Goal: Task Accomplishment & Management: Use online tool/utility

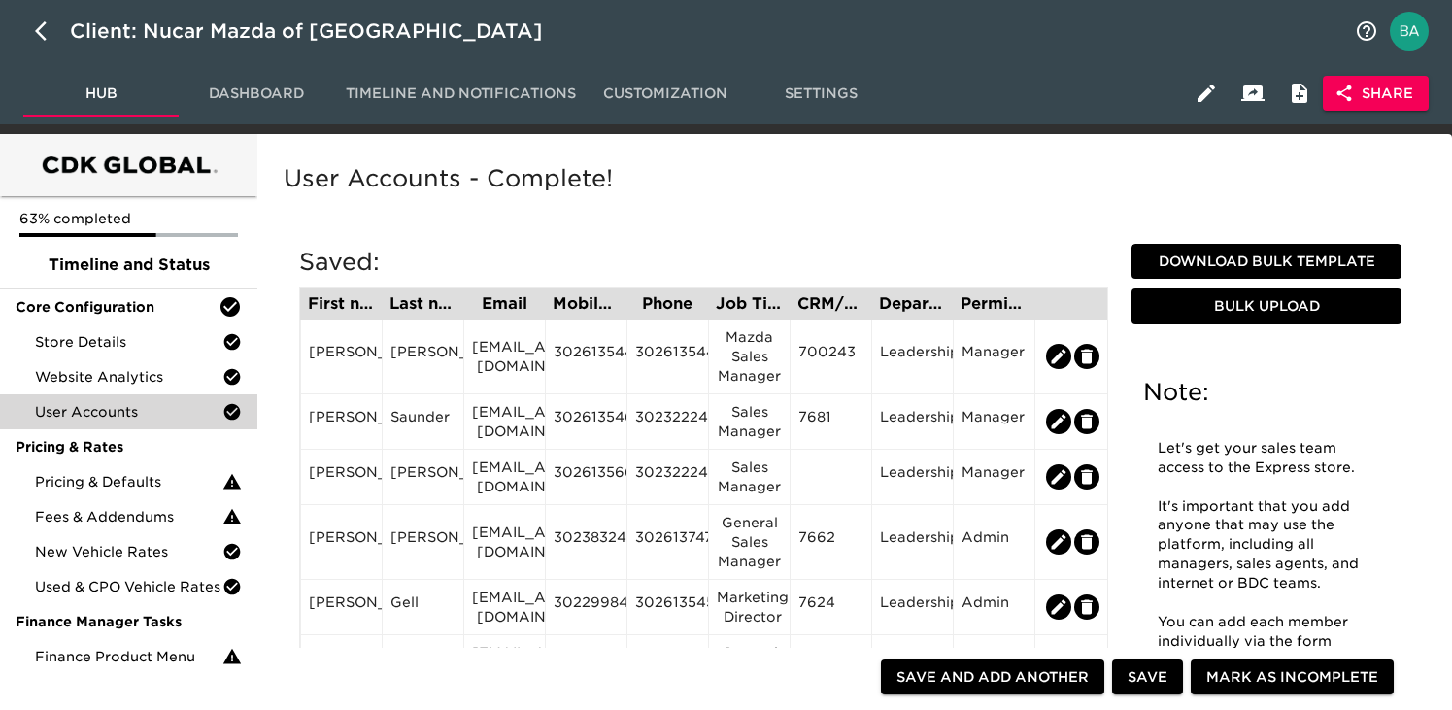
scroll to position [129, 0]
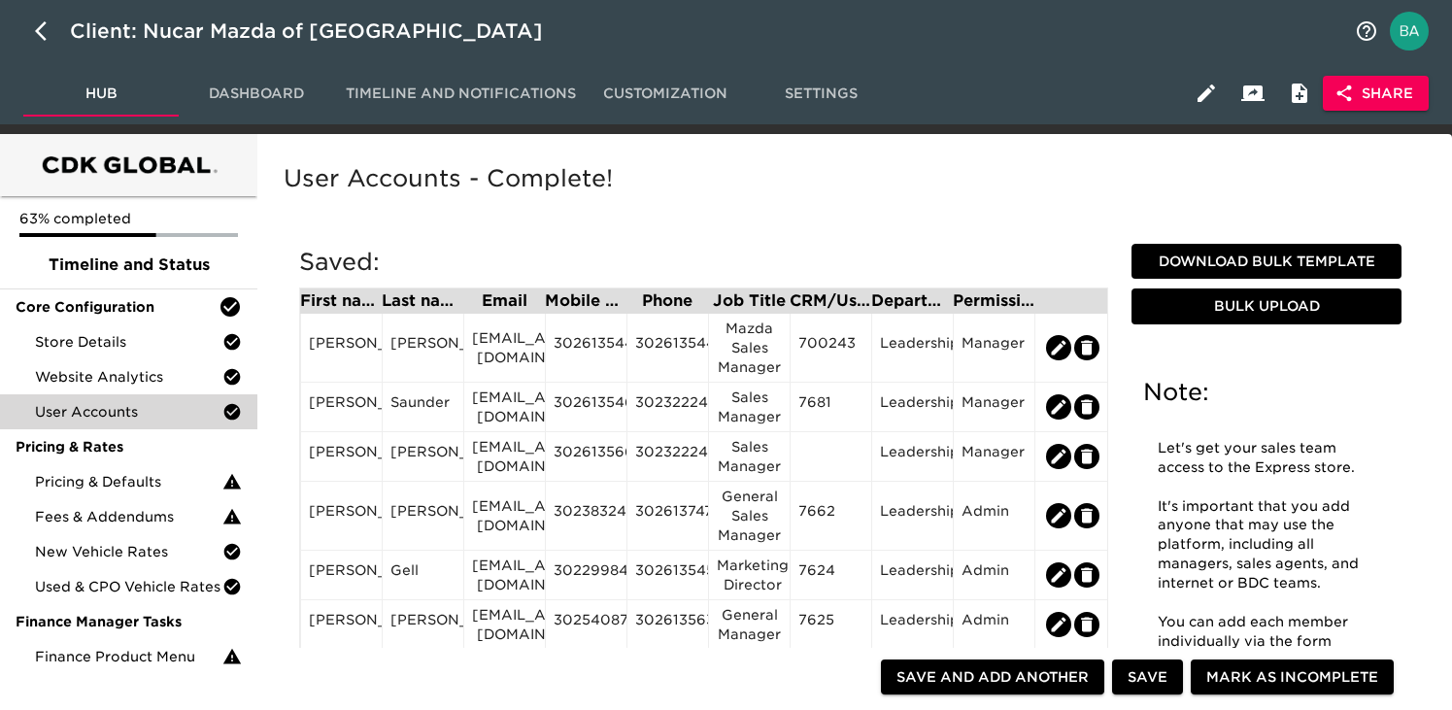
click at [256, 105] on span "Dashboard" at bounding box center [256, 94] width 132 height 24
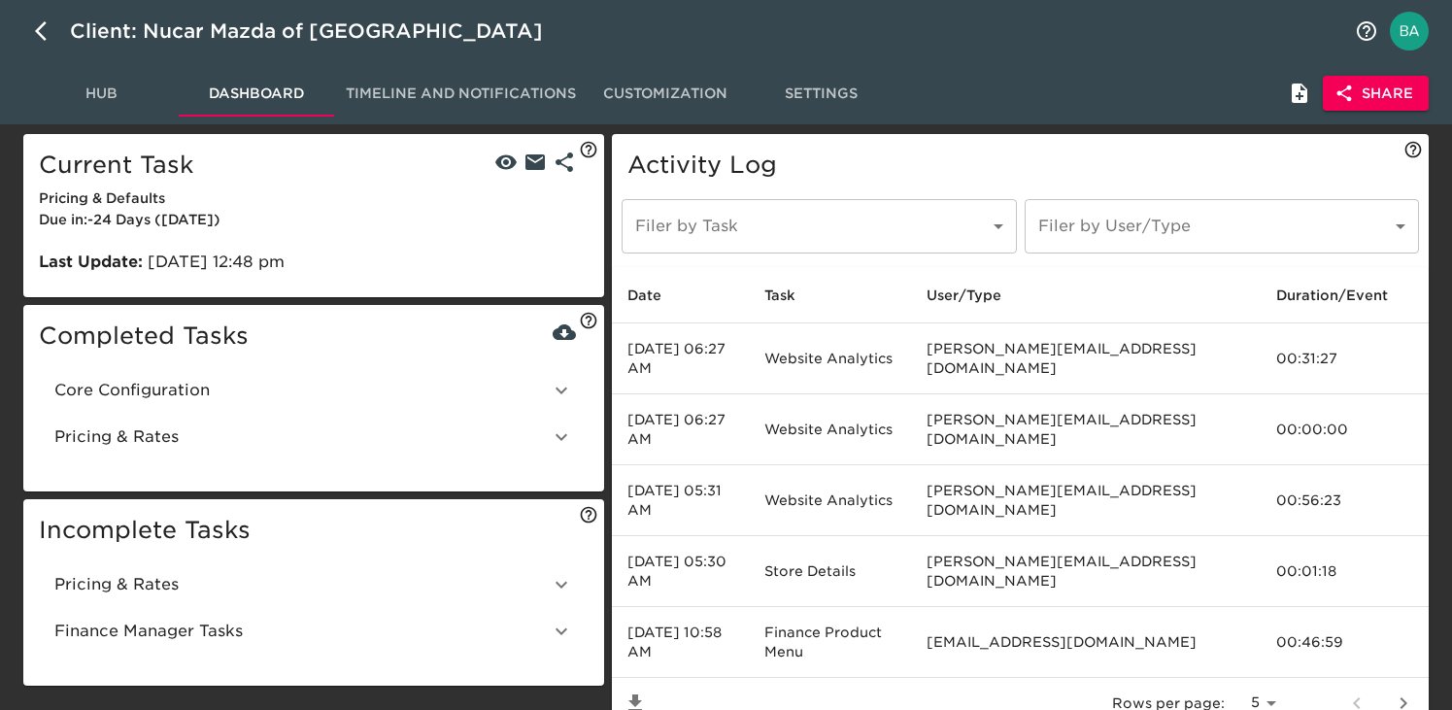
scroll to position [46, 0]
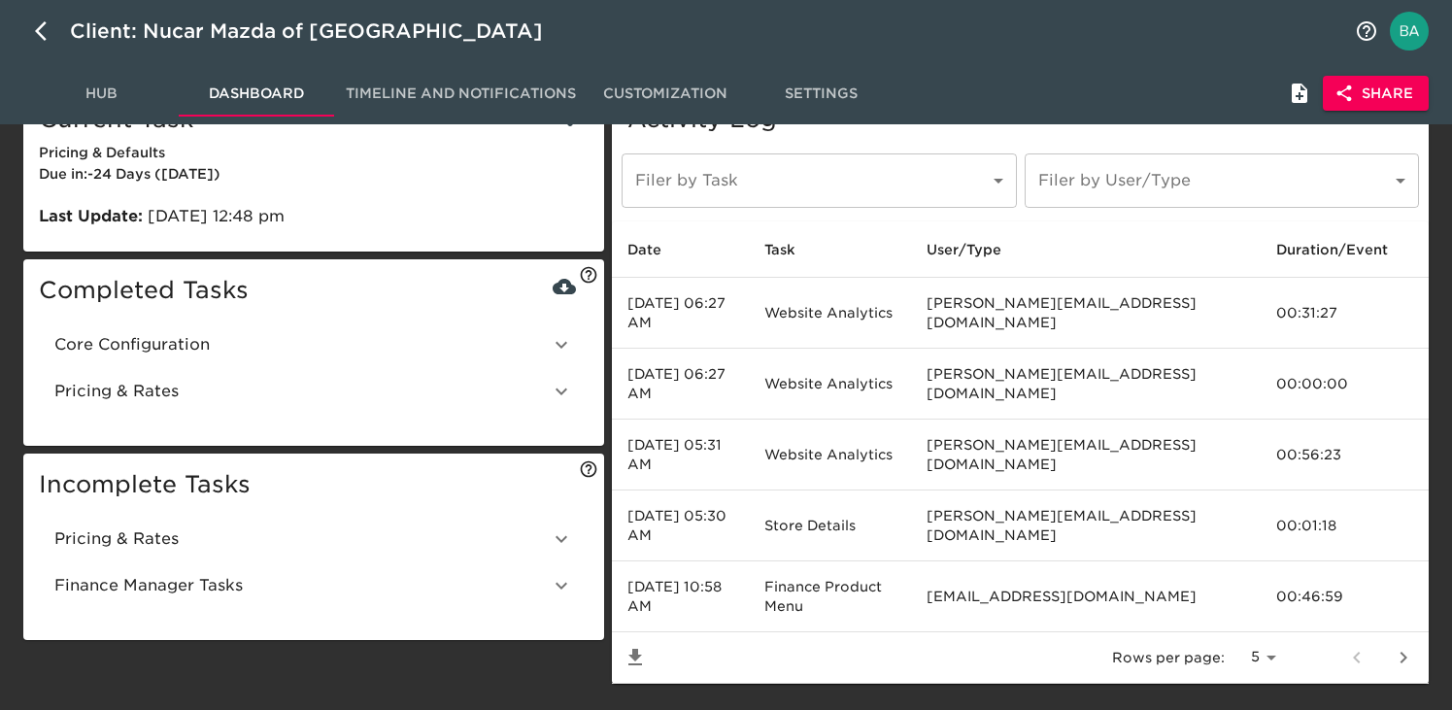
click at [154, 339] on span "Core Configuration" at bounding box center [301, 344] width 495 height 23
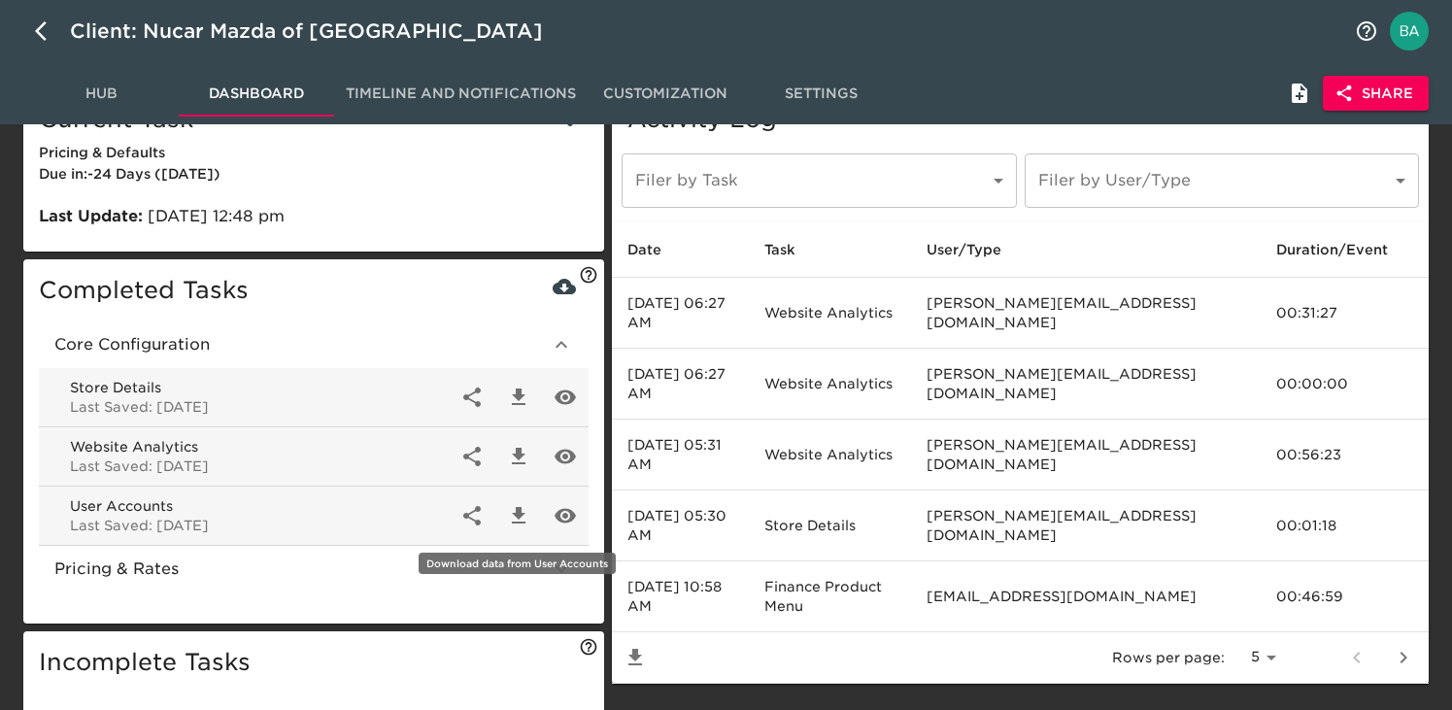
click at [516, 517] on icon "button" at bounding box center [518, 515] width 23 height 23
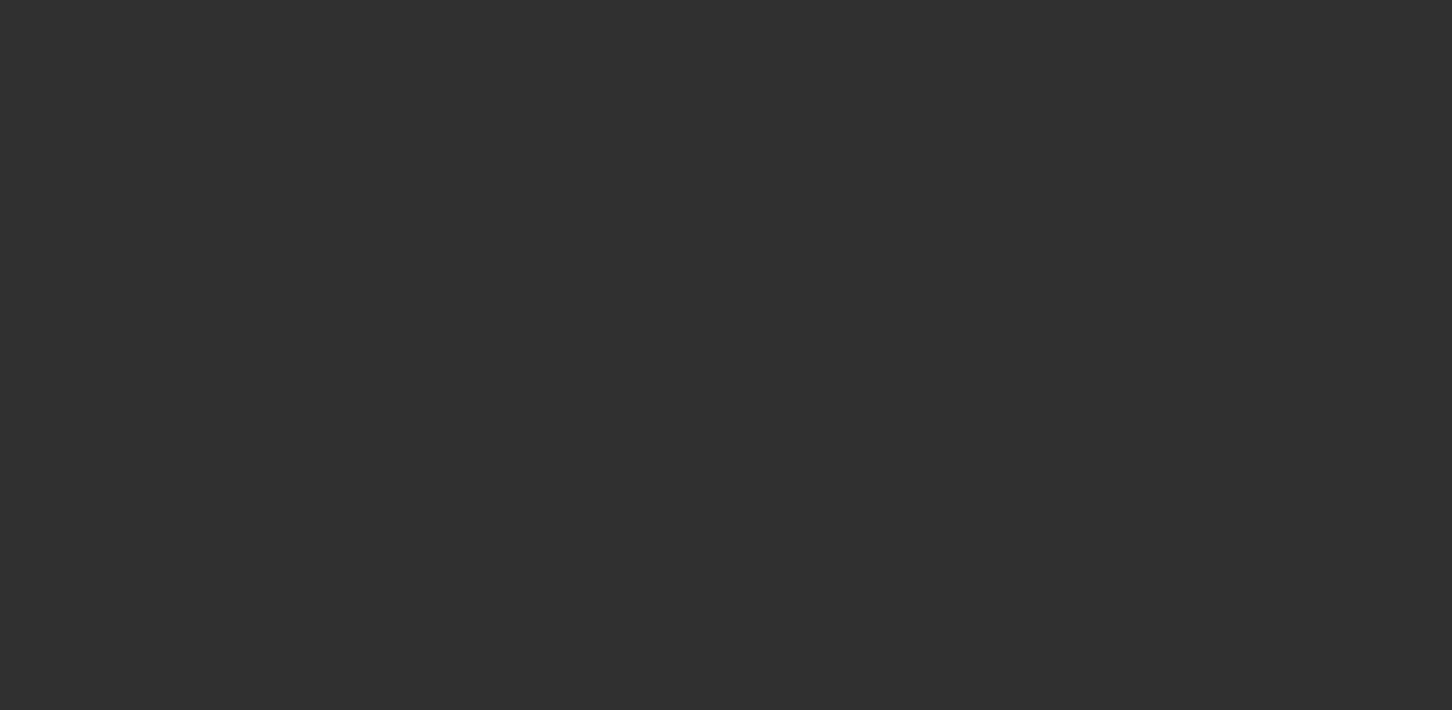
select select "10"
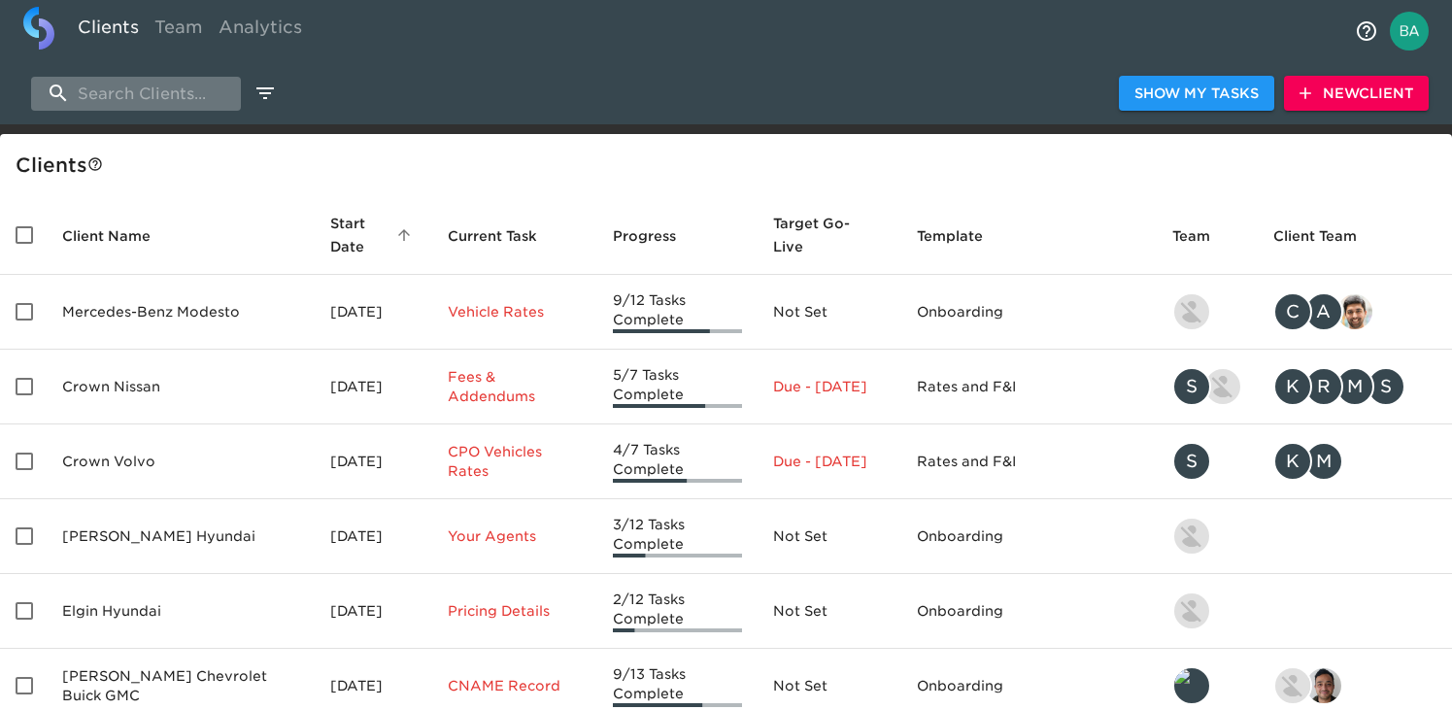
click at [165, 101] on input "search" at bounding box center [136, 94] width 210 height 34
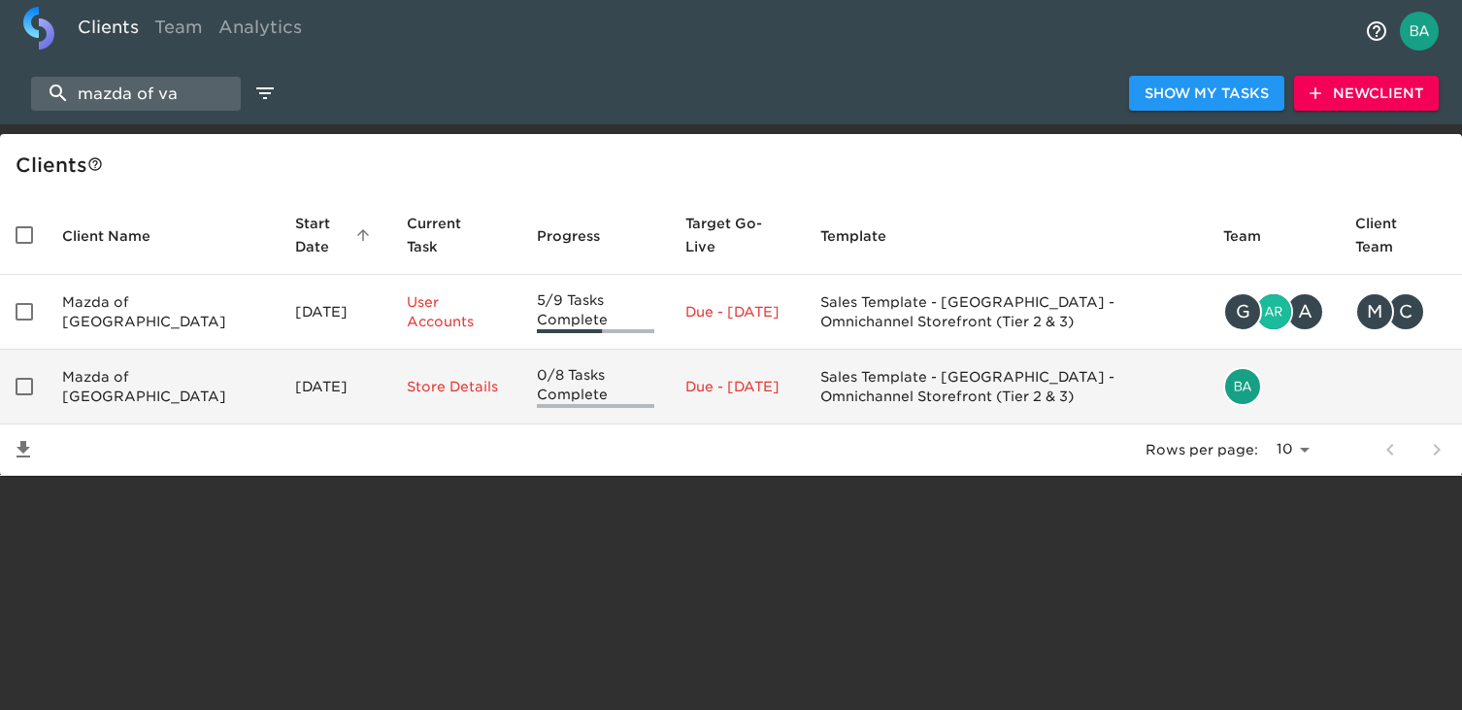
type input "mazda of va"
click at [122, 389] on td "Mazda of Vacaville" at bounding box center [163, 387] width 233 height 75
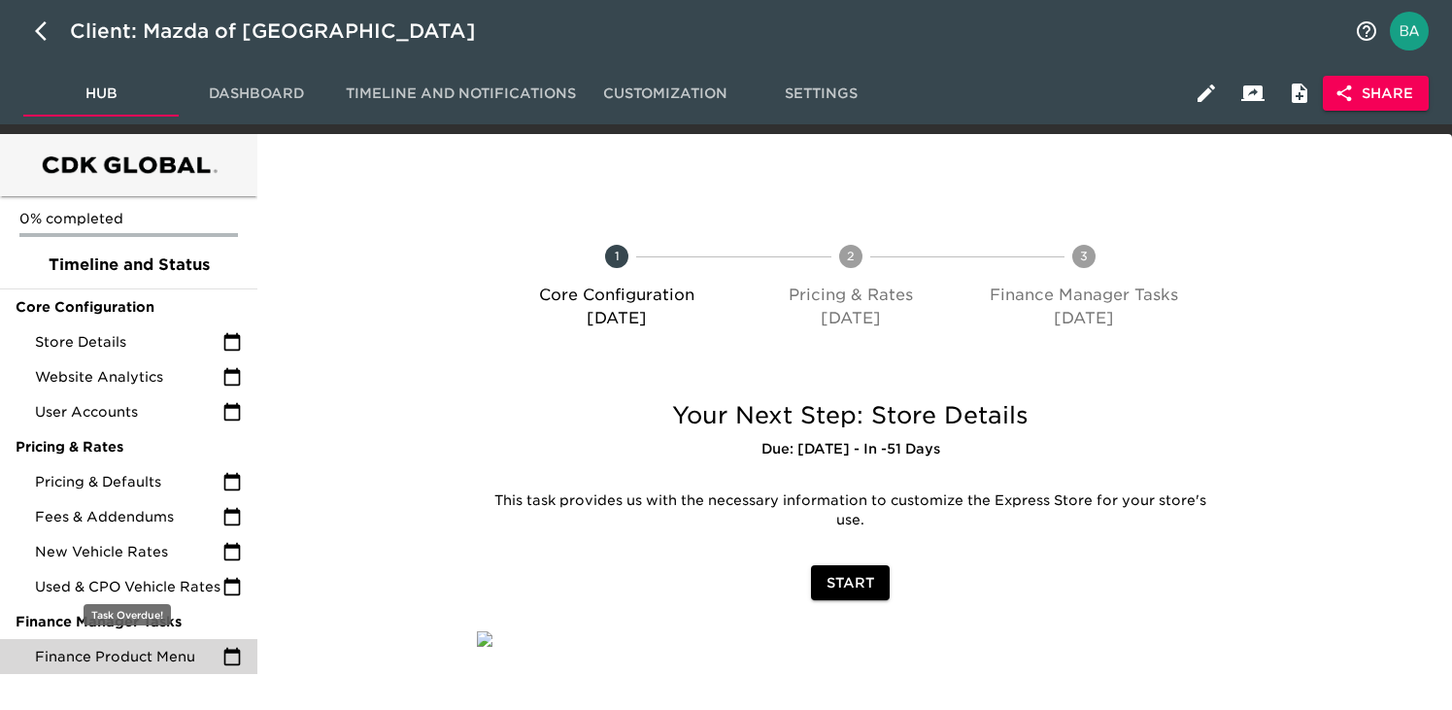
click at [157, 658] on span "Finance Product Menu" at bounding box center [128, 656] width 187 height 19
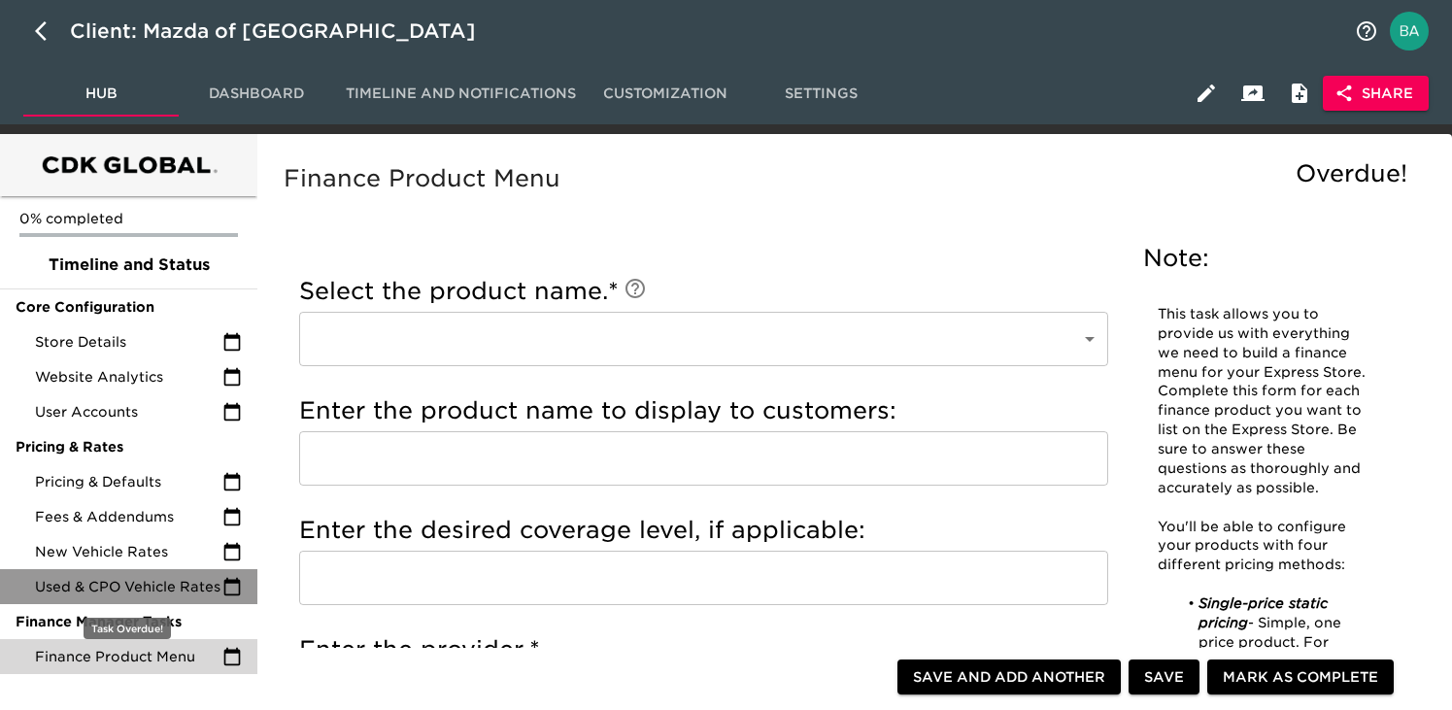
click at [139, 597] on div "Used & CPO Vehicle Rates" at bounding box center [128, 586] width 257 height 35
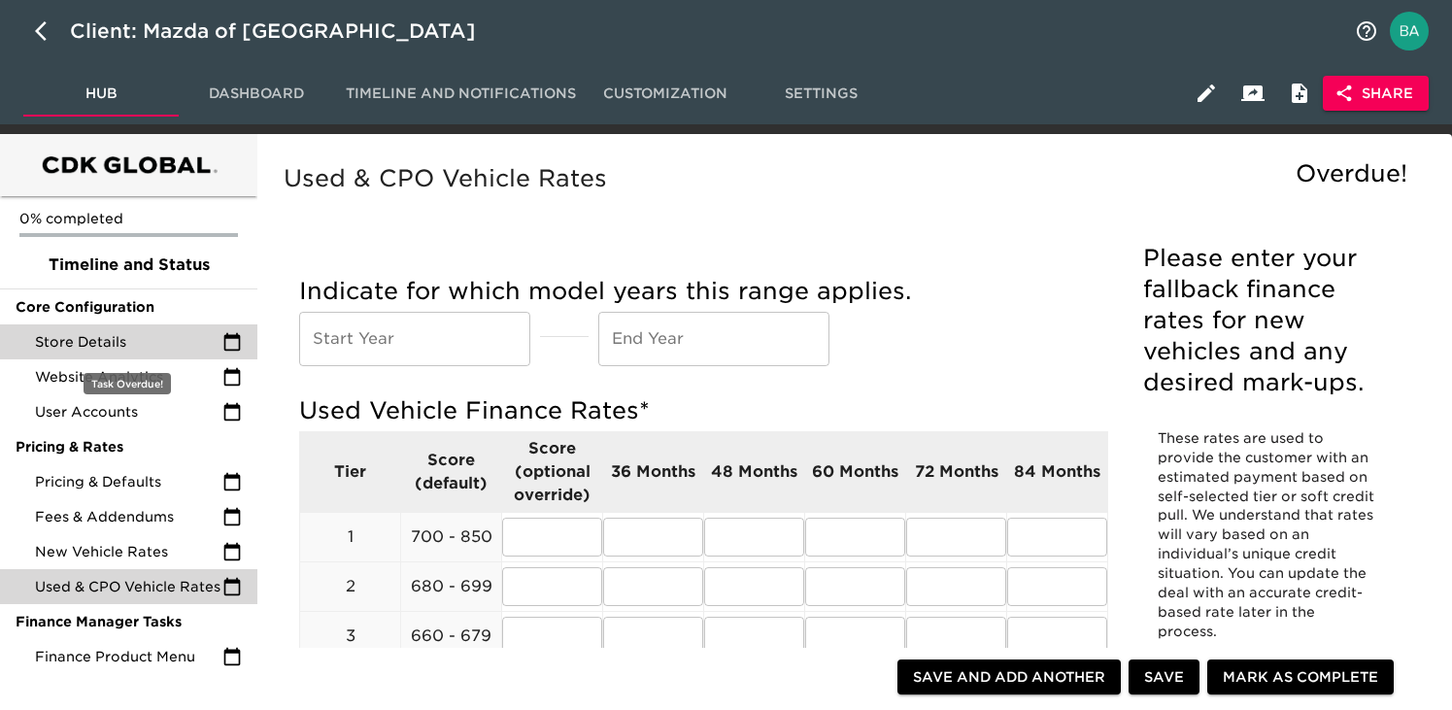
click at [120, 334] on span "Store Details" at bounding box center [128, 341] width 187 height 19
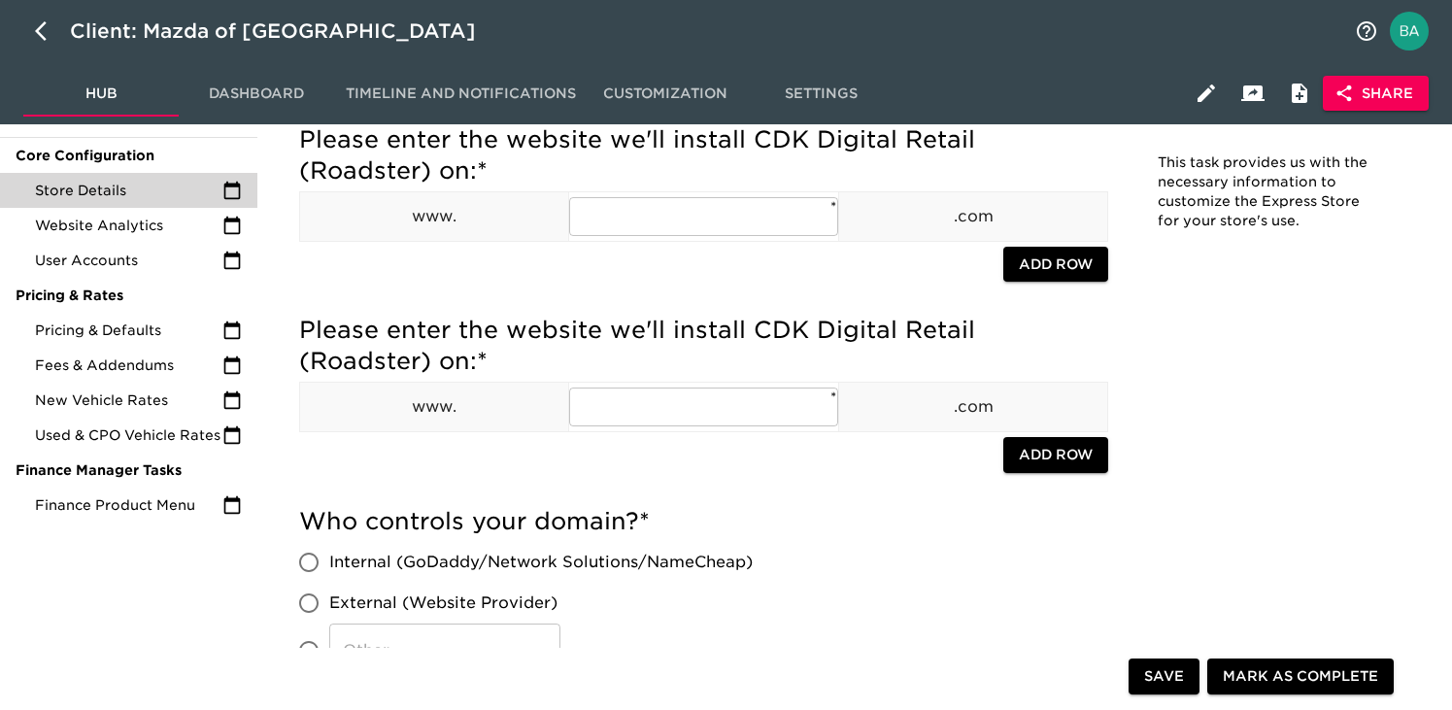
scroll to position [161, 0]
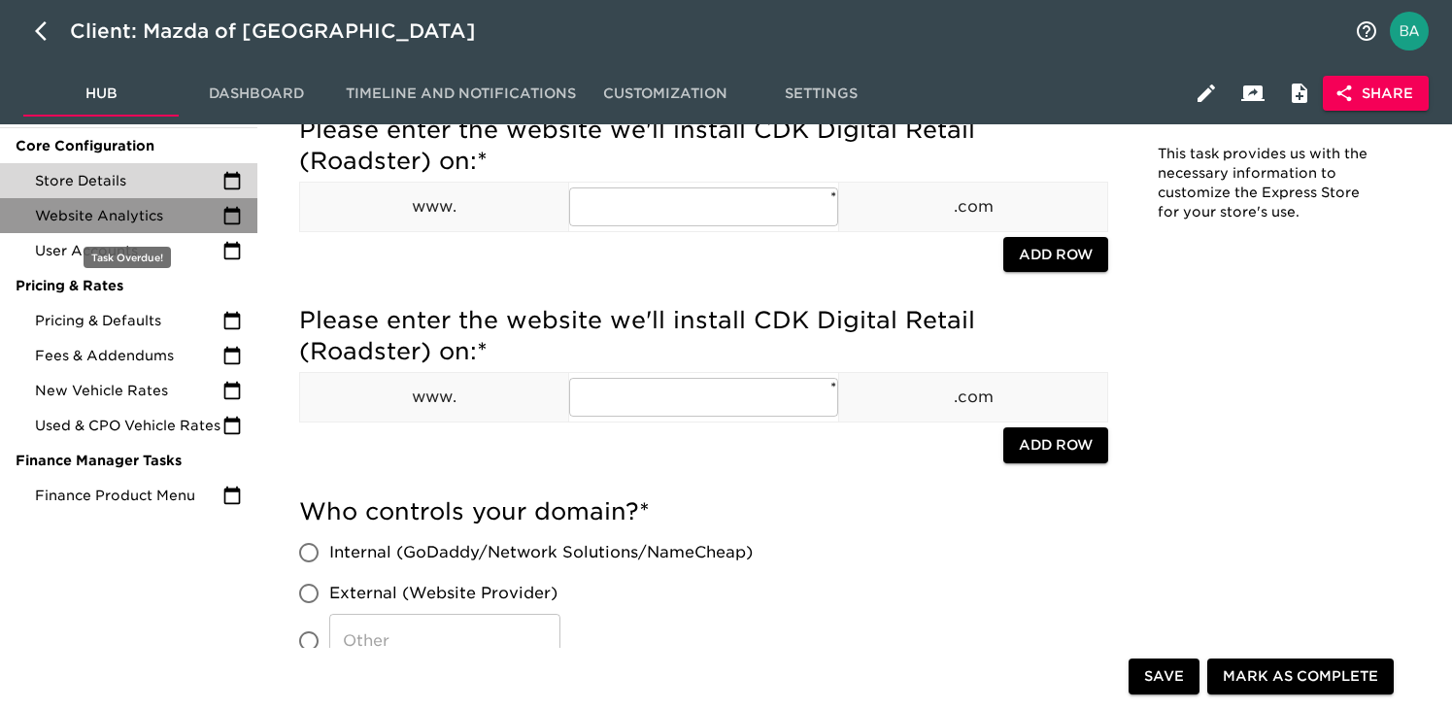
click at [164, 229] on div "Website Analytics" at bounding box center [128, 215] width 257 height 35
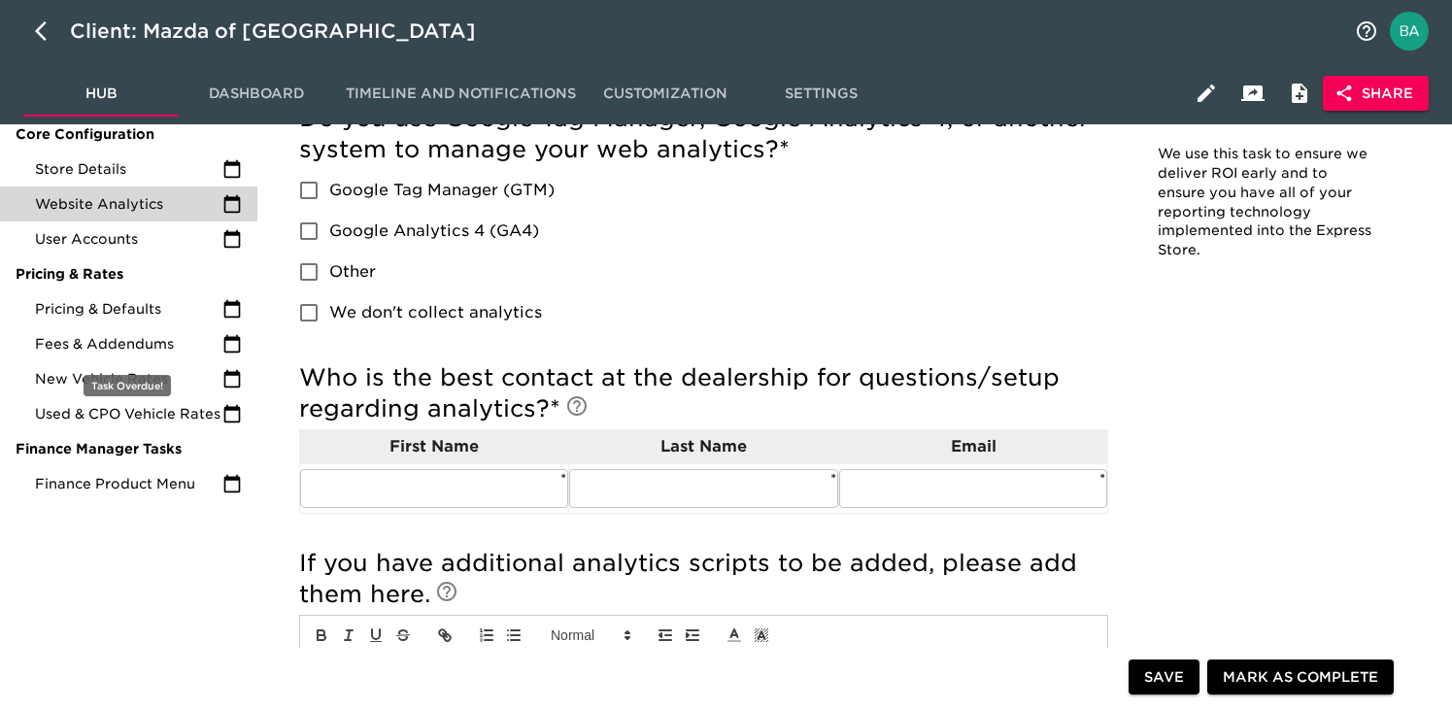
scroll to position [207, 0]
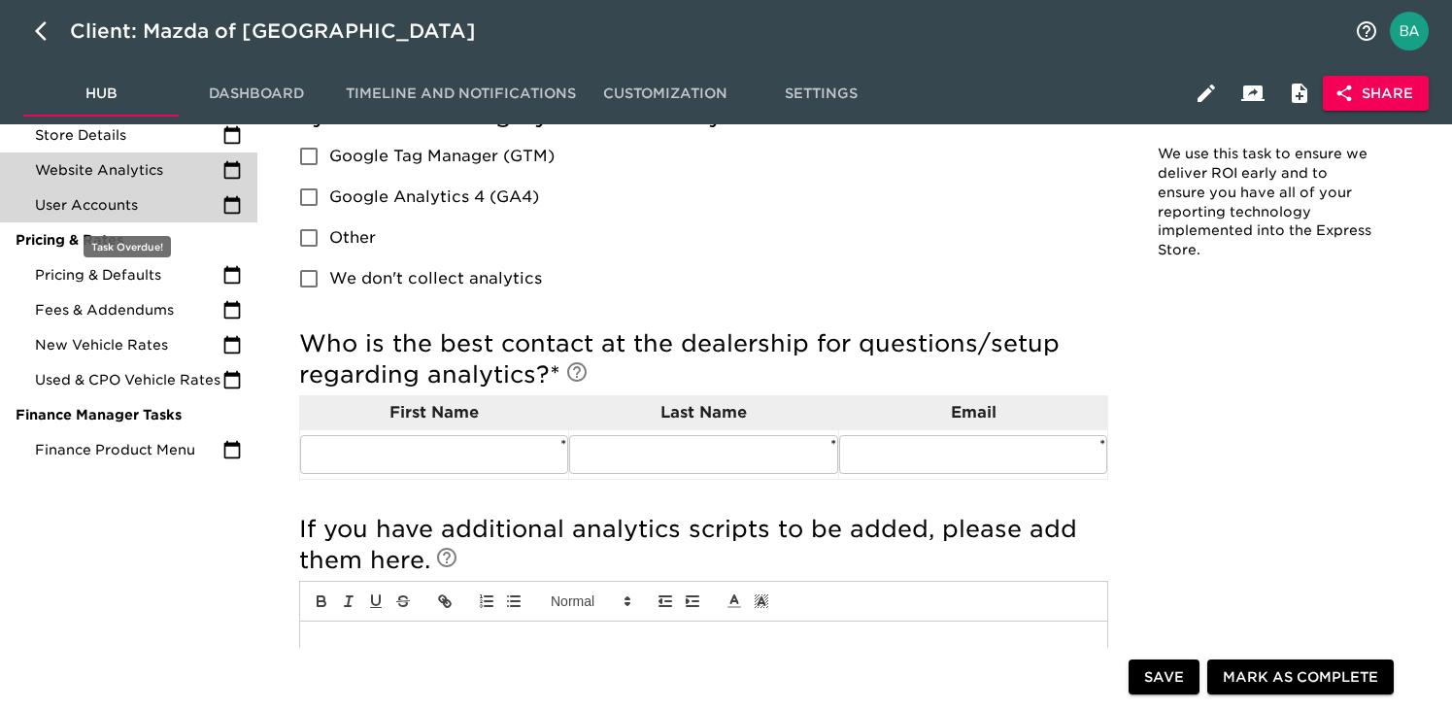
click at [129, 202] on span "User Accounts" at bounding box center [128, 204] width 187 height 19
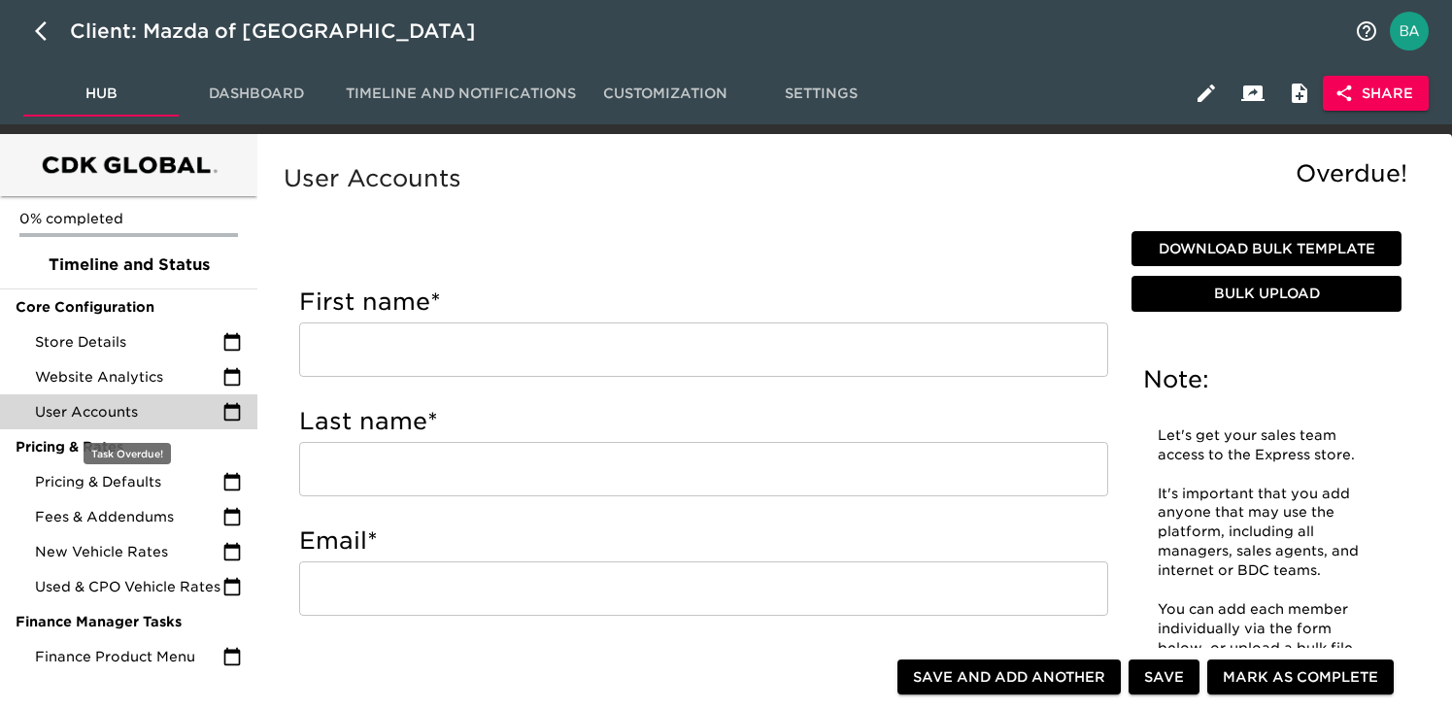
scroll to position [64, 0]
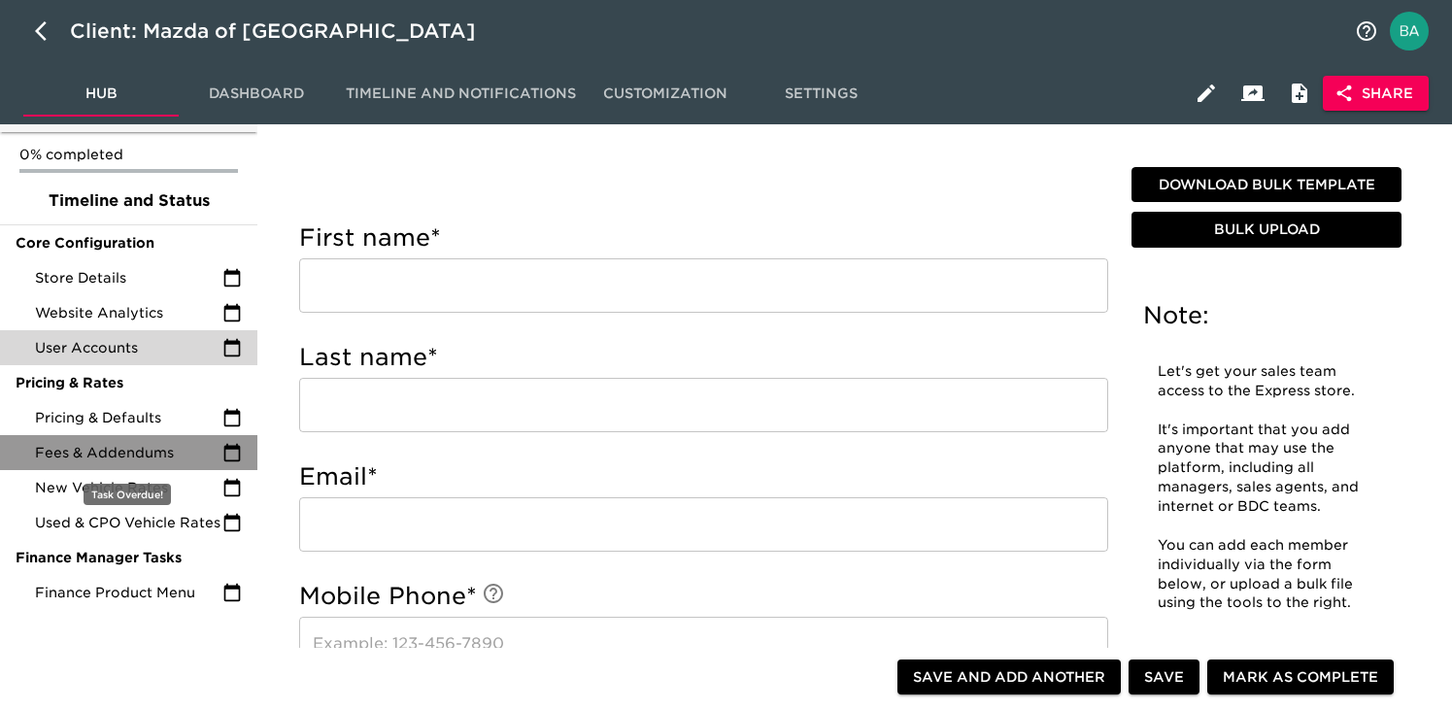
click at [85, 461] on span "Fees & Addendums" at bounding box center [128, 452] width 187 height 19
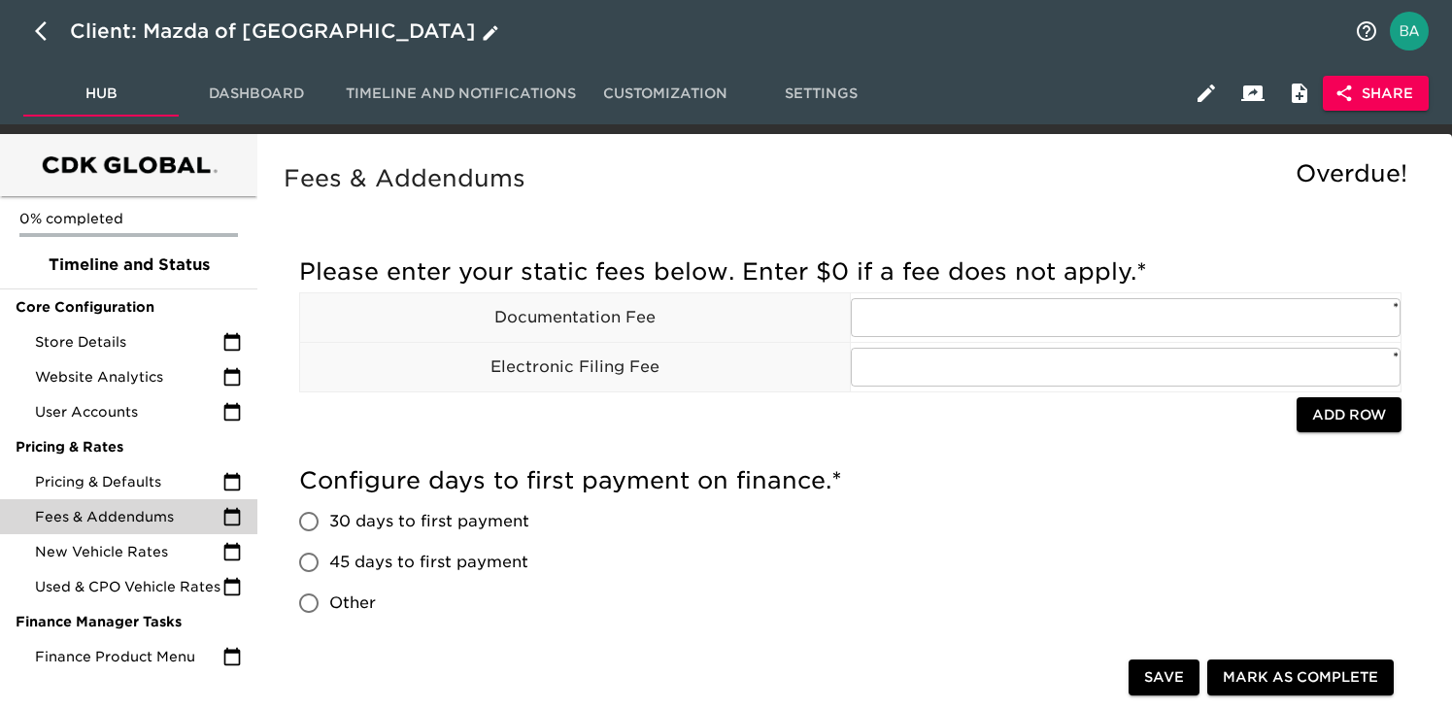
click at [35, 31] on icon "button" at bounding box center [41, 30] width 12 height 19
select select "10"
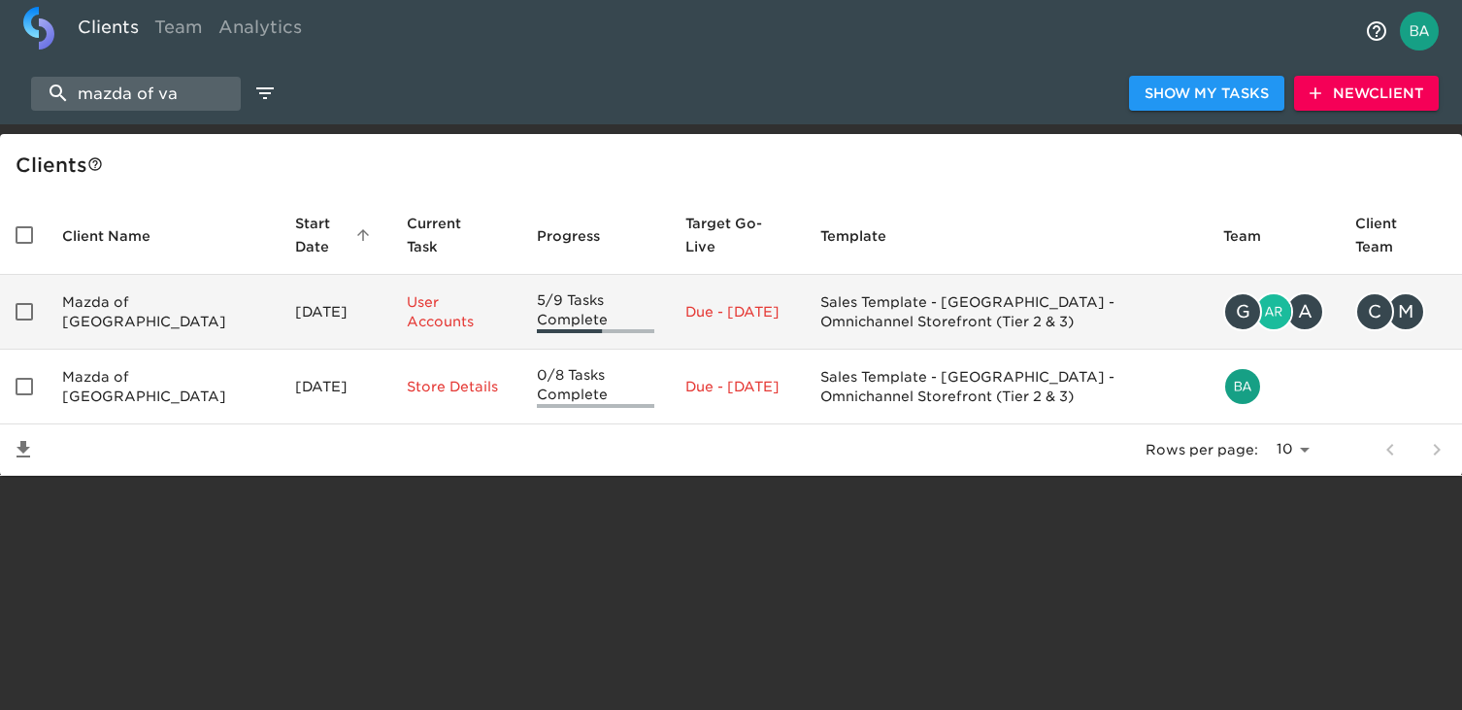
click at [133, 306] on td "Mazda of Vacaville" at bounding box center [163, 312] width 233 height 75
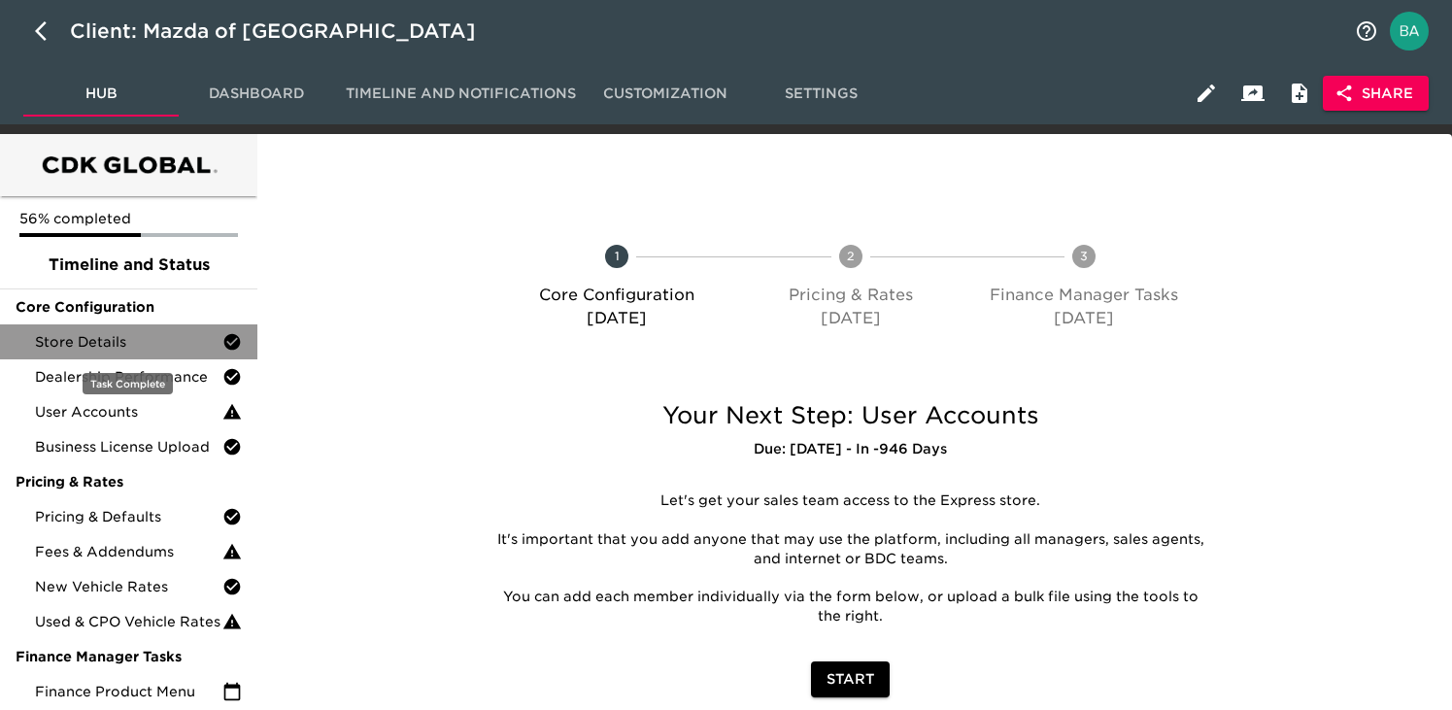
click at [118, 350] on span "Store Details" at bounding box center [128, 341] width 187 height 19
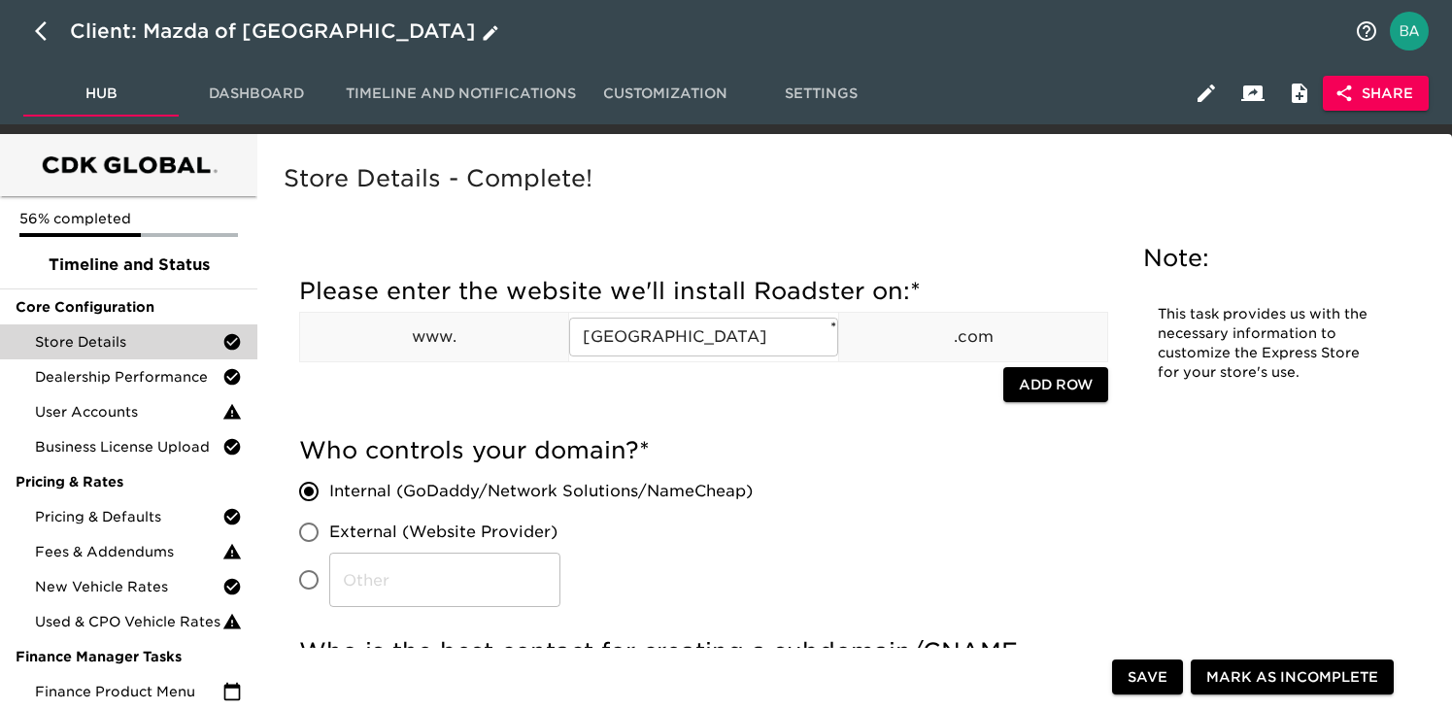
click at [41, 38] on icon "button" at bounding box center [46, 30] width 23 height 23
select select "10"
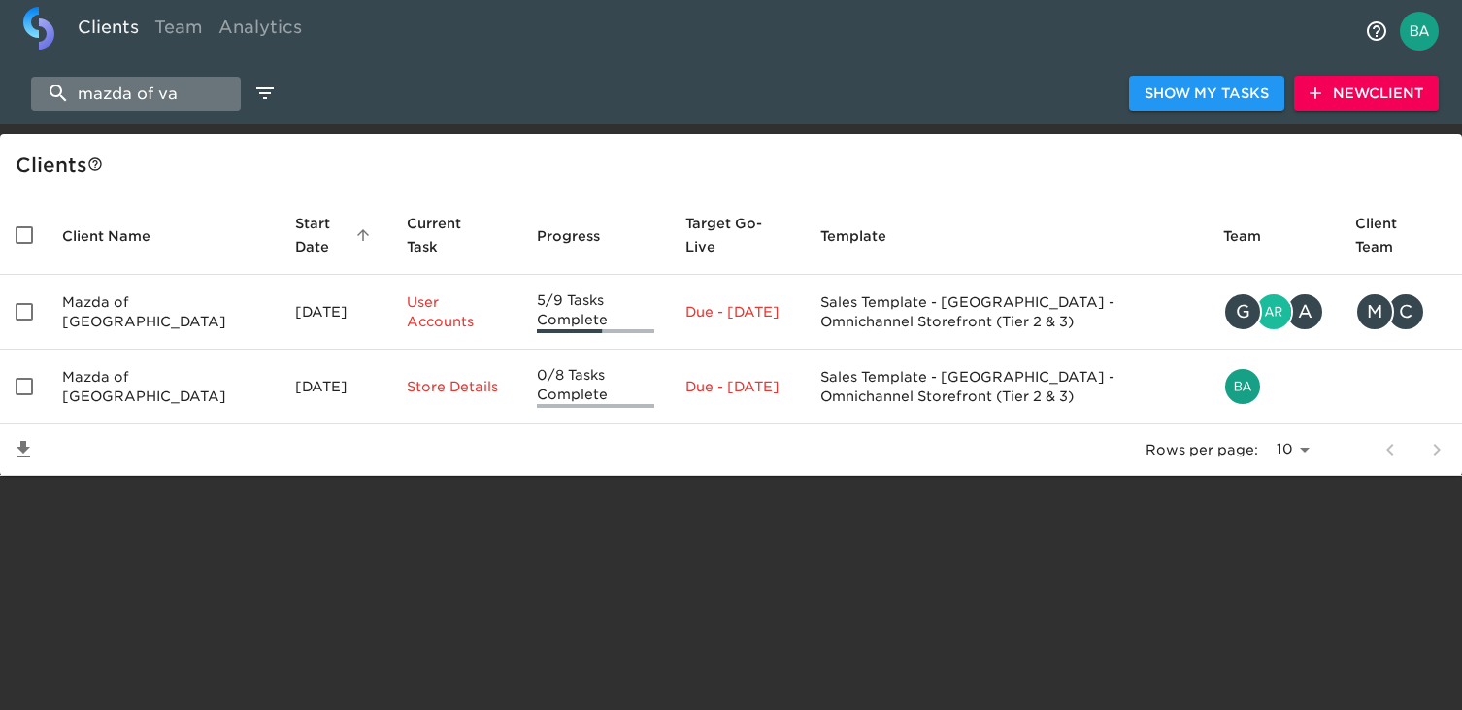
click at [107, 90] on input "mazda of va" at bounding box center [136, 94] width 210 height 34
drag, startPoint x: 195, startPoint y: 87, endPoint x: -1, endPoint y: 85, distance: 196.1
click at [0, 85] on html "Clients Team Analytics mazda of va Show My Tasks New Client Client s Client Nam…" at bounding box center [731, 269] width 1462 height 538
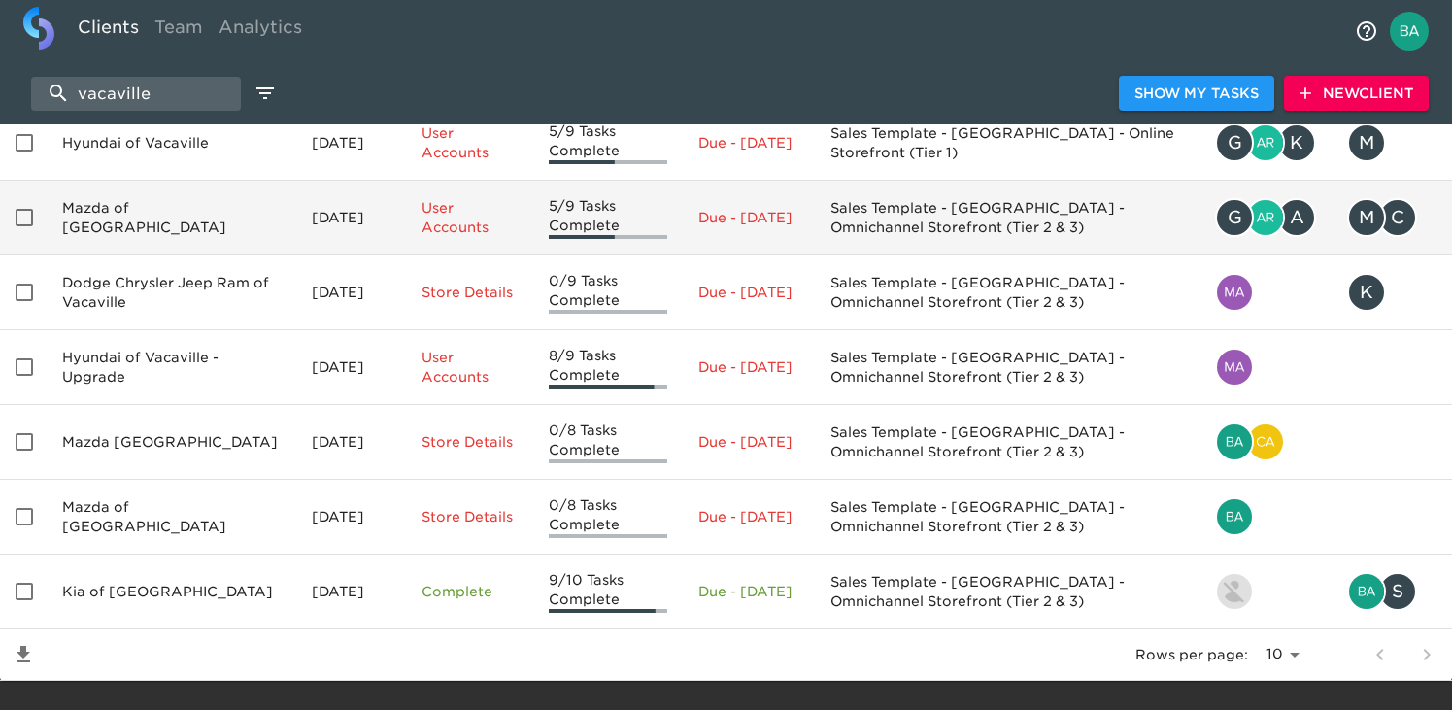
scroll to position [183, 0]
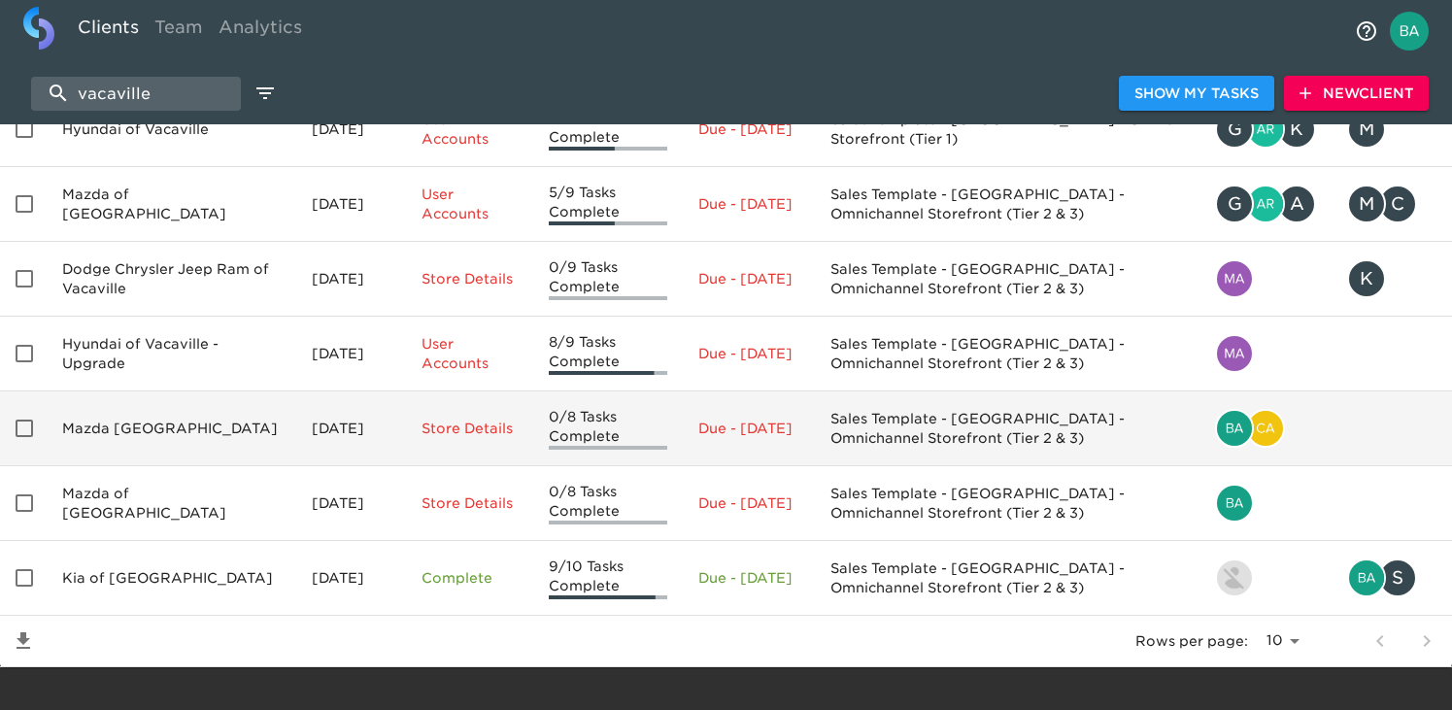
type input "vacaville"
click at [171, 439] on td "Mazda [GEOGRAPHIC_DATA]" at bounding box center [172, 428] width 250 height 75
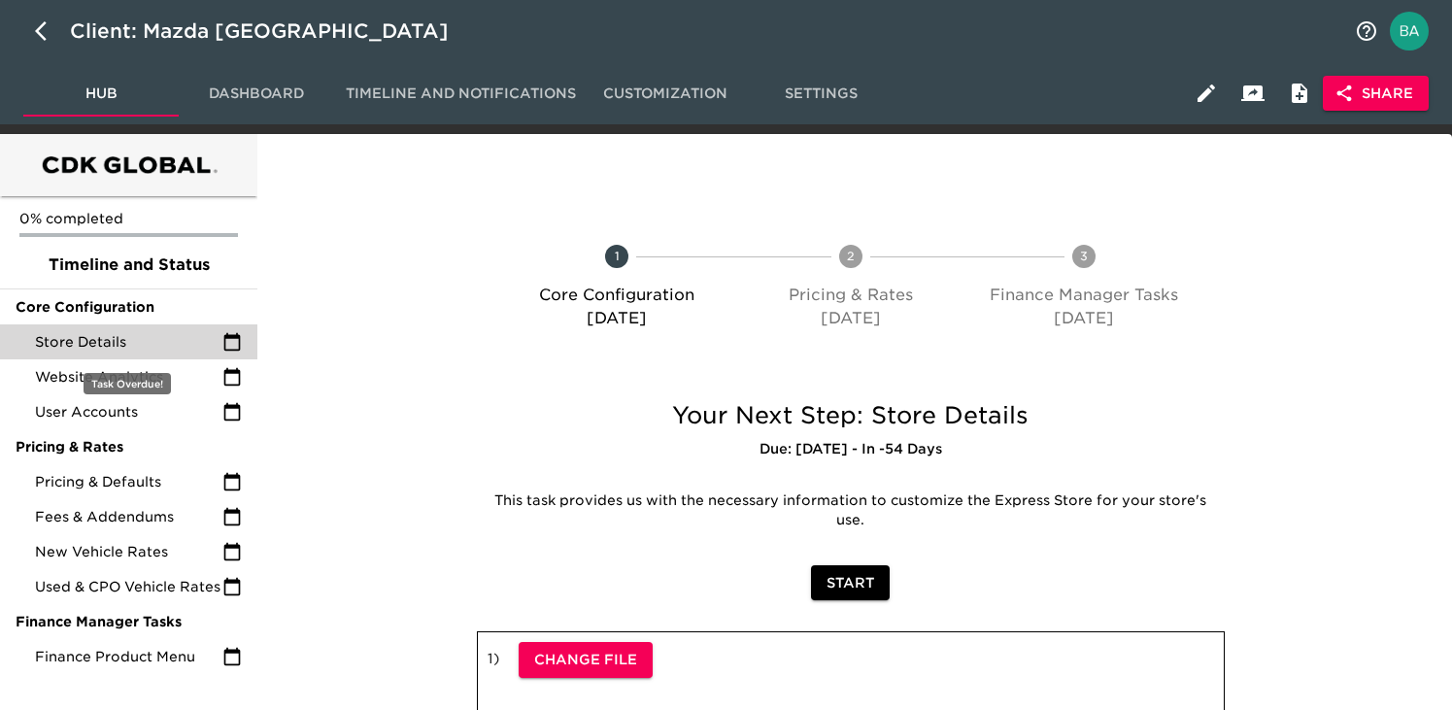
click at [156, 341] on span "Store Details" at bounding box center [128, 341] width 187 height 19
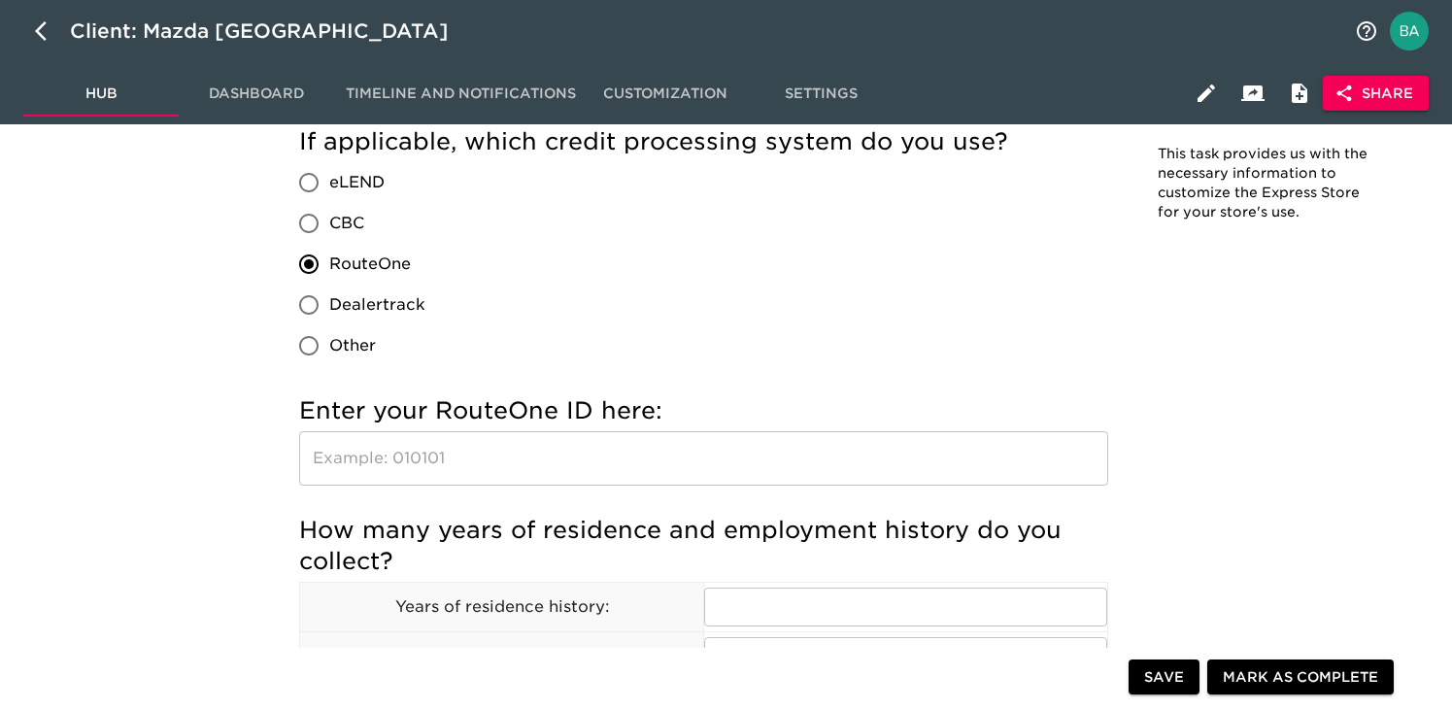
scroll to position [1912, 0]
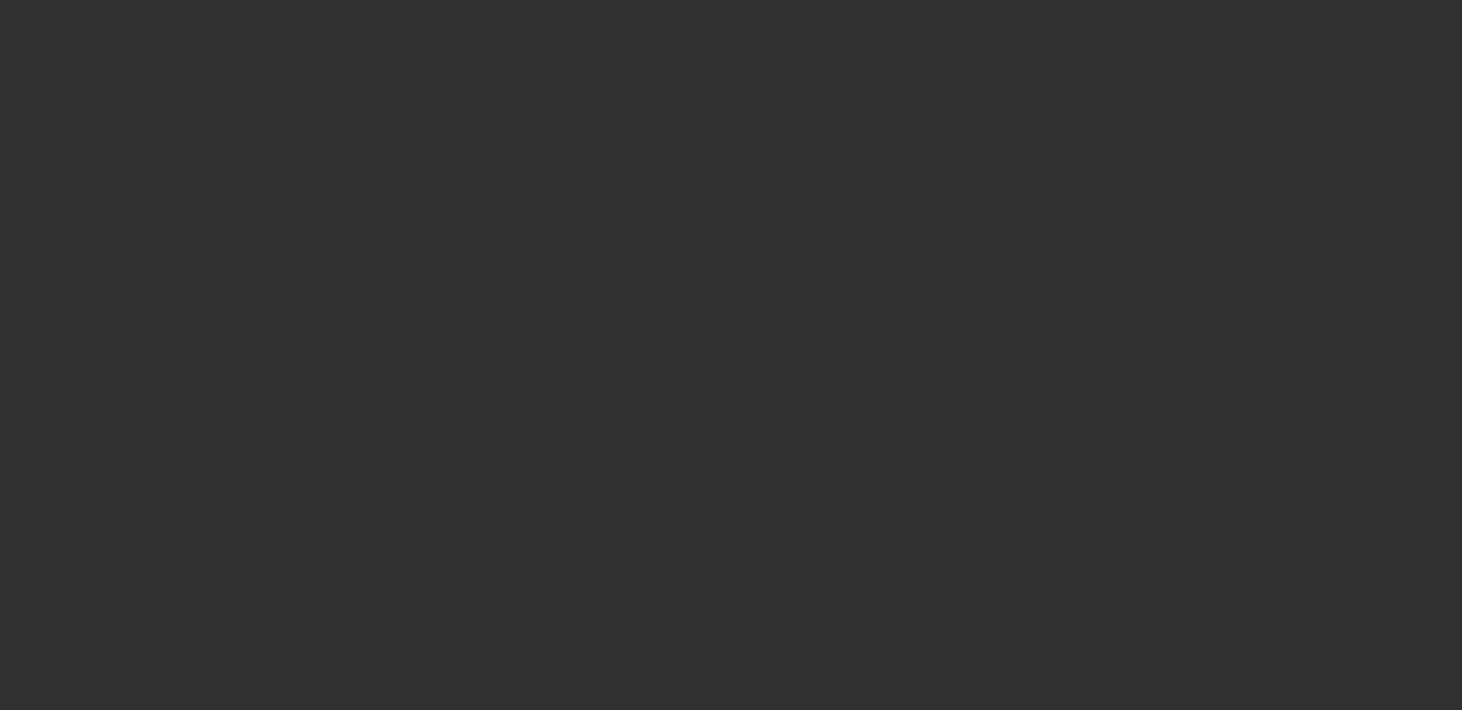
select select "10"
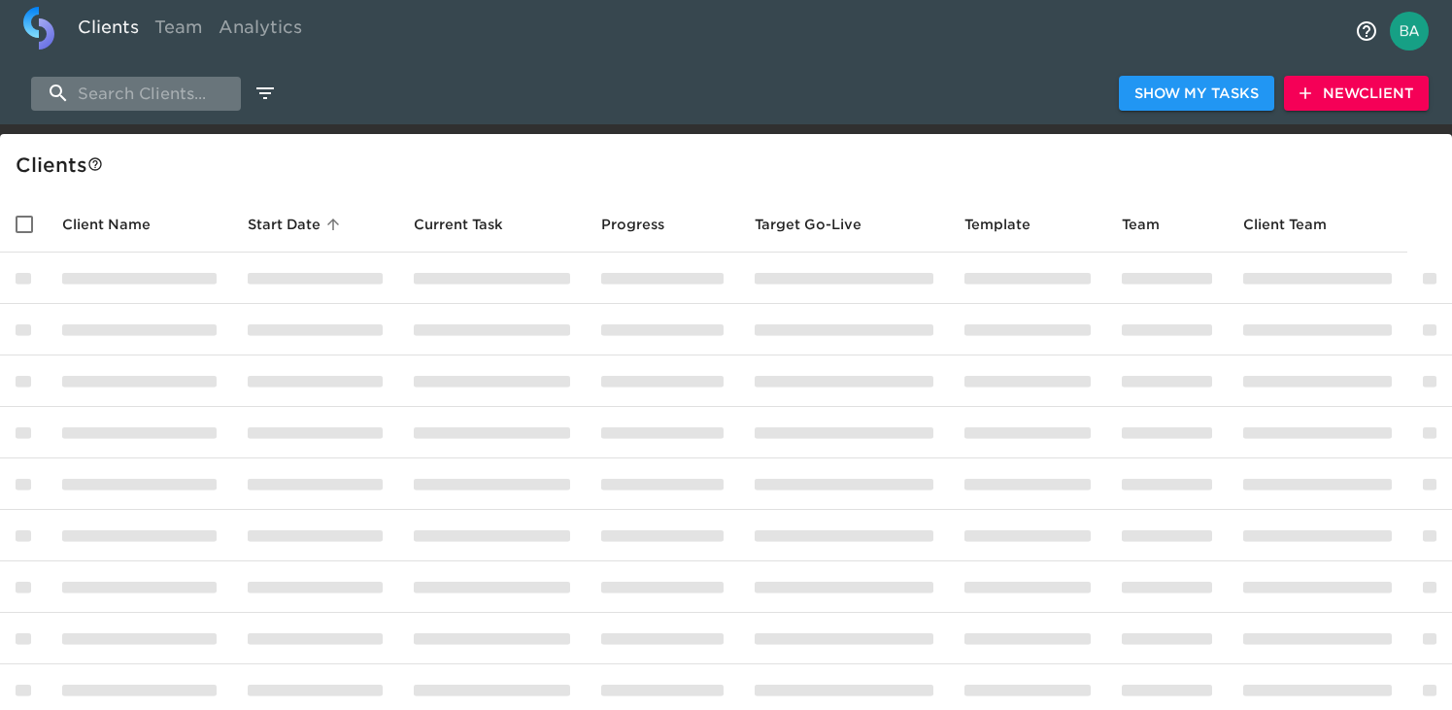
click at [166, 87] on input "search" at bounding box center [136, 94] width 210 height 34
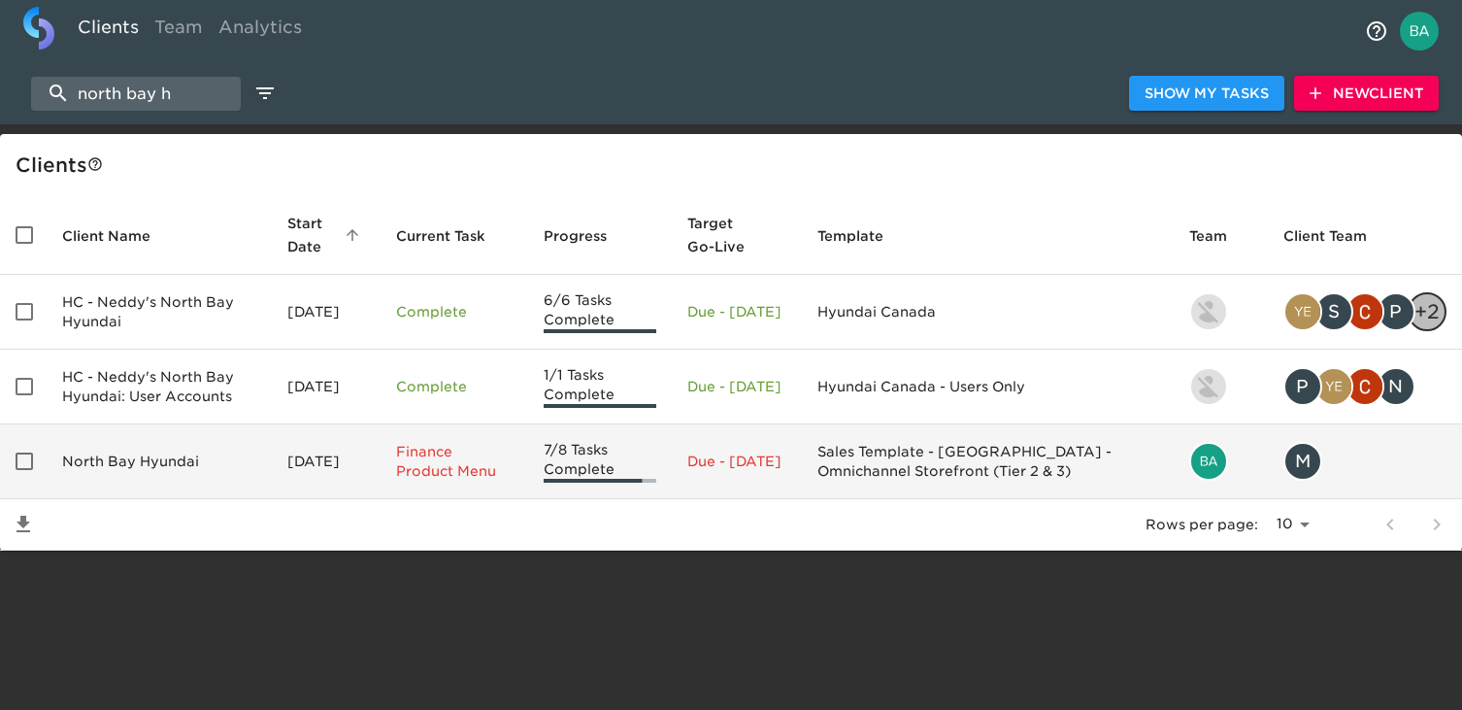
type input "north bay h"
click at [175, 458] on td "North Bay Hyundai" at bounding box center [159, 461] width 225 height 75
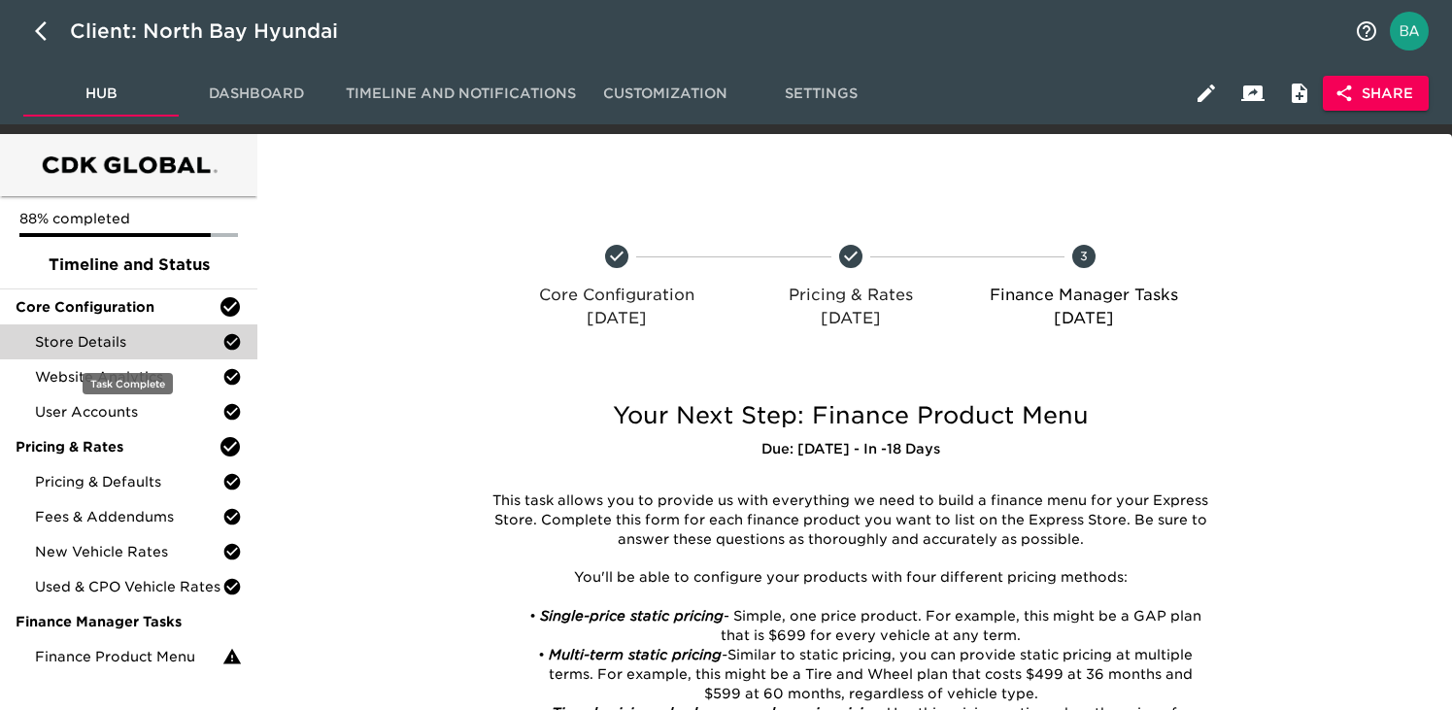
click at [140, 335] on span "Store Details" at bounding box center [128, 341] width 187 height 19
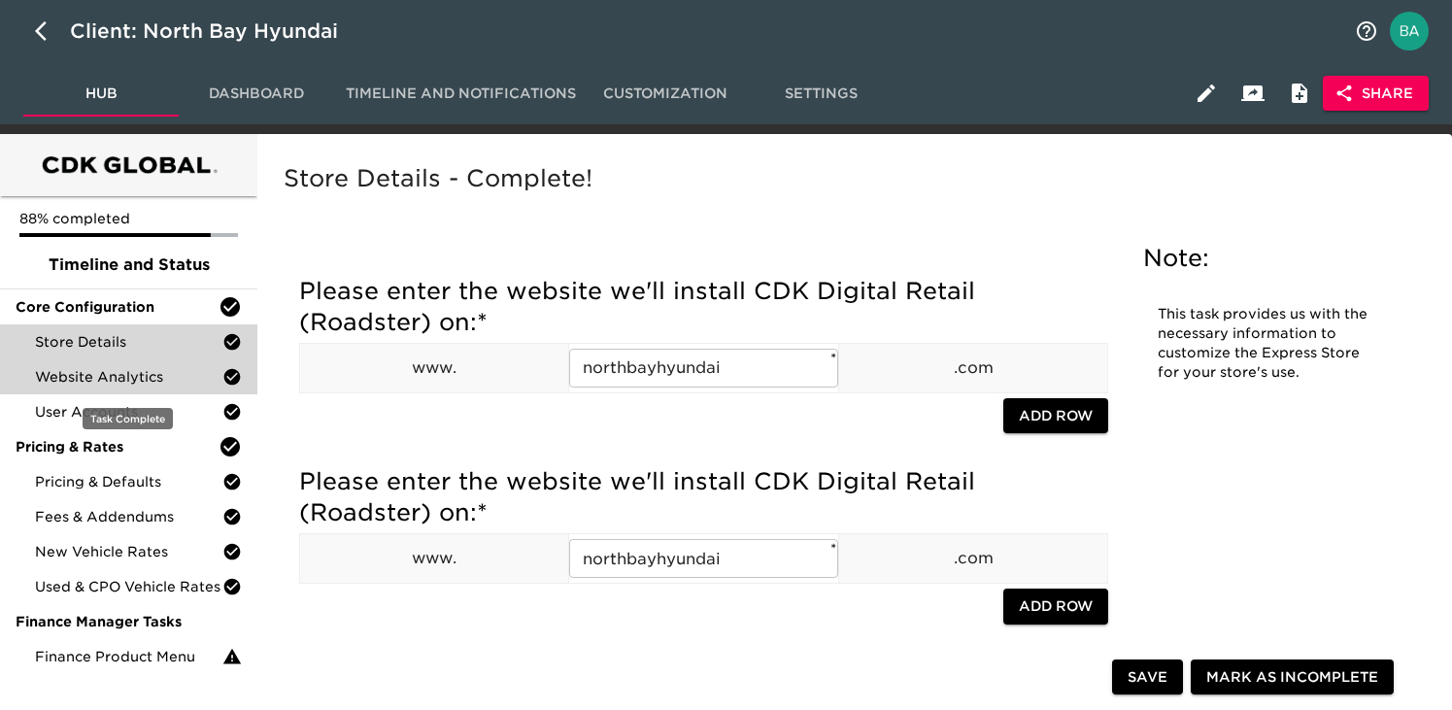
click at [83, 386] on div "Website Analytics" at bounding box center [128, 376] width 257 height 35
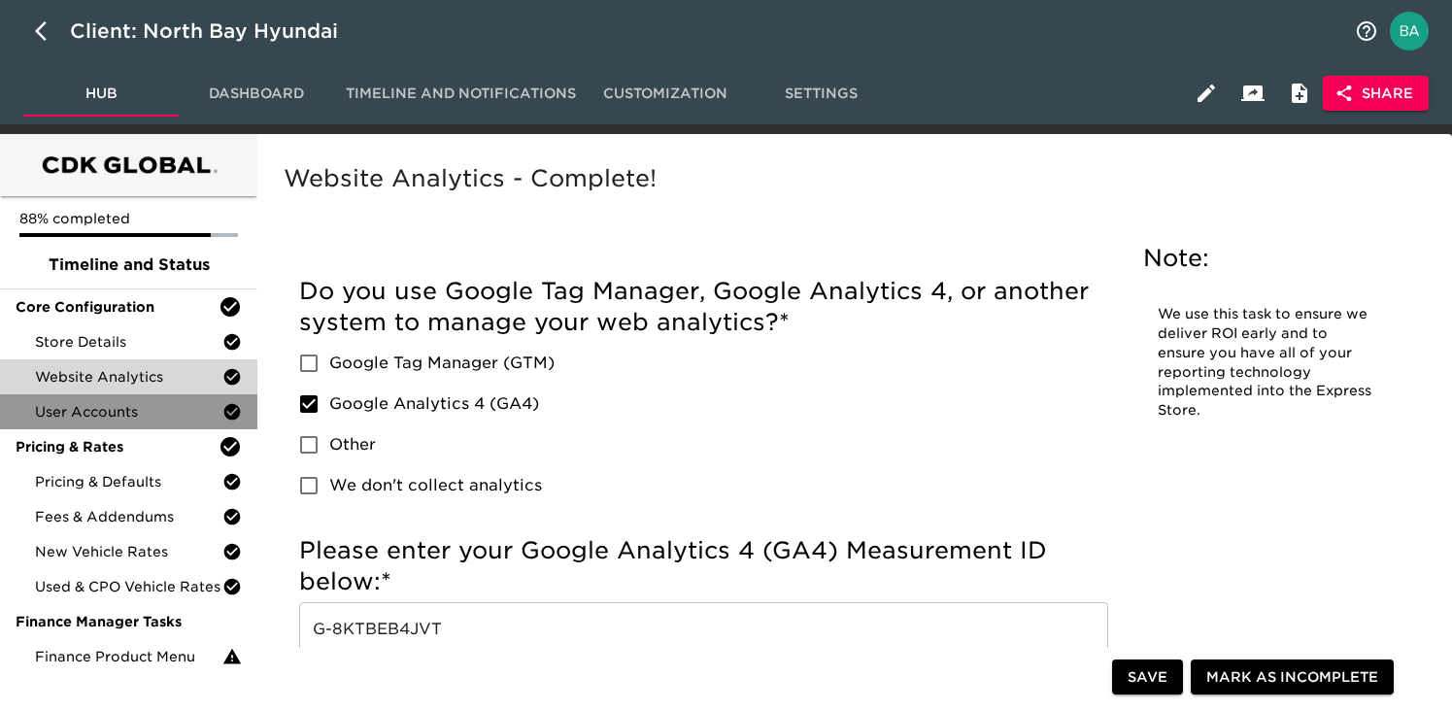
click at [123, 421] on div "User Accounts" at bounding box center [128, 411] width 257 height 35
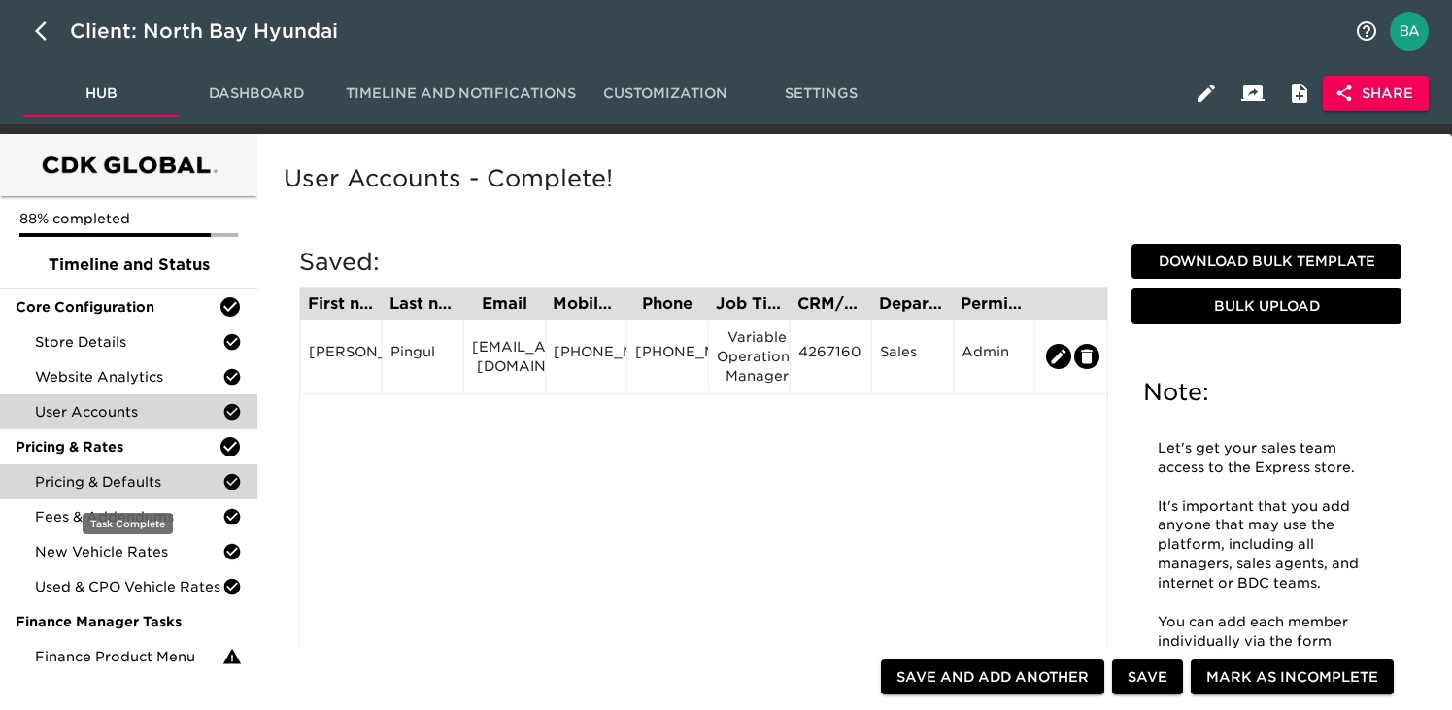
click at [77, 488] on span "Pricing & Defaults" at bounding box center [128, 481] width 187 height 19
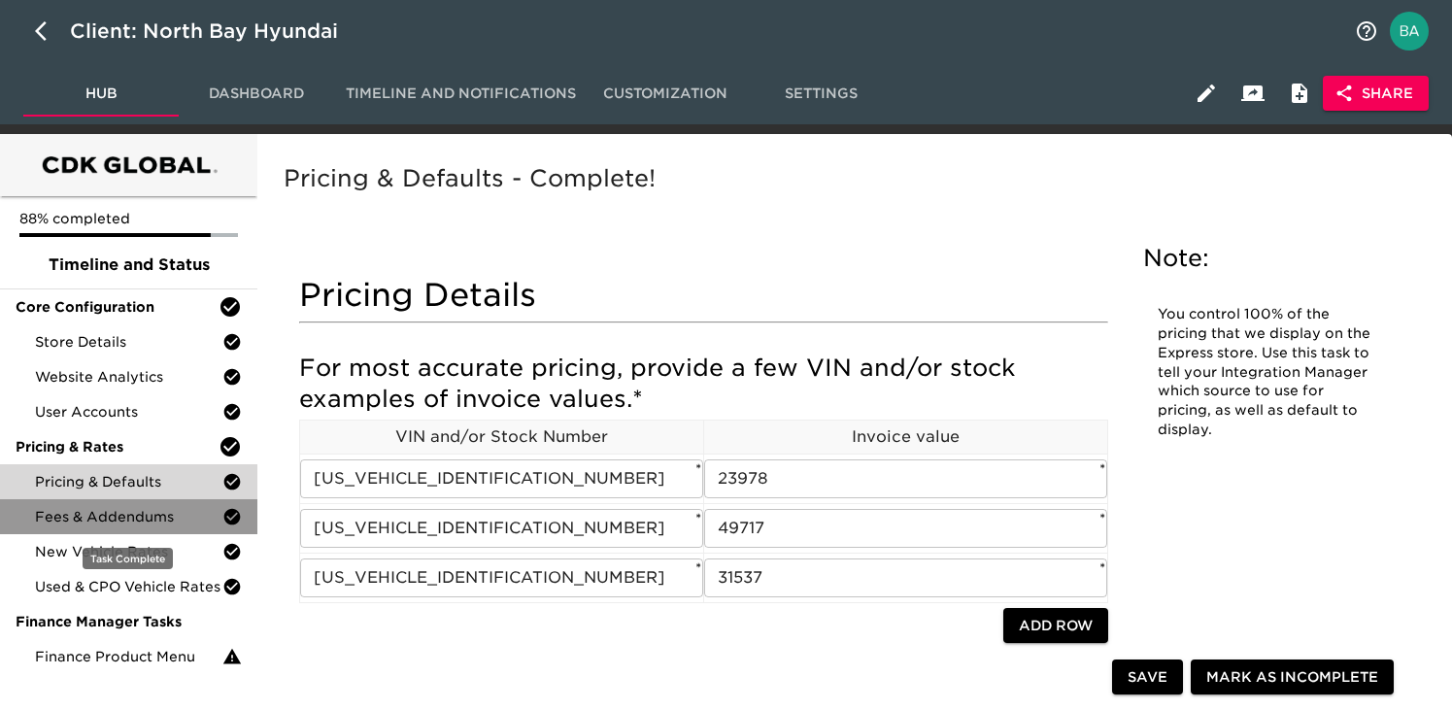
click at [82, 524] on span "Fees & Addendums" at bounding box center [128, 516] width 187 height 19
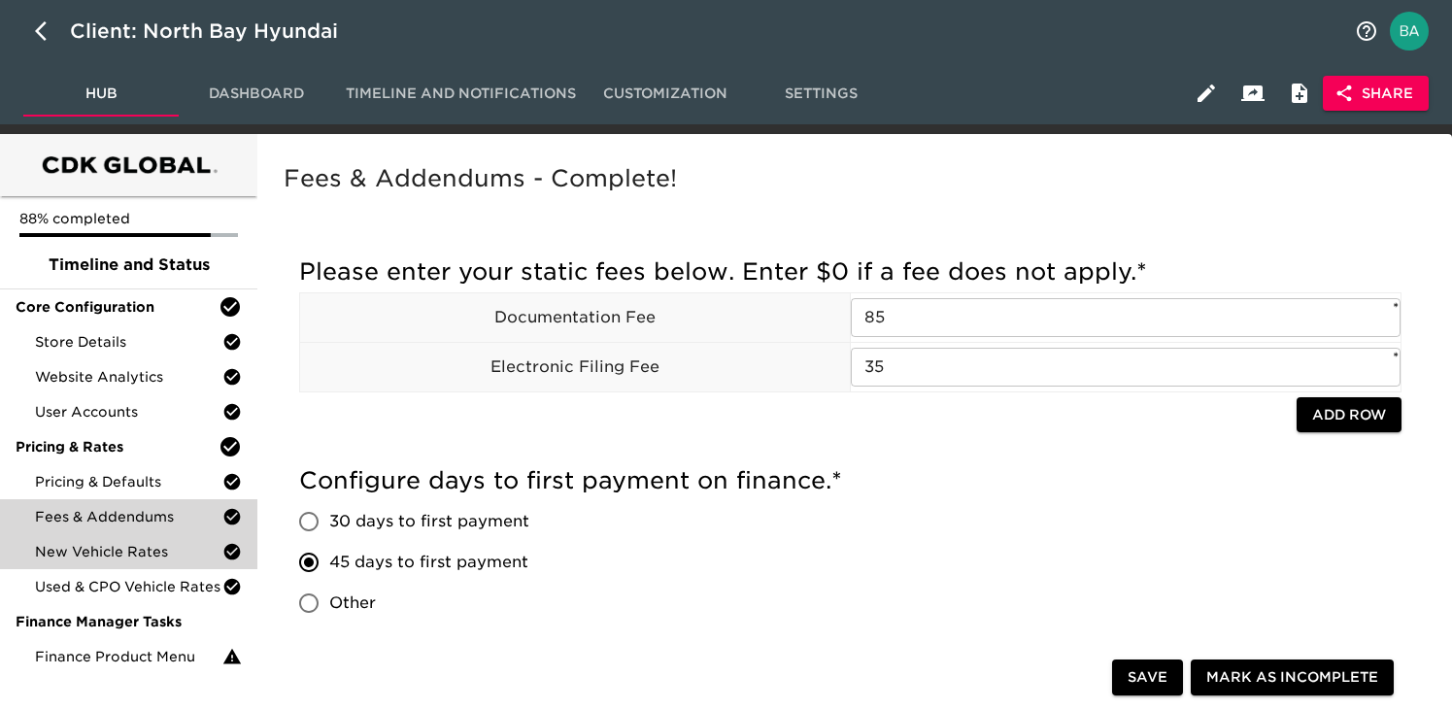
click at [126, 558] on span "New Vehicle Rates" at bounding box center [128, 551] width 187 height 19
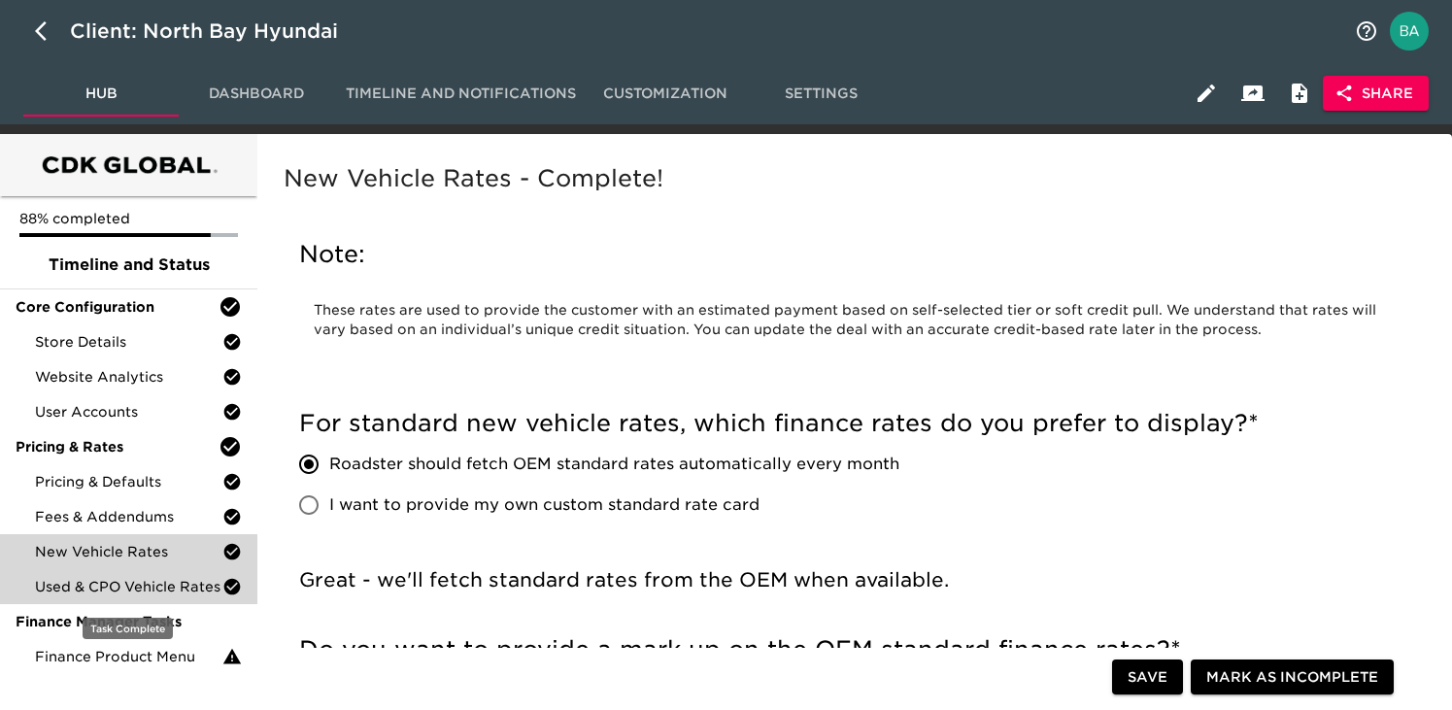
click at [114, 589] on span "Used & CPO Vehicle Rates" at bounding box center [128, 586] width 187 height 19
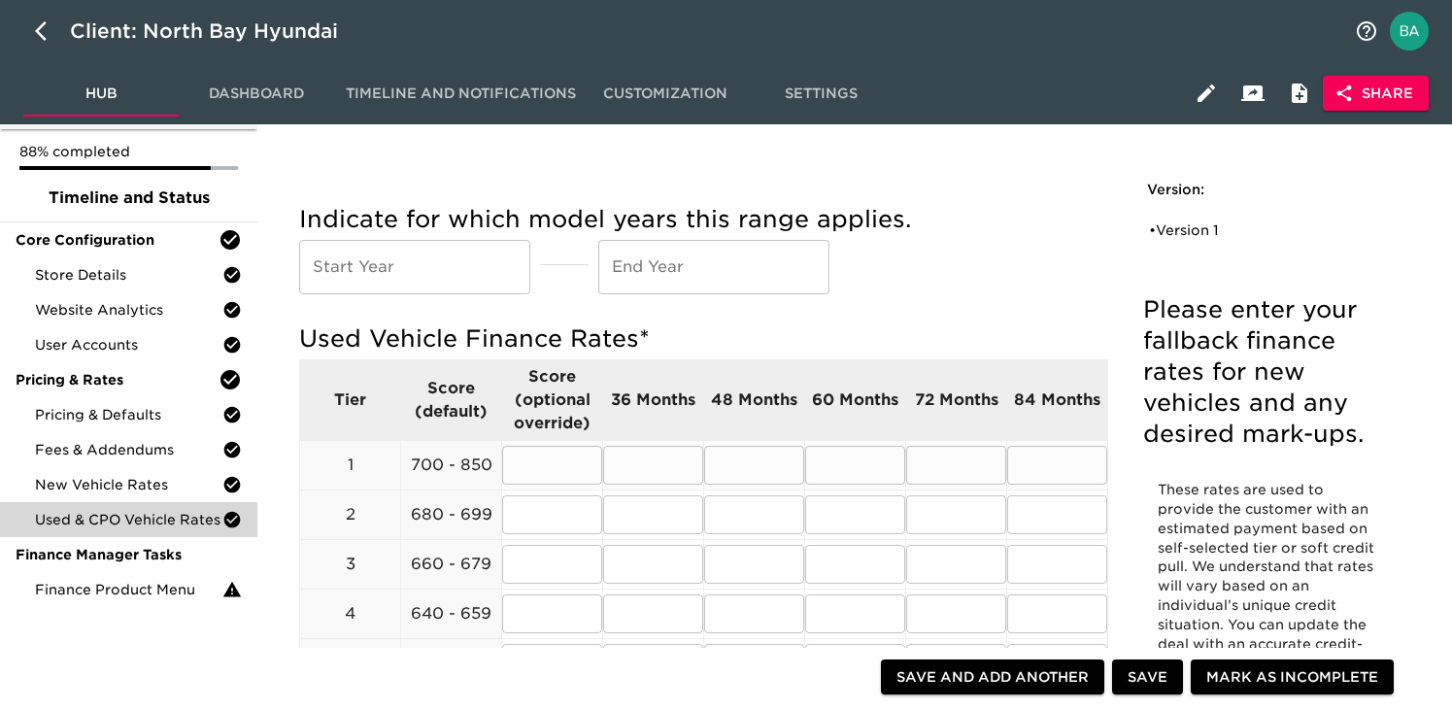
scroll to position [115, 0]
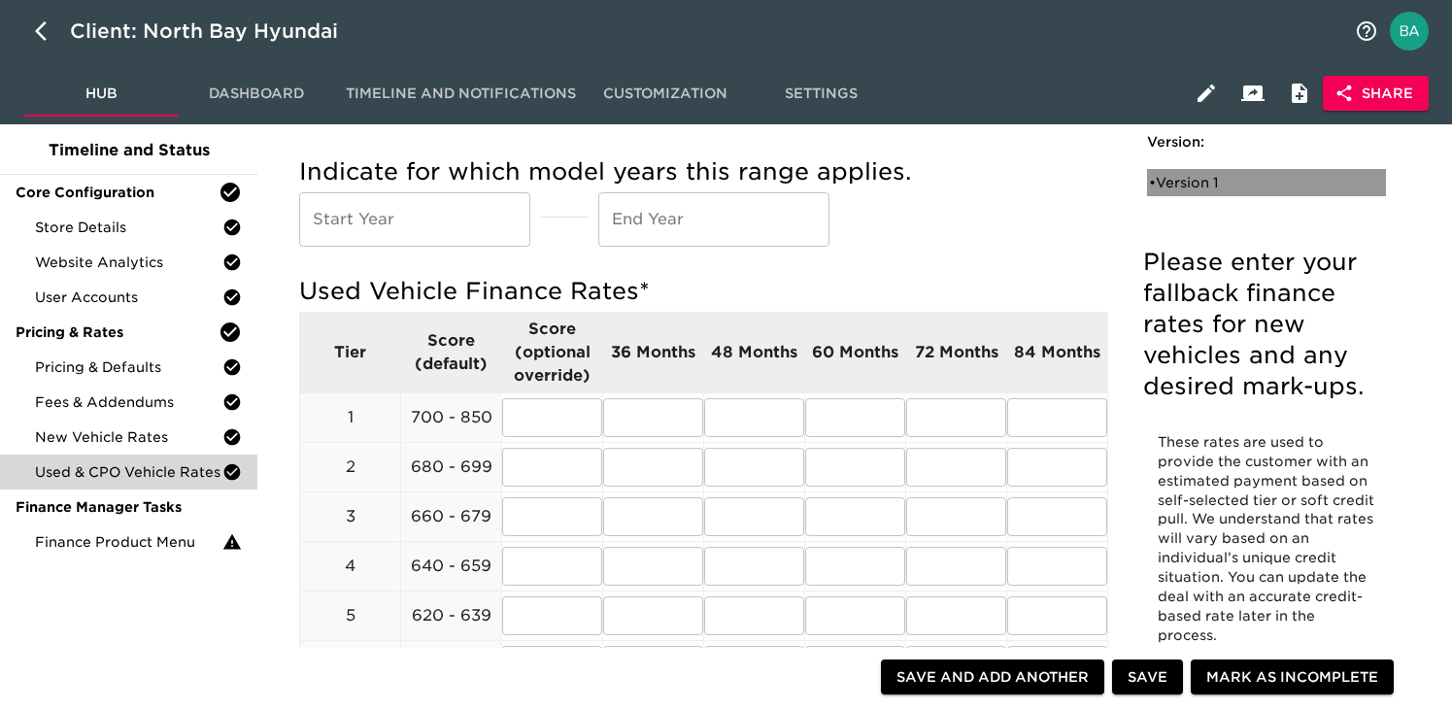
click at [1165, 188] on div "• Version 1" at bounding box center [1253, 182] width 208 height 19
radio input "true"
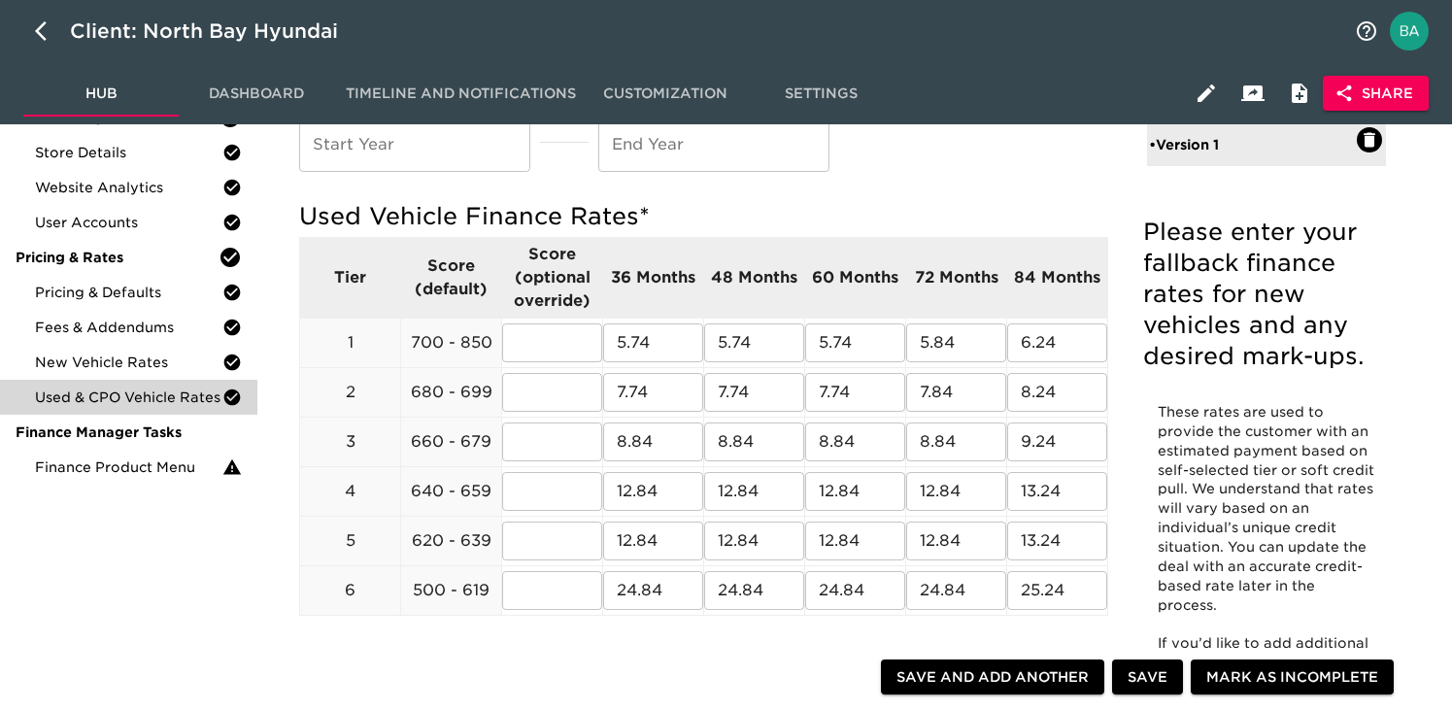
scroll to position [0, 0]
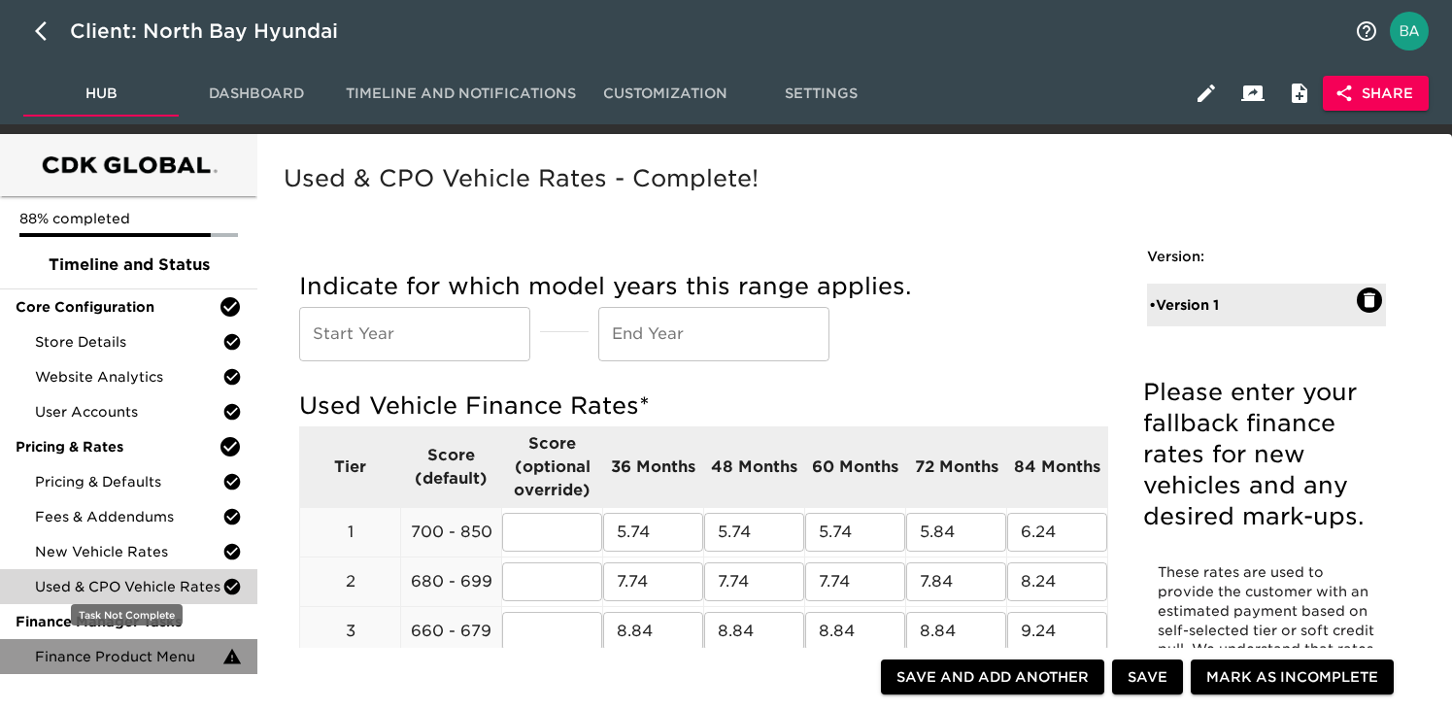
click at [119, 656] on span "Finance Product Menu" at bounding box center [128, 656] width 187 height 19
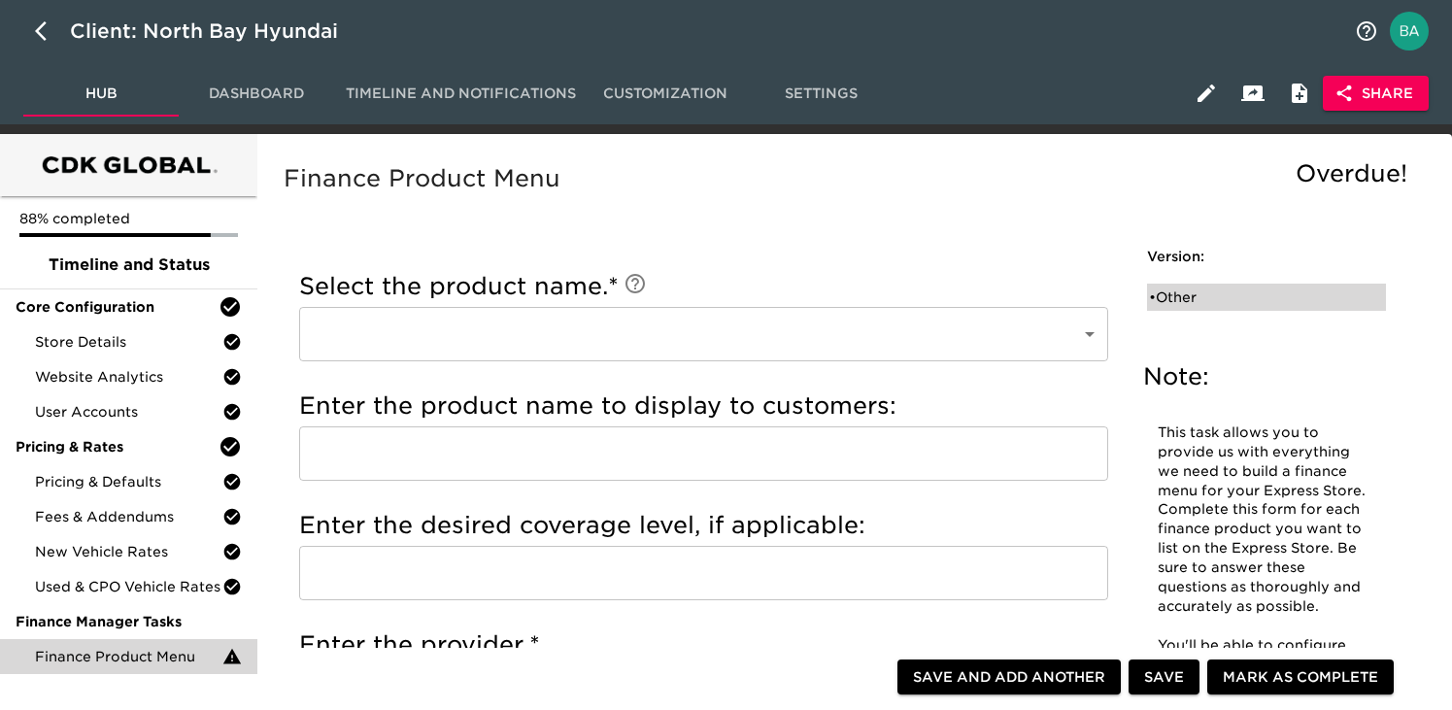
click at [1195, 291] on div "• Other" at bounding box center [1253, 296] width 208 height 19
type input "Other"
type input "N/A"
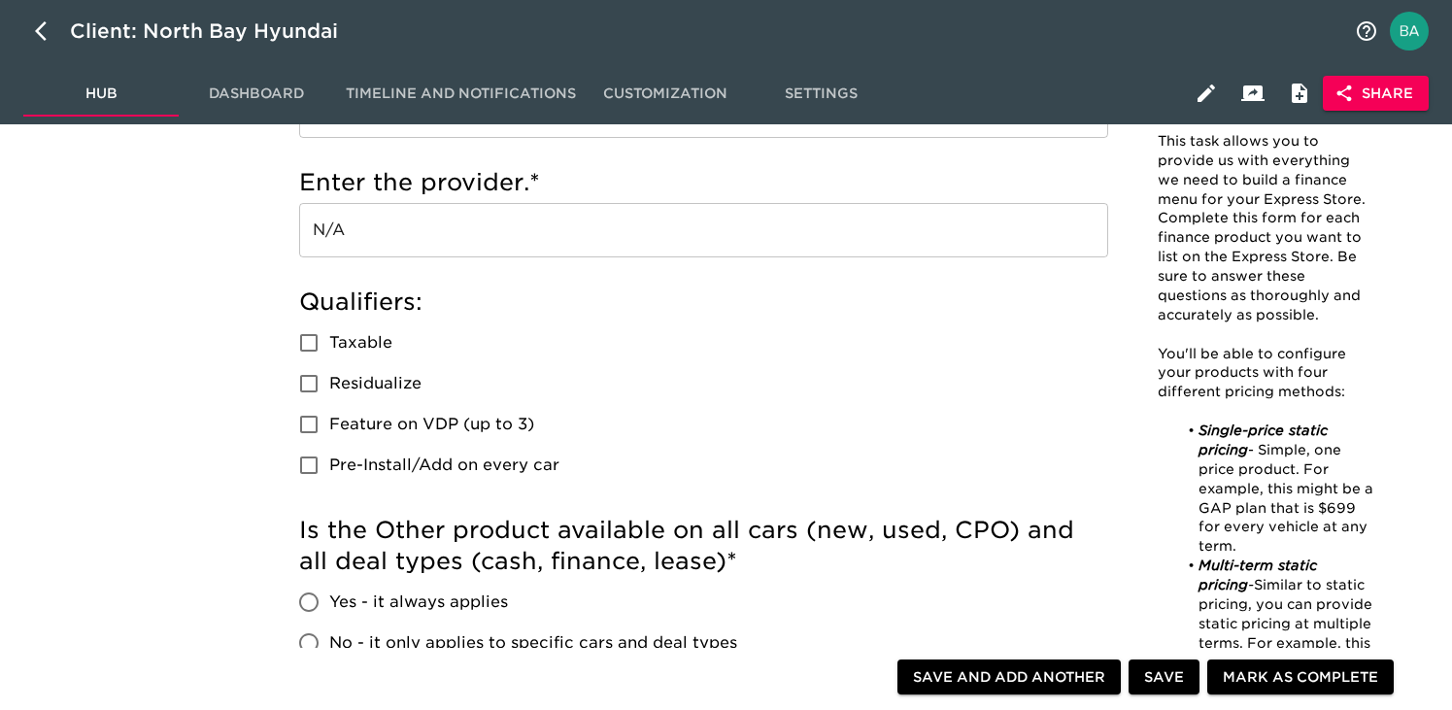
scroll to position [621, 0]
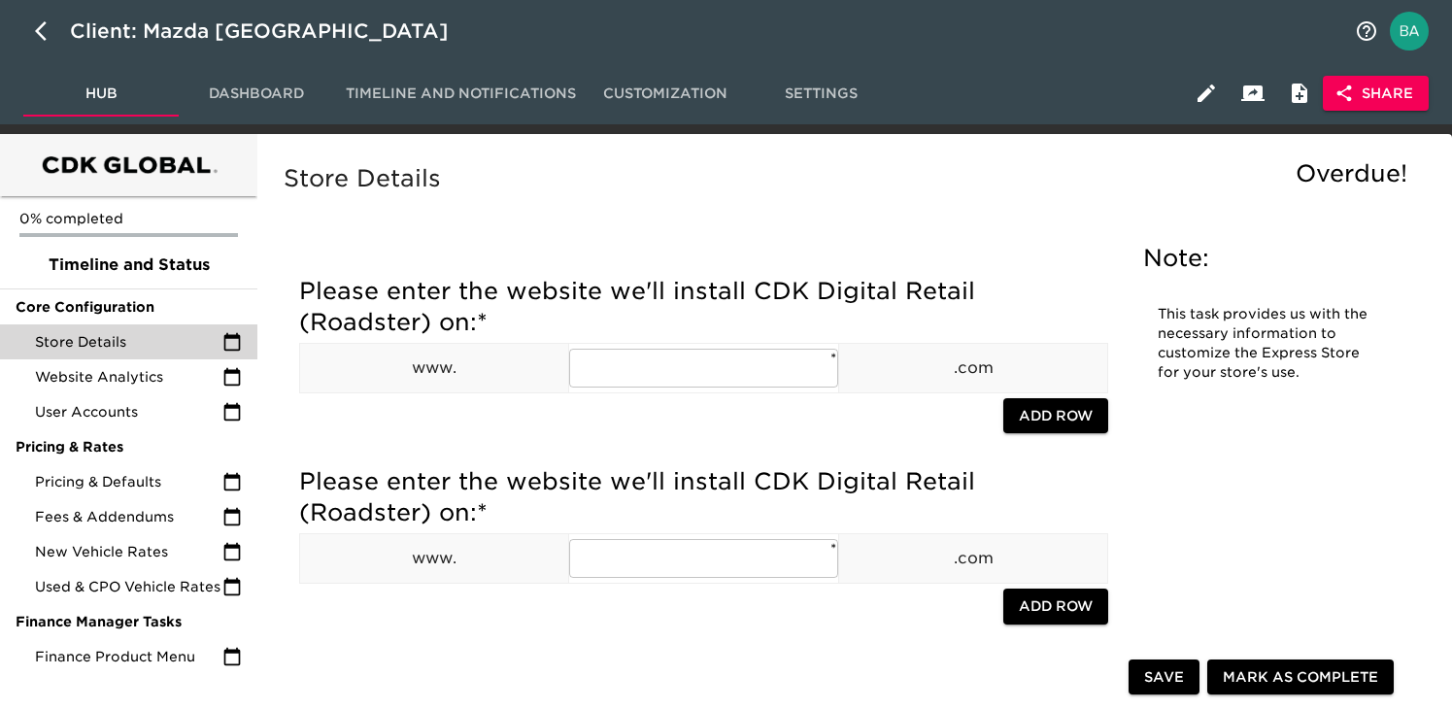
scroll to position [1912, 0]
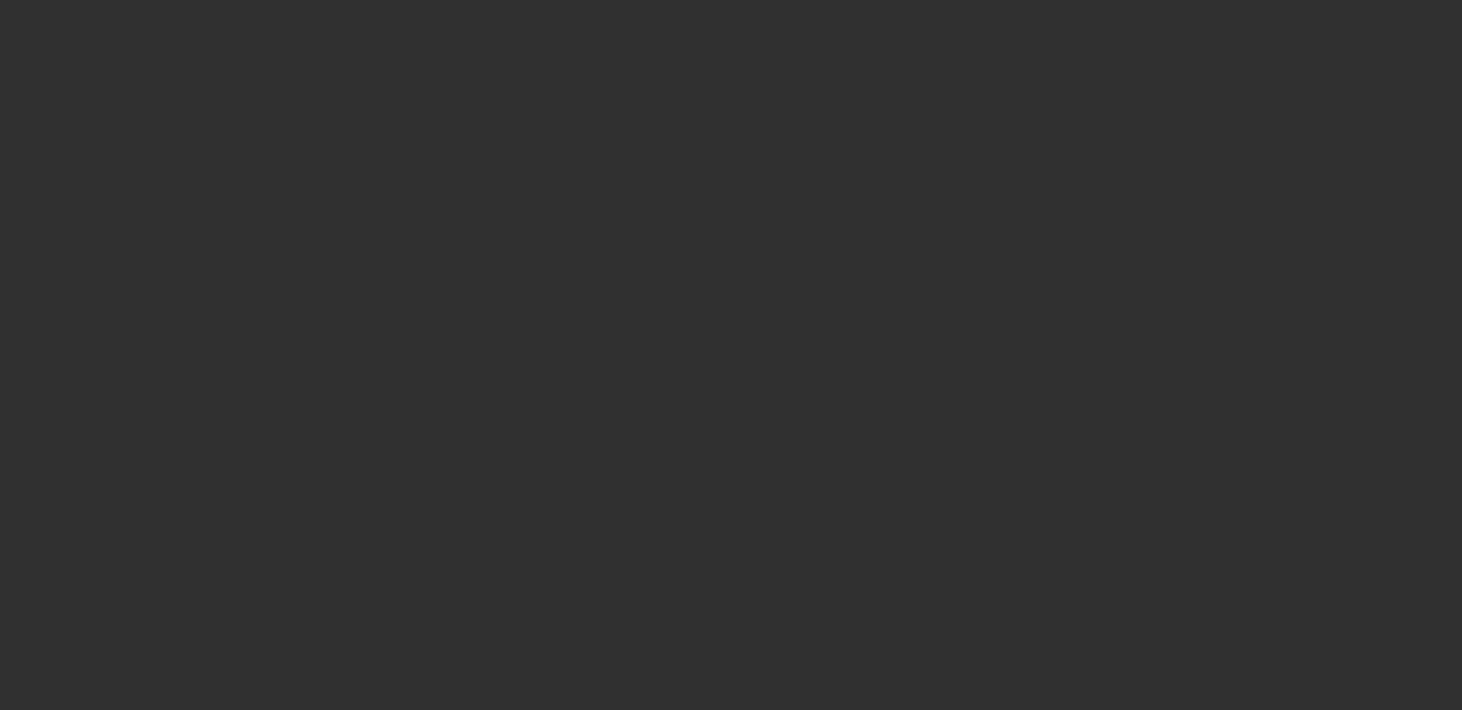
select select "10"
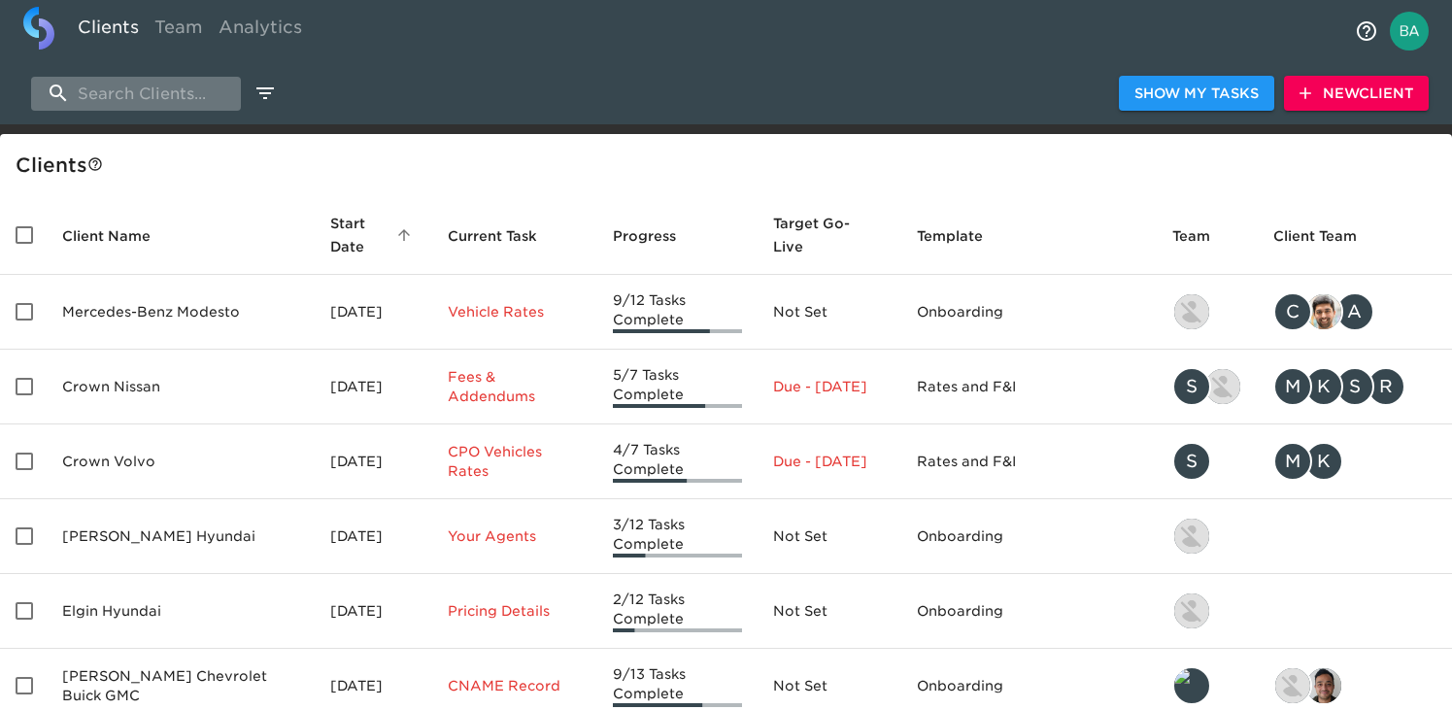
click at [99, 101] on input "search" at bounding box center [136, 94] width 210 height 34
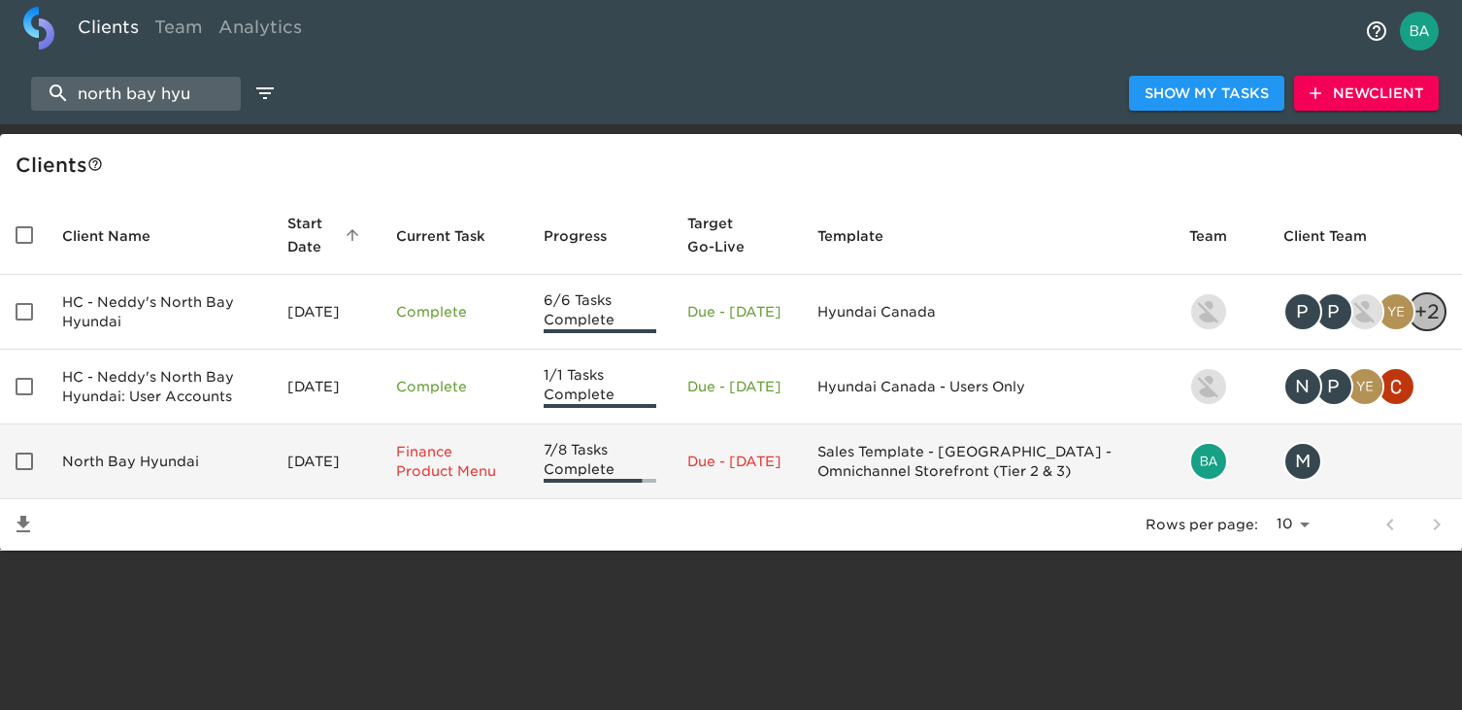
type input "north bay hyu"
click at [175, 467] on td "North Bay Hyundai" at bounding box center [159, 461] width 225 height 75
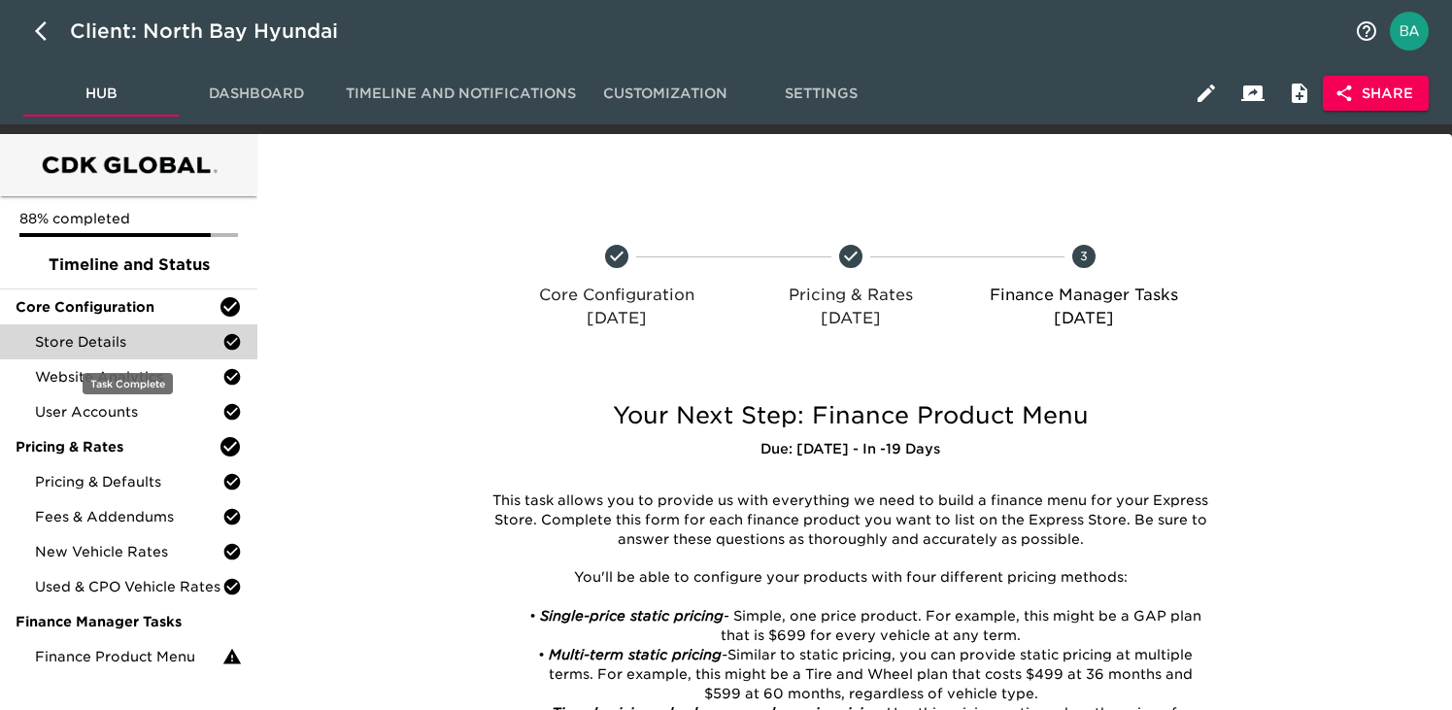
click at [104, 326] on div "Store Details" at bounding box center [128, 341] width 257 height 35
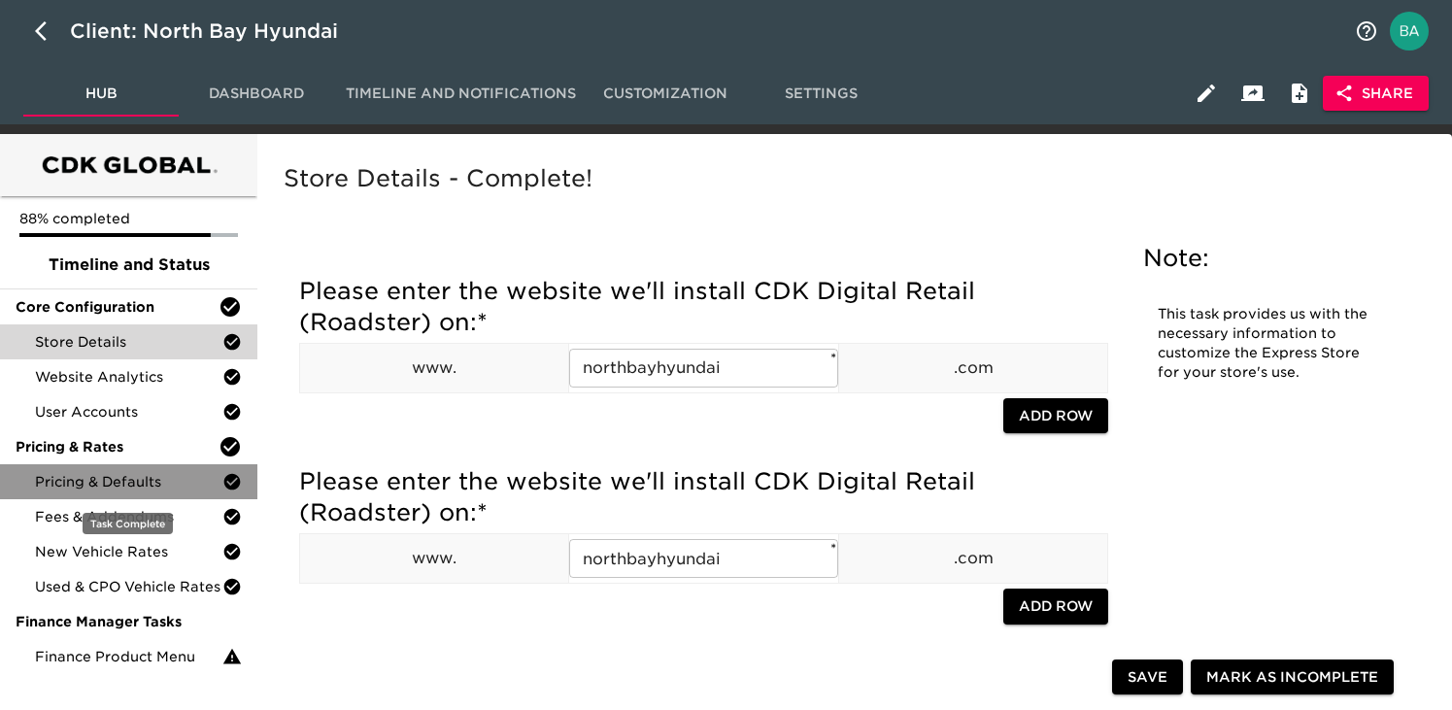
click at [84, 486] on span "Pricing & Defaults" at bounding box center [128, 481] width 187 height 19
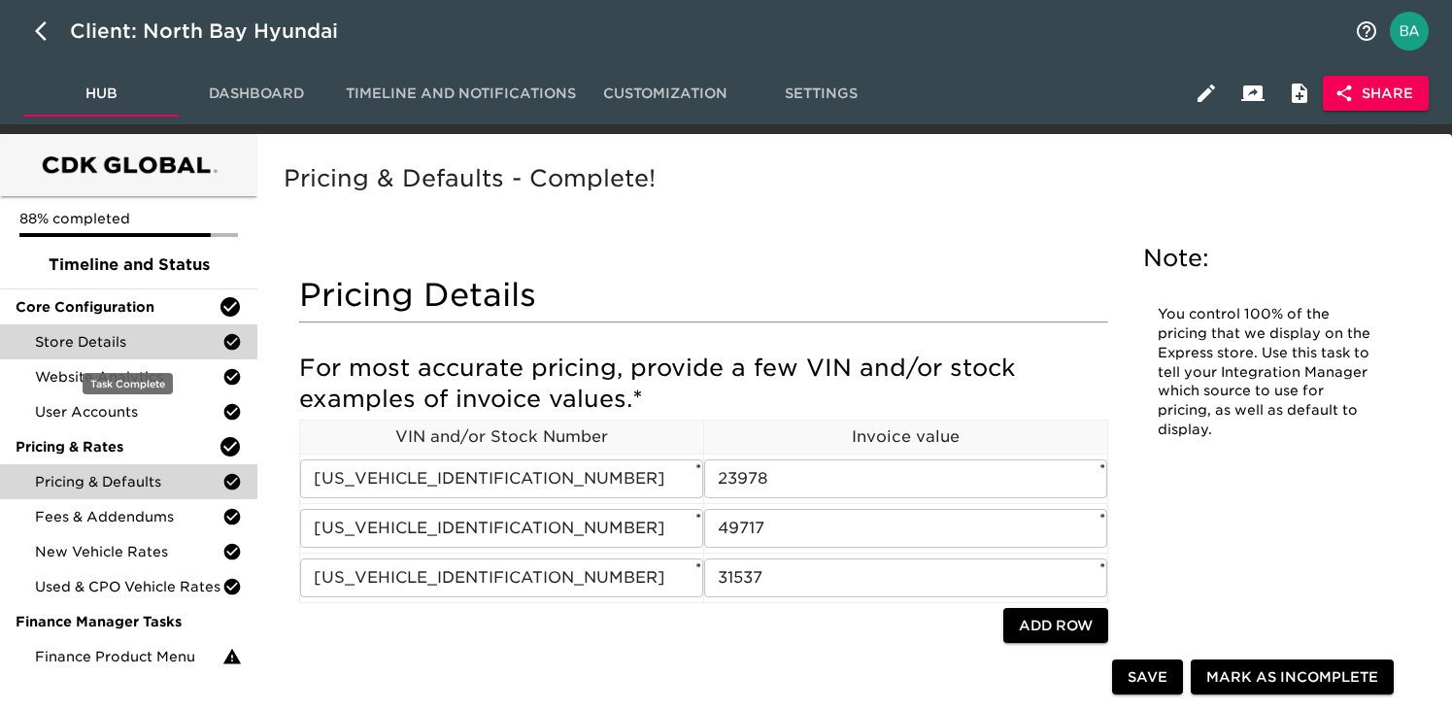
click at [113, 345] on span "Store Details" at bounding box center [128, 341] width 187 height 19
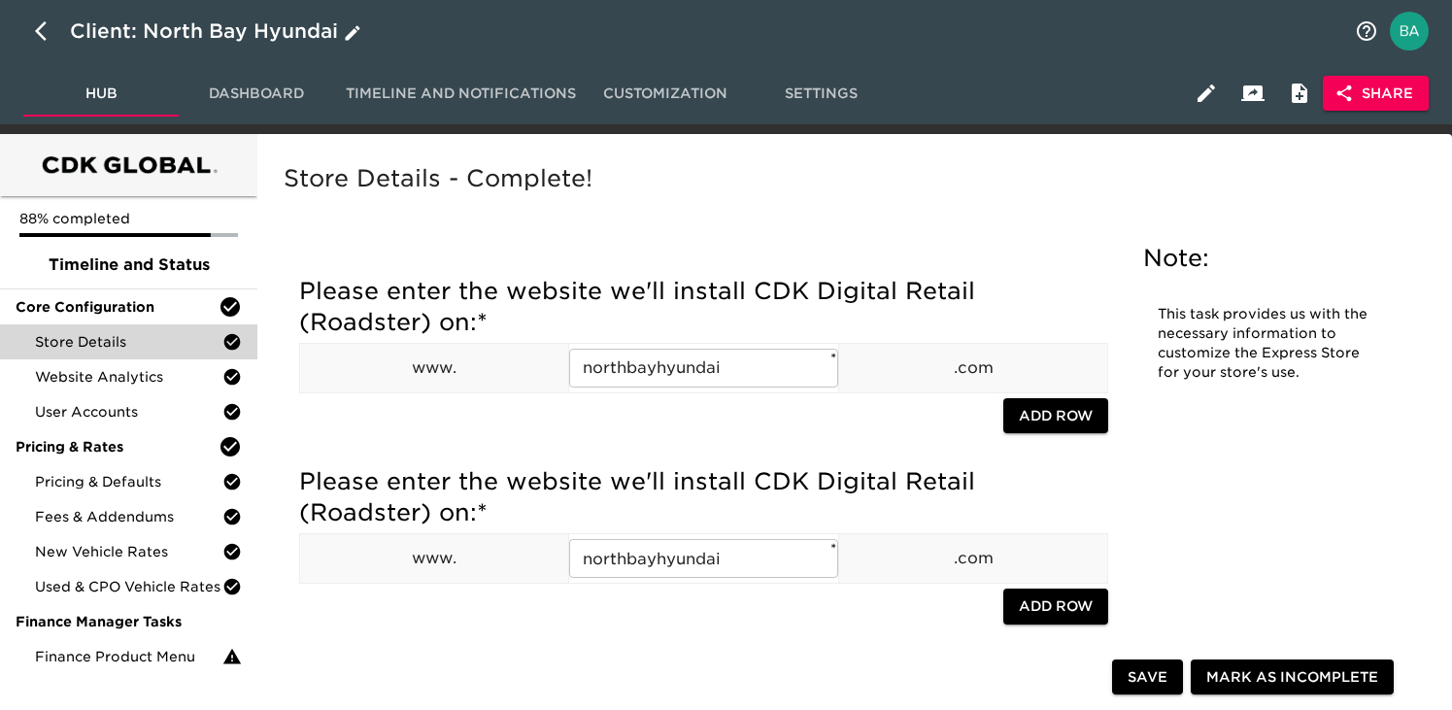
click at [236, 26] on div "Client: North Bay Hyundai" at bounding box center [217, 31] width 295 height 31
click at [224, 37] on input "North Bay Hyundai" at bounding box center [706, 31] width 1273 height 31
click at [117, 411] on span "User Accounts" at bounding box center [128, 411] width 187 height 19
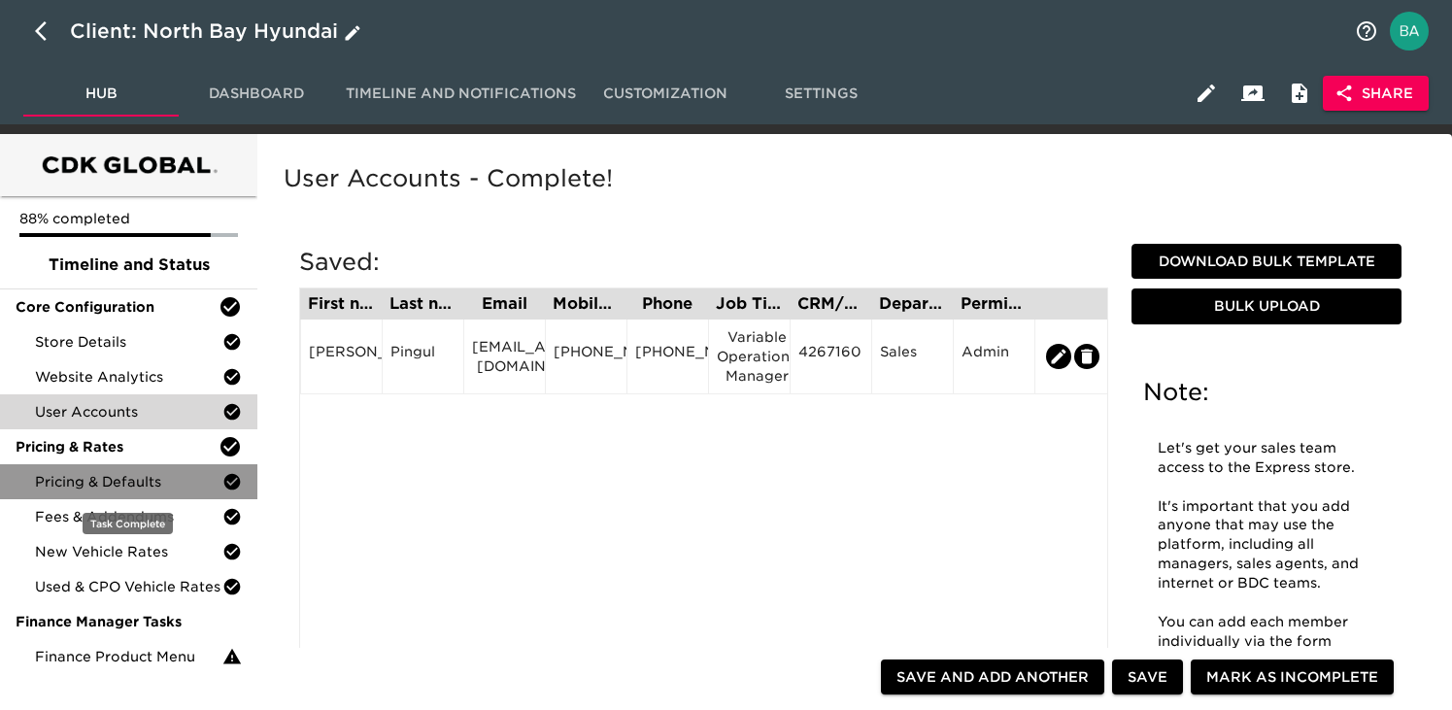
click at [104, 472] on span "Pricing & Defaults" at bounding box center [128, 481] width 187 height 19
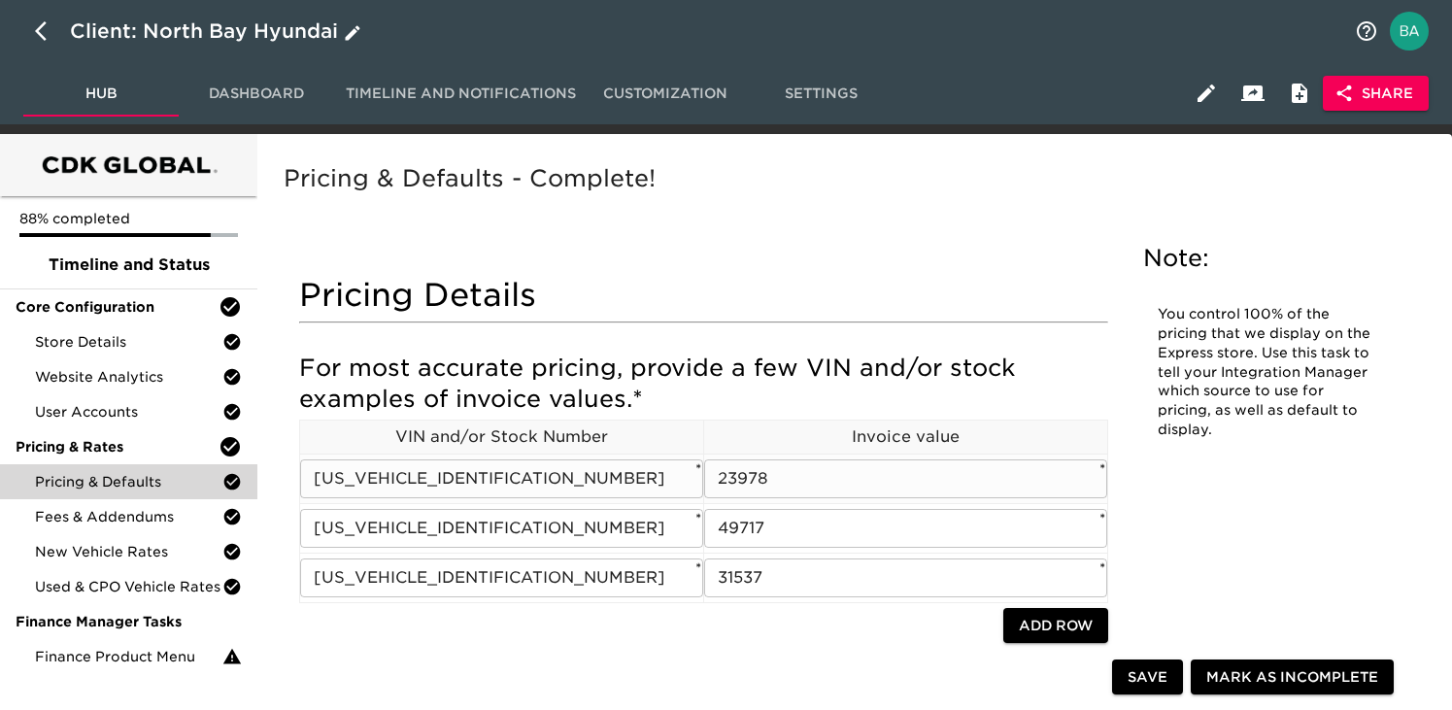
click at [537, 492] on input "KMHLM4DG5SU080919" at bounding box center [501, 478] width 403 height 39
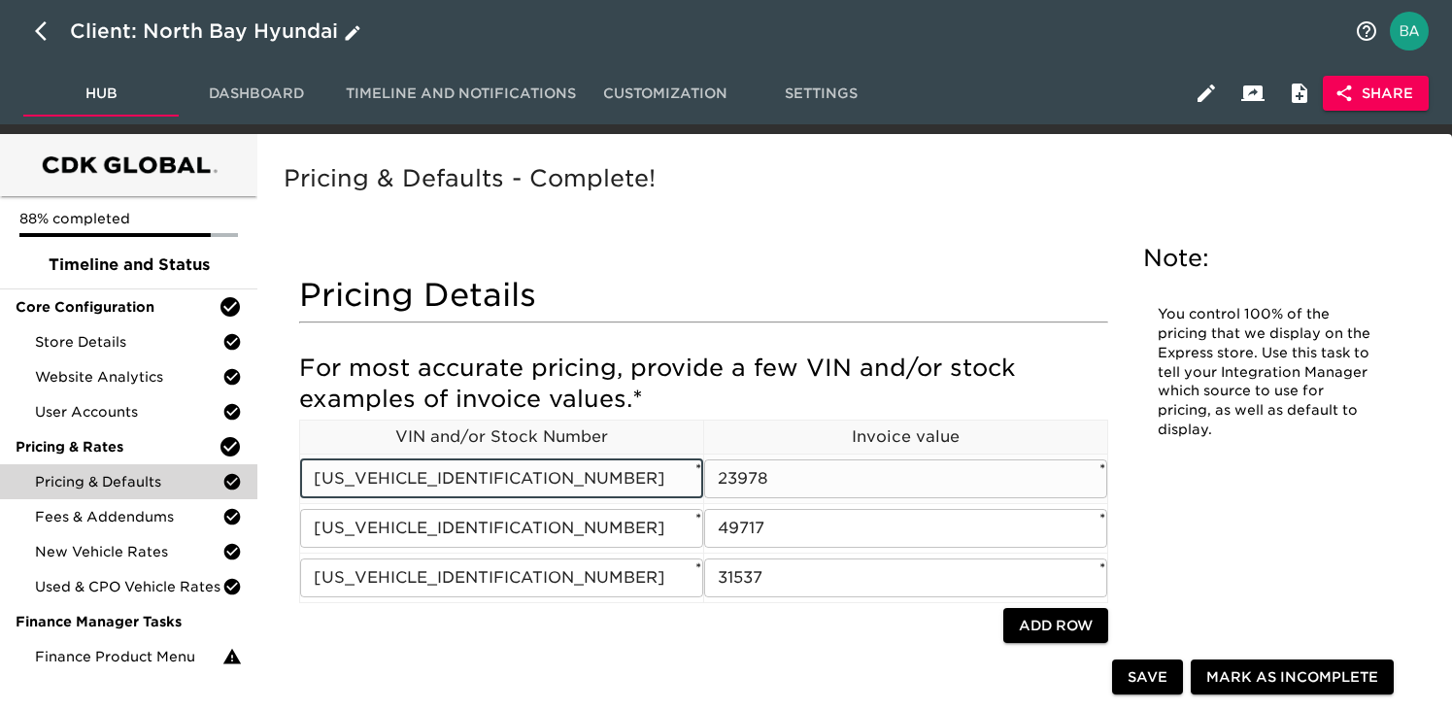
click at [537, 492] on input "KMHLM4DG5SU080919" at bounding box center [501, 478] width 403 height 39
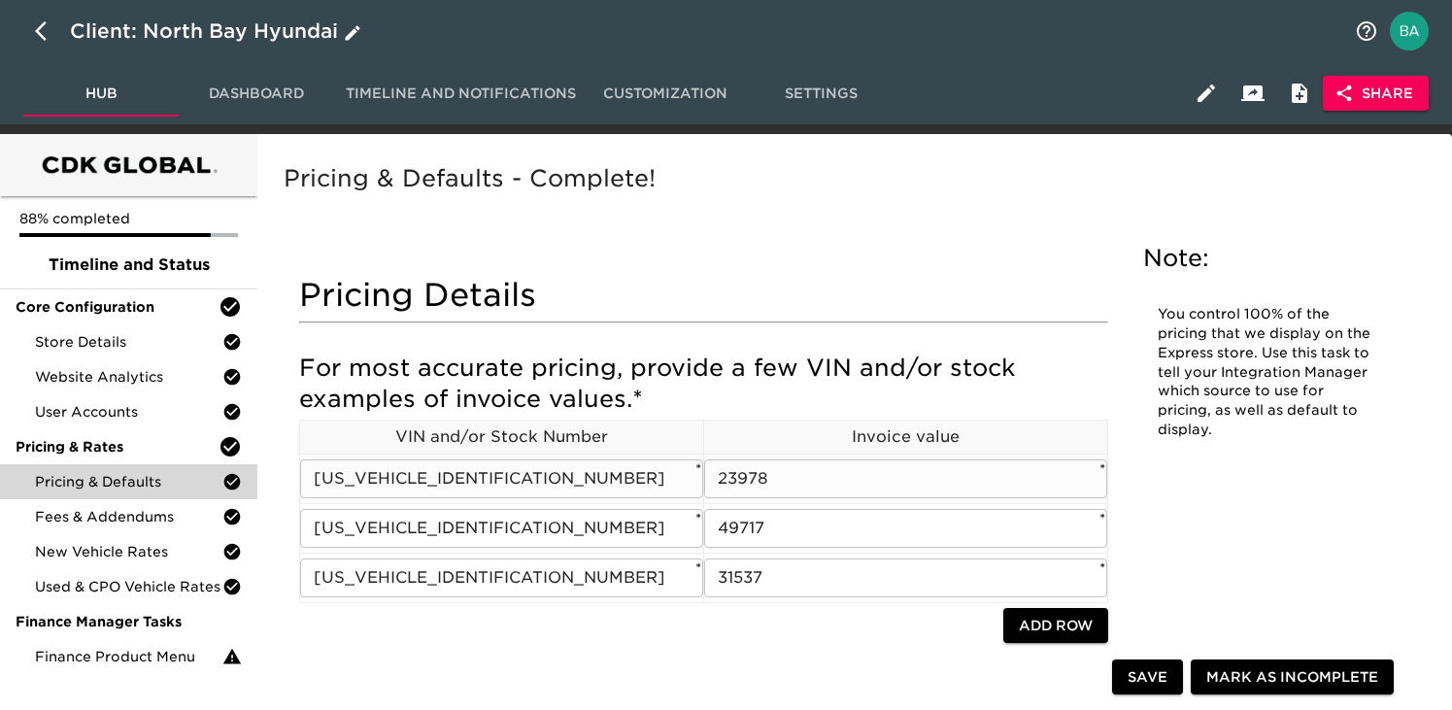
click at [735, 481] on input "23978" at bounding box center [905, 478] width 403 height 39
click at [478, 524] on input "KM8RJES23TU036239" at bounding box center [501, 528] width 403 height 39
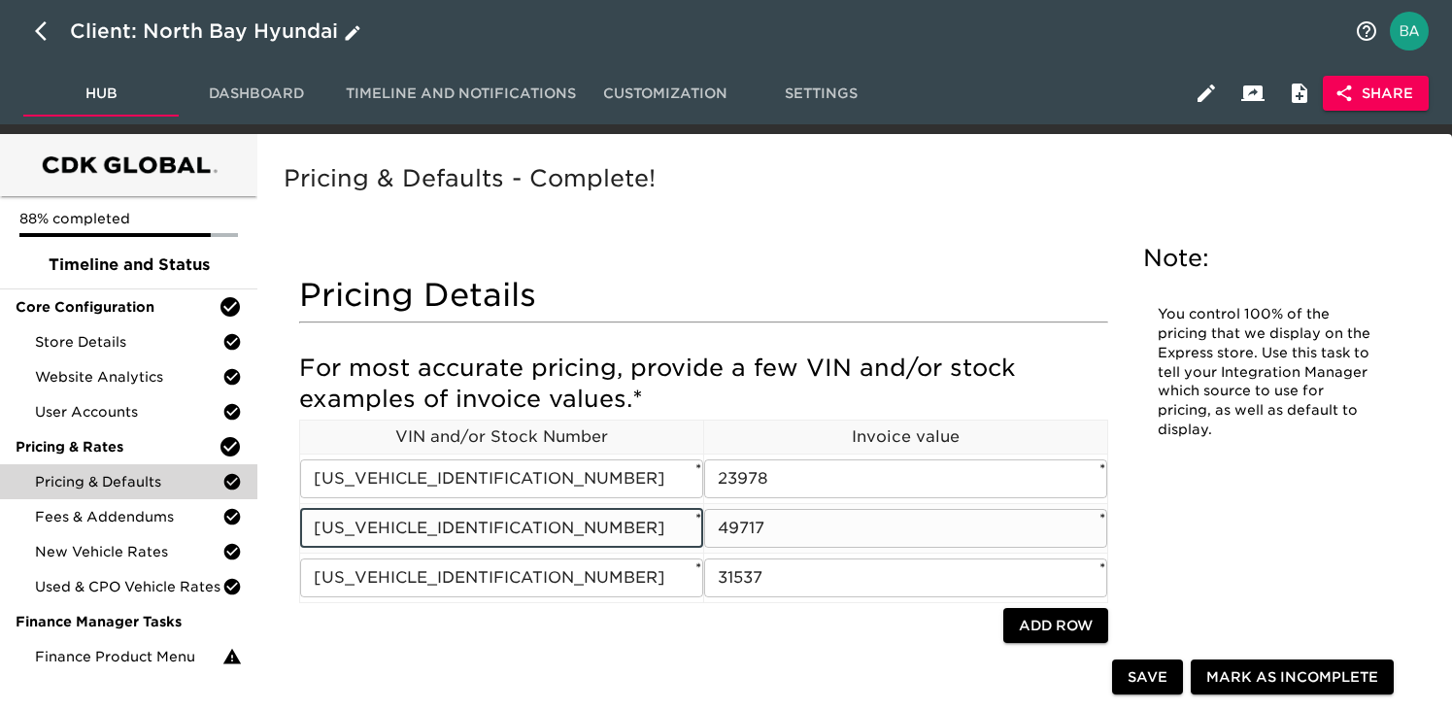
click at [478, 524] on input "KM8RJES23TU036239" at bounding box center [501, 528] width 403 height 39
click at [744, 523] on input "49717" at bounding box center [905, 528] width 403 height 39
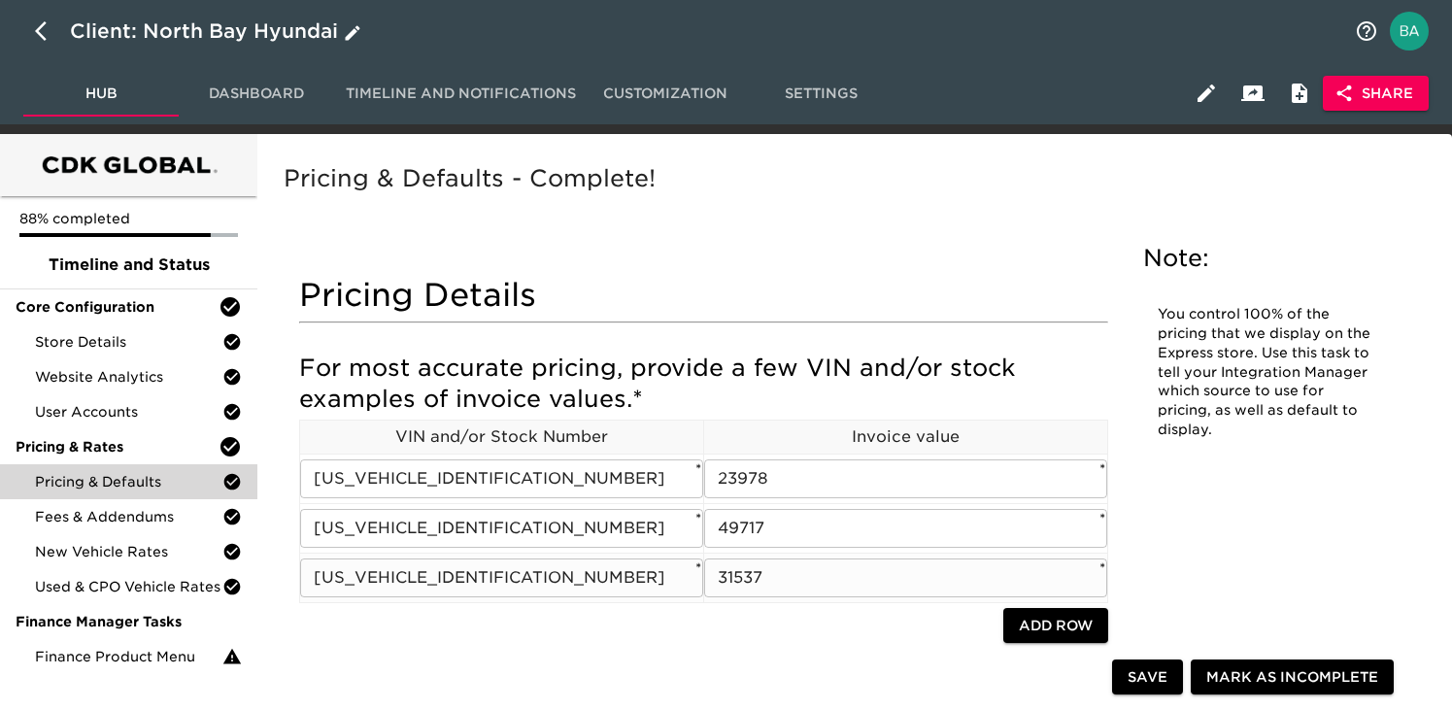
click at [487, 576] on input "5NMJB3DE6TH612004" at bounding box center [501, 577] width 403 height 39
click at [723, 578] on input "31537" at bounding box center [905, 577] width 403 height 39
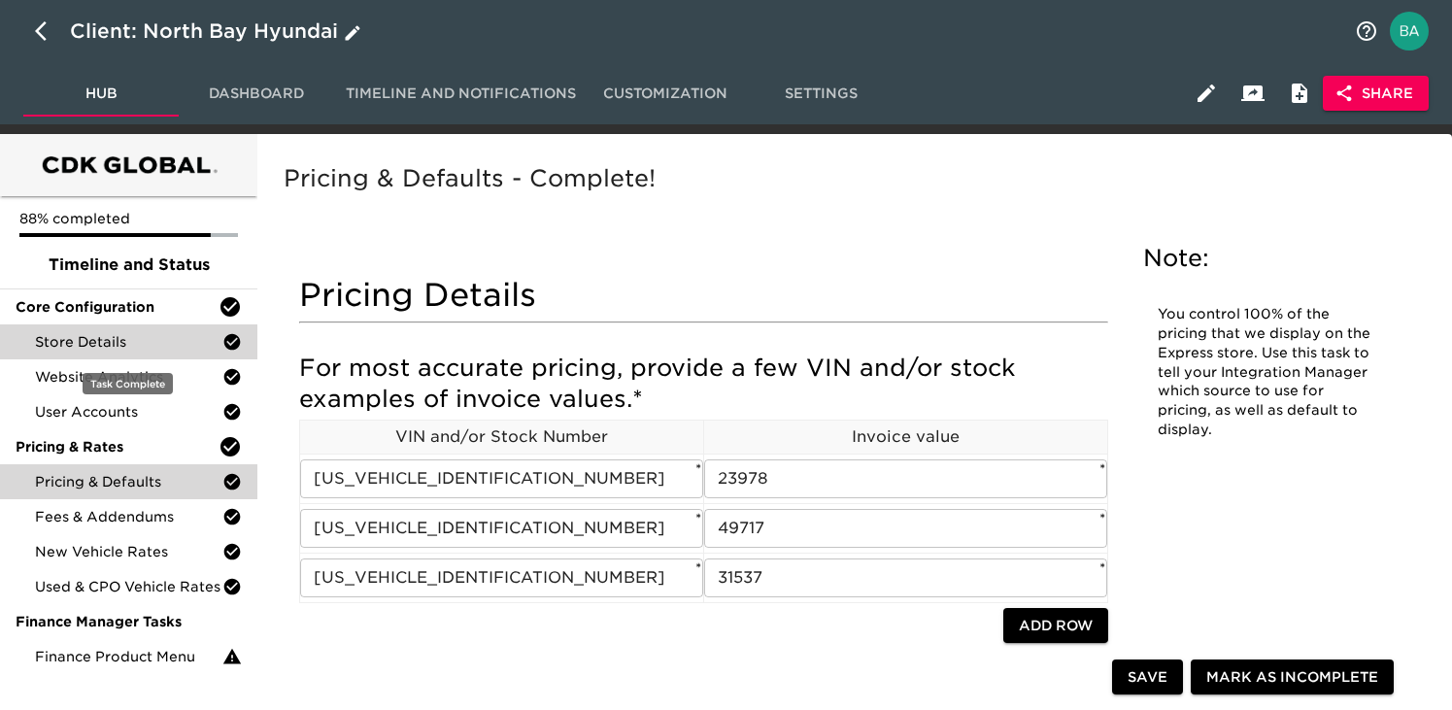
click at [151, 330] on div "Store Details" at bounding box center [128, 341] width 257 height 35
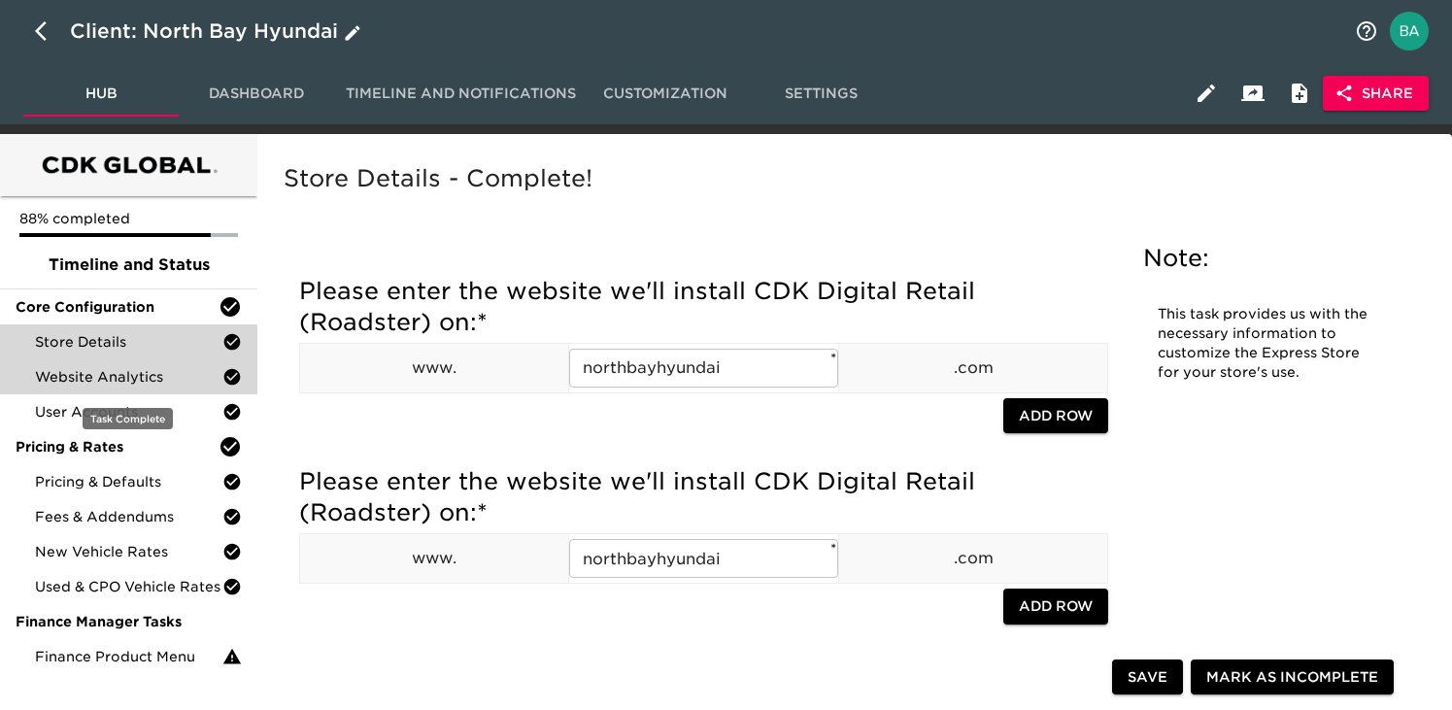
click at [120, 377] on span "Website Analytics" at bounding box center [128, 376] width 187 height 19
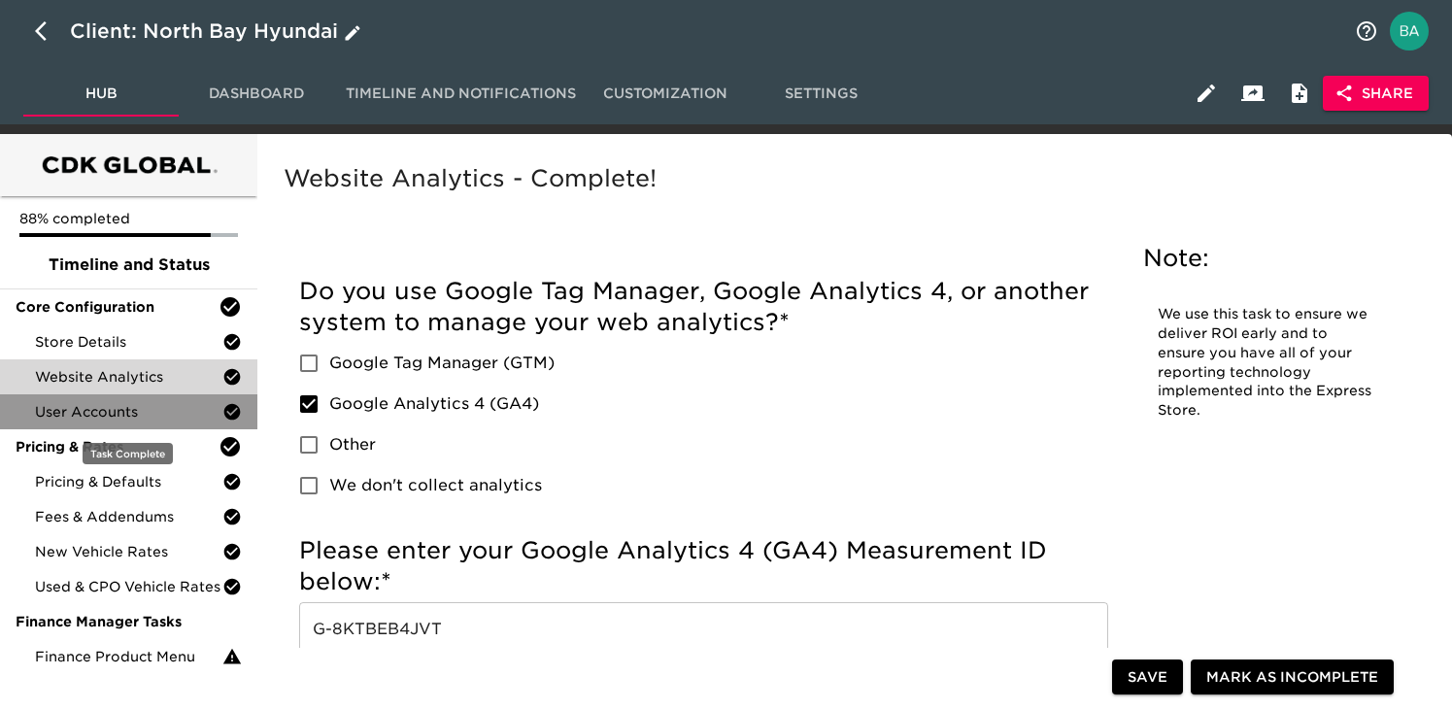
click at [74, 409] on span "User Accounts" at bounding box center [128, 411] width 187 height 19
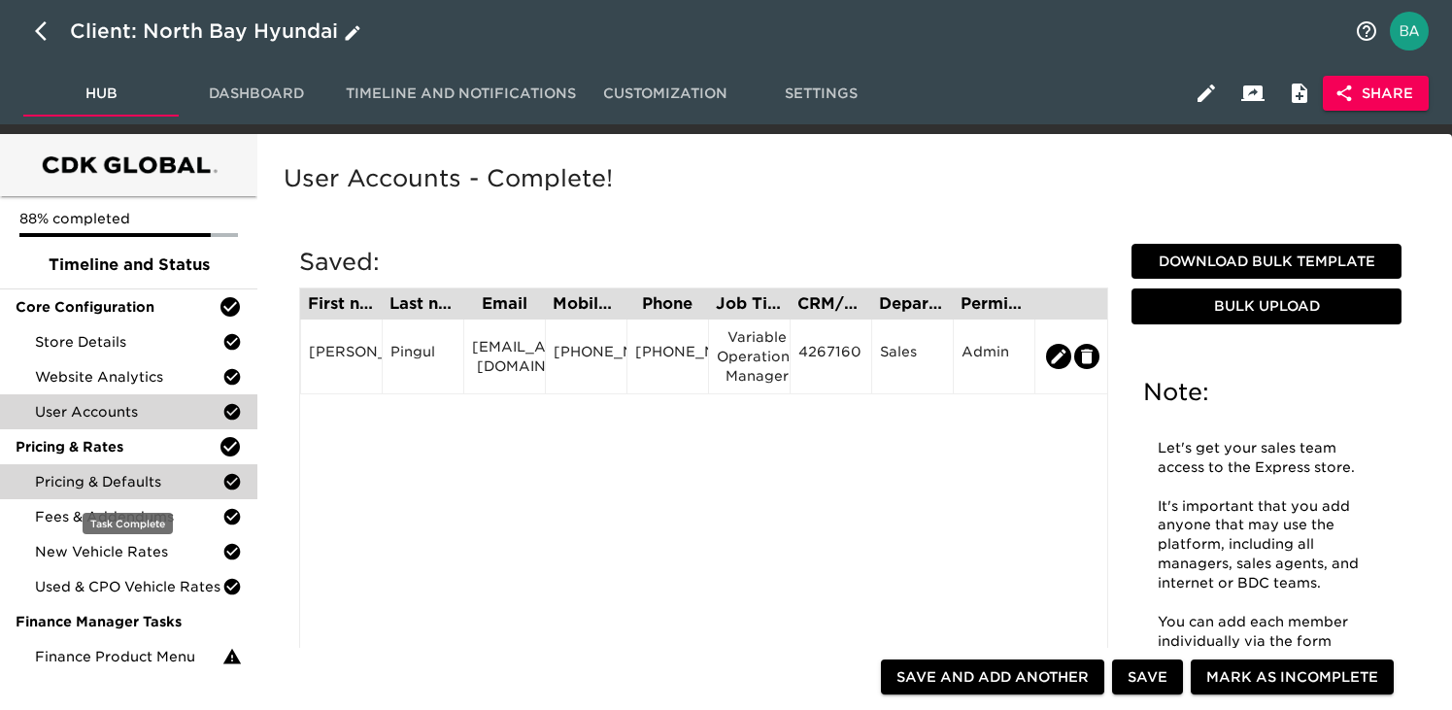
click at [99, 484] on span "Pricing & Defaults" at bounding box center [128, 481] width 187 height 19
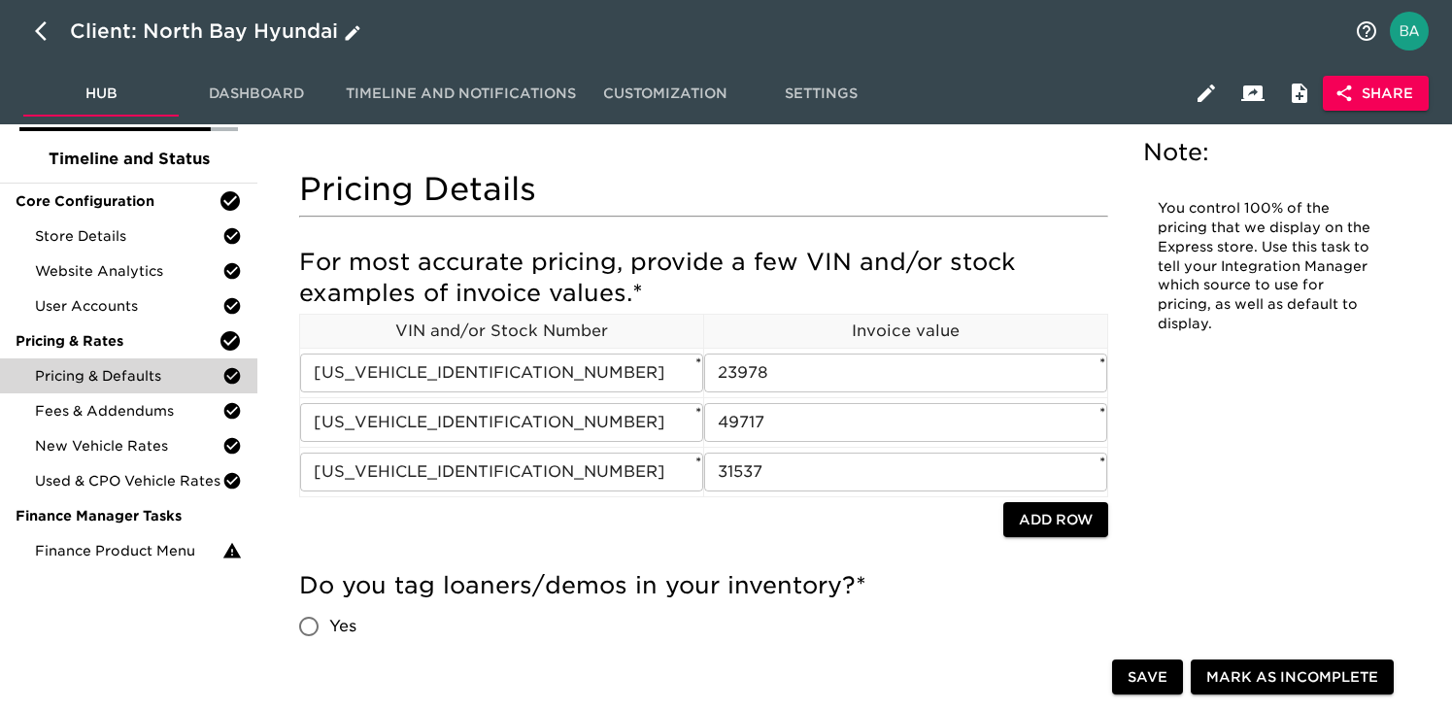
scroll to position [191, 0]
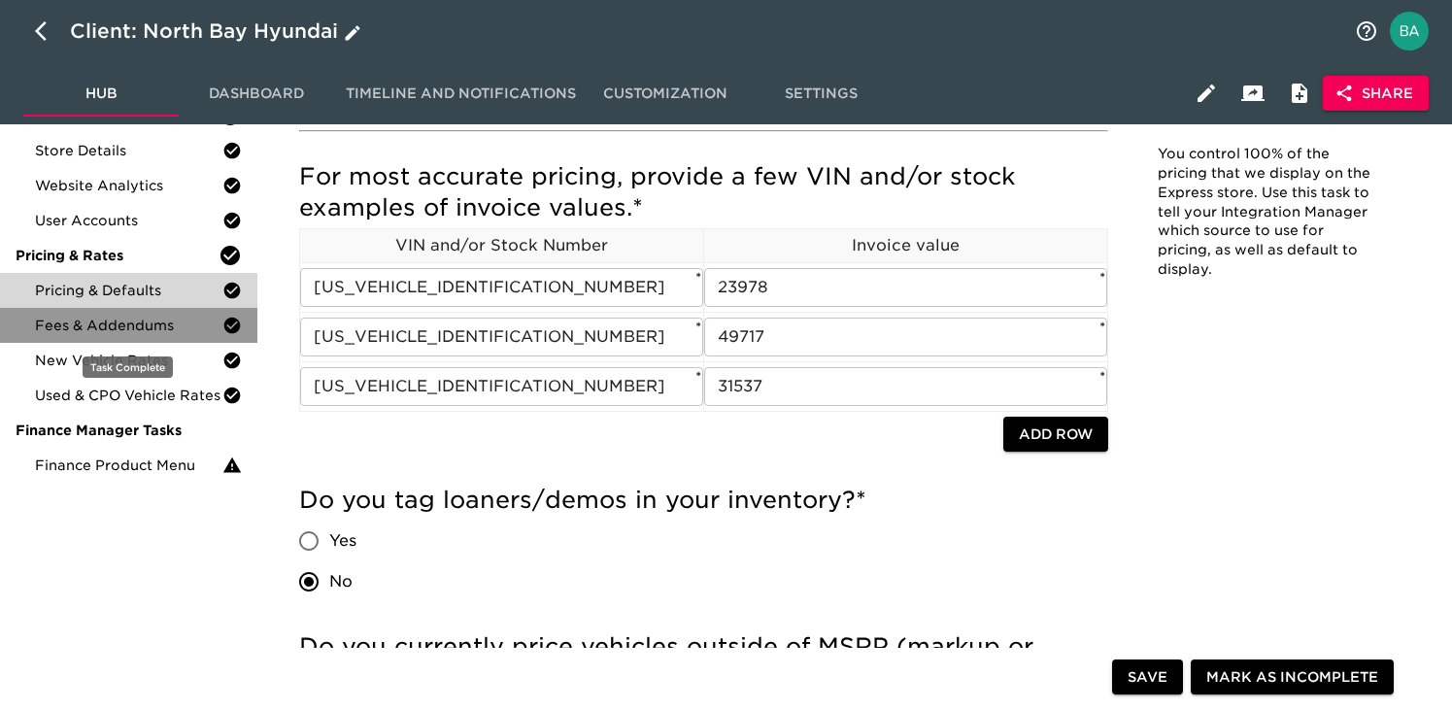
click at [135, 329] on span "Fees & Addendums" at bounding box center [128, 325] width 187 height 19
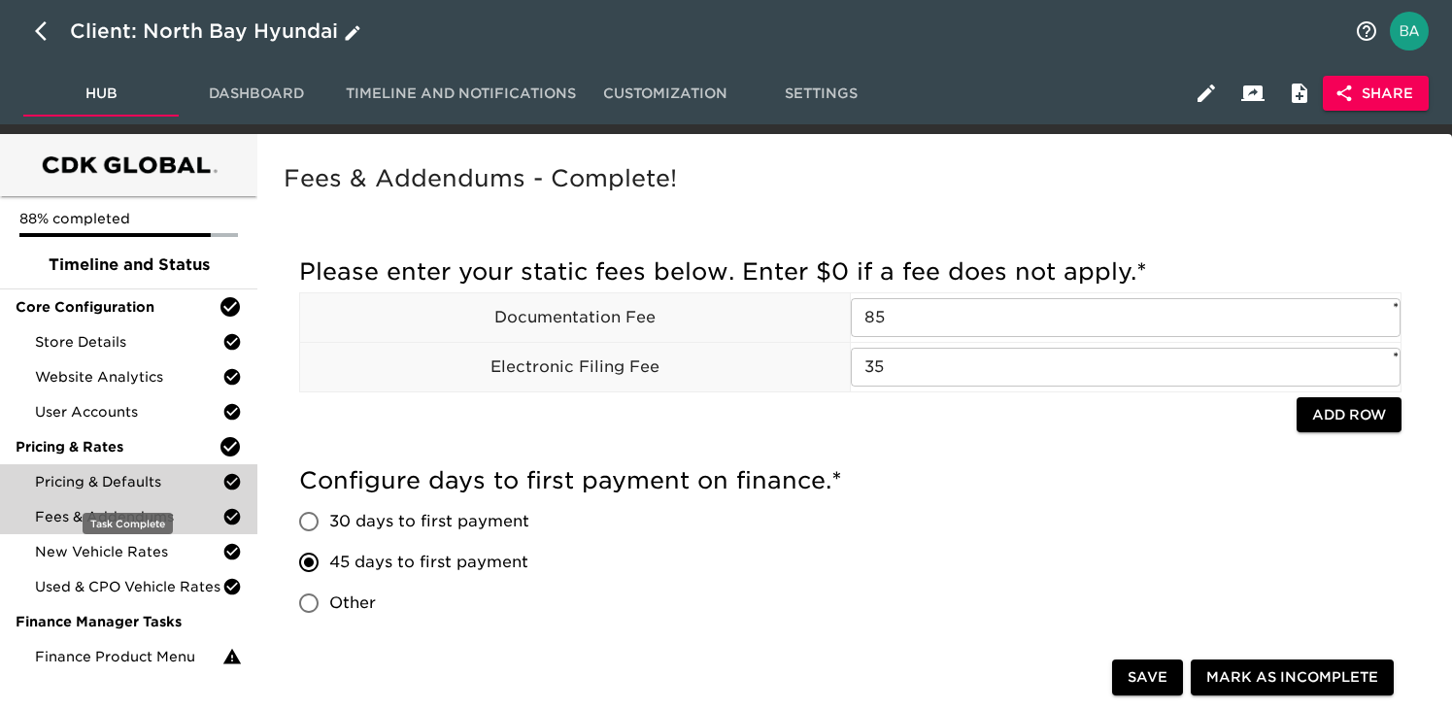
click at [116, 472] on span "Pricing & Defaults" at bounding box center [128, 481] width 187 height 19
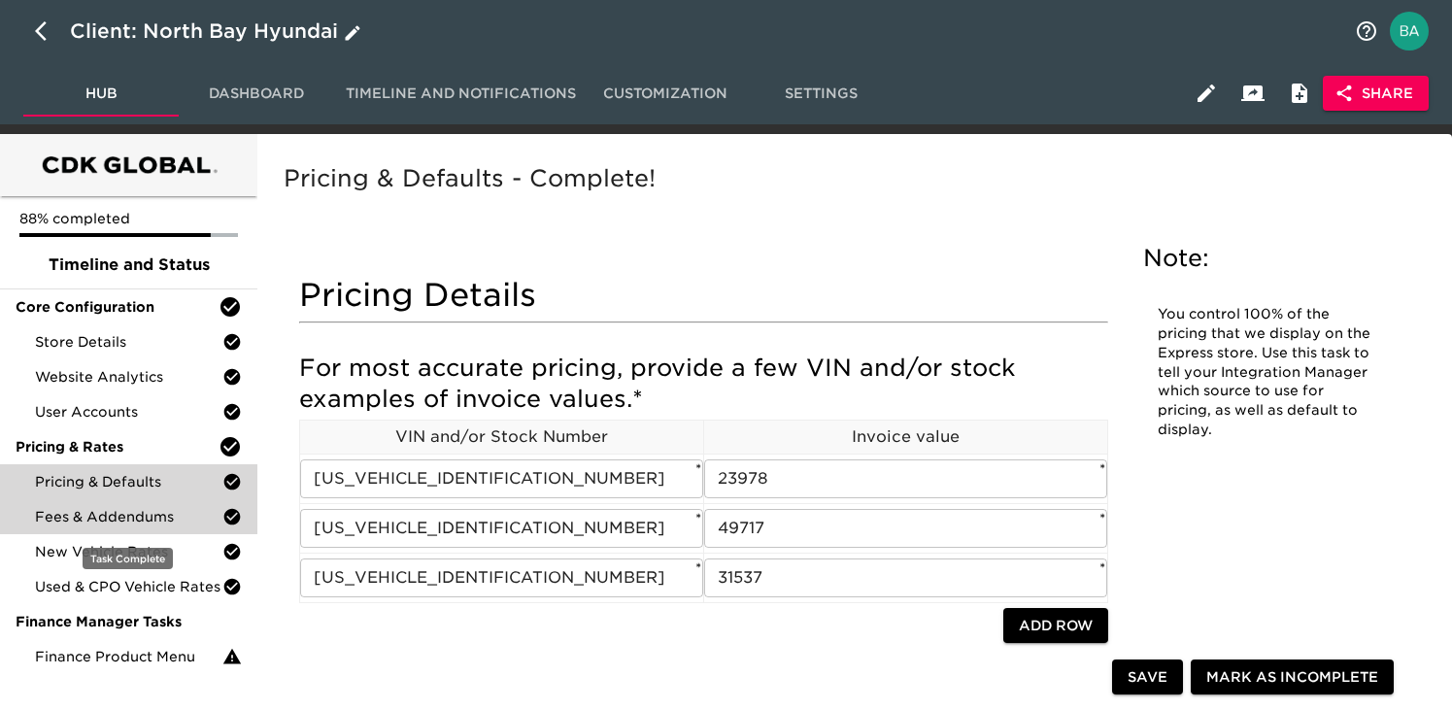
click at [130, 515] on span "Fees & Addendums" at bounding box center [128, 516] width 187 height 19
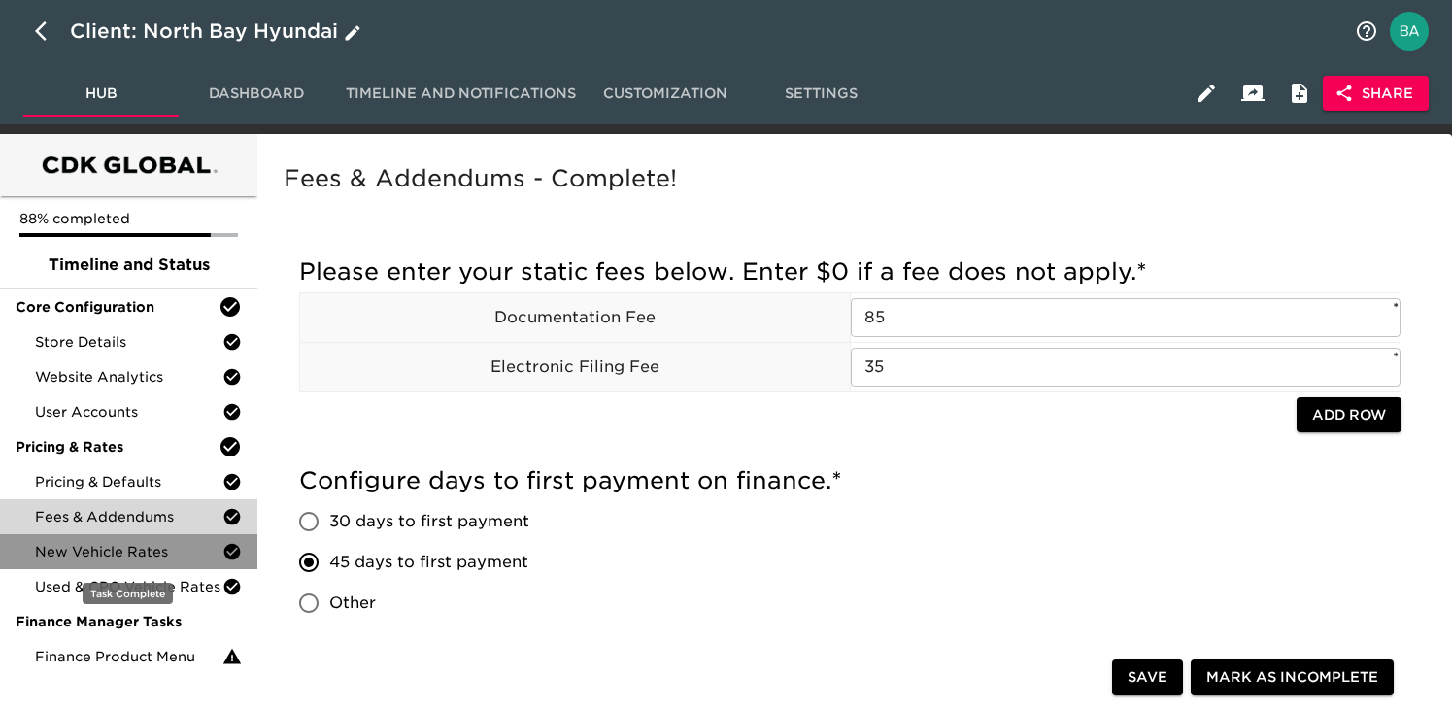
click at [146, 545] on span "New Vehicle Rates" at bounding box center [128, 551] width 187 height 19
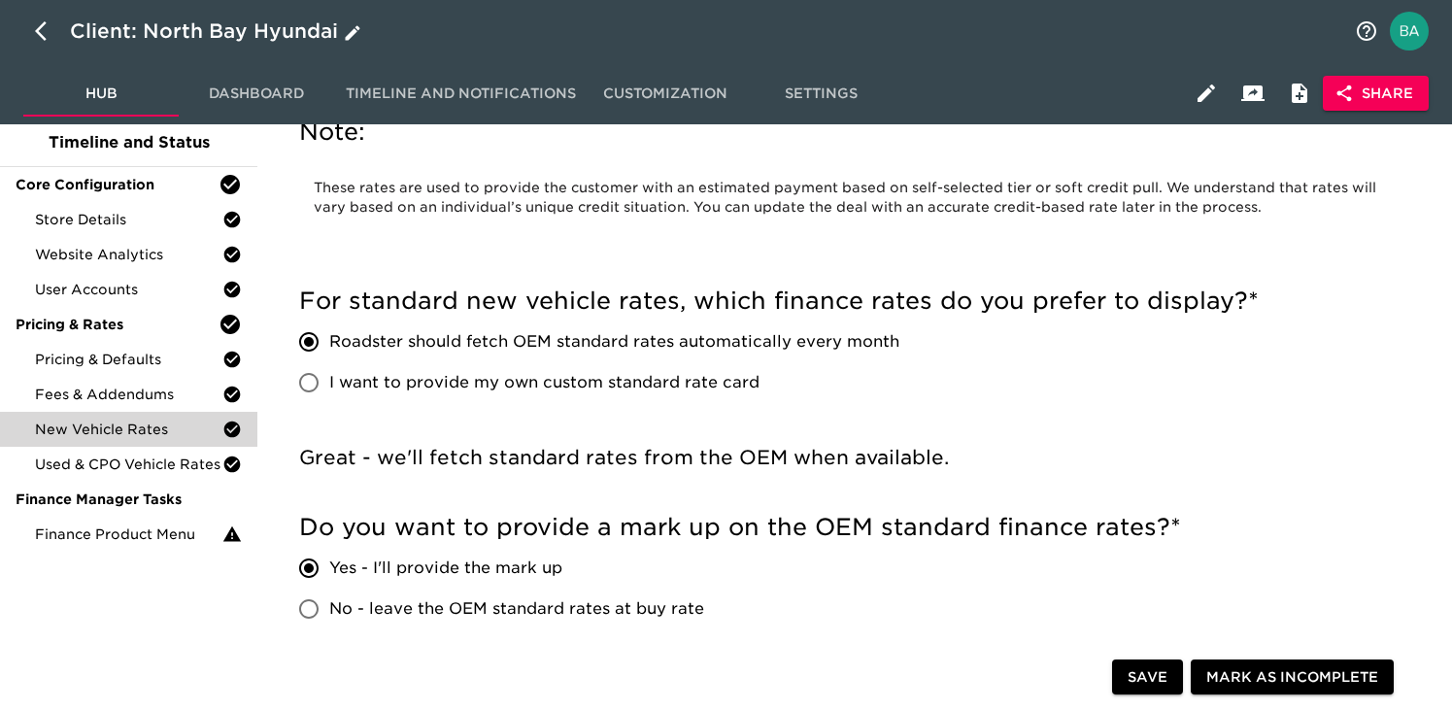
scroll to position [115, 0]
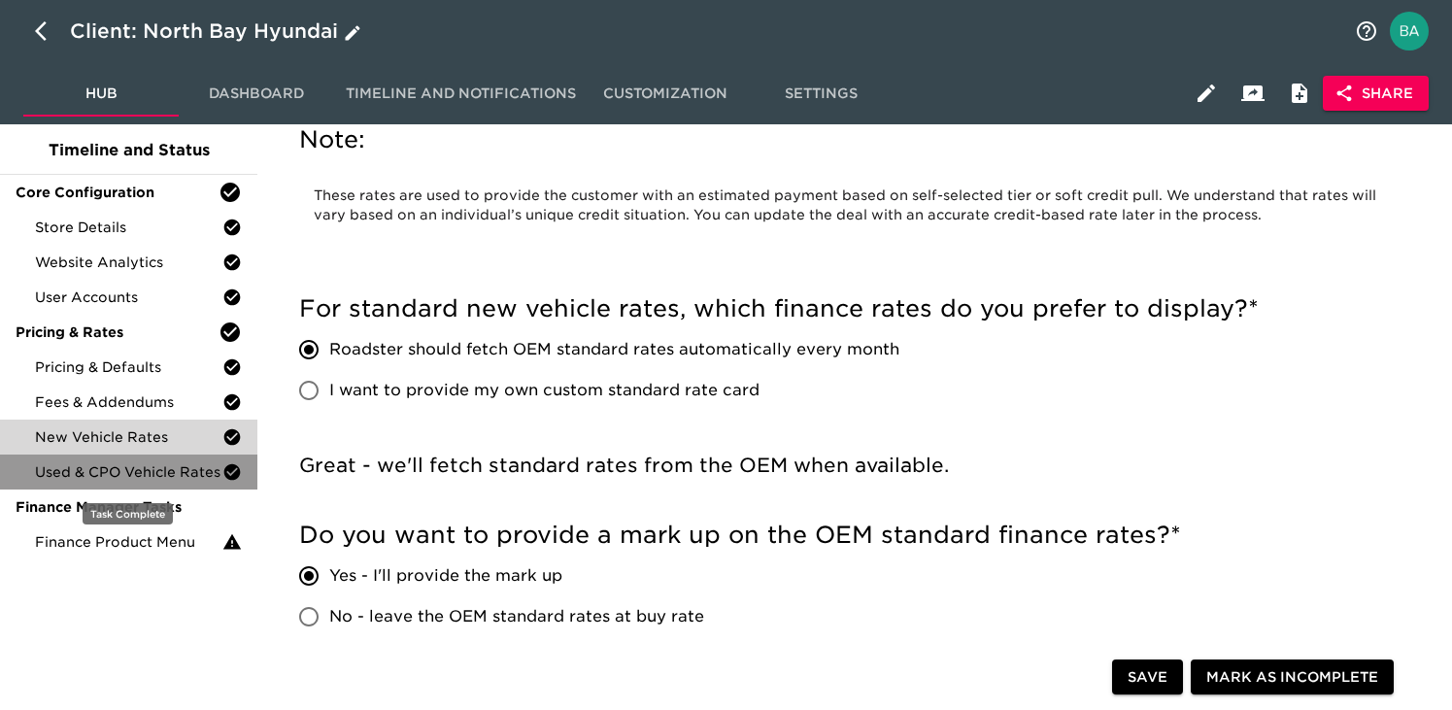
click at [133, 475] on span "Used & CPO Vehicle Rates" at bounding box center [128, 471] width 187 height 19
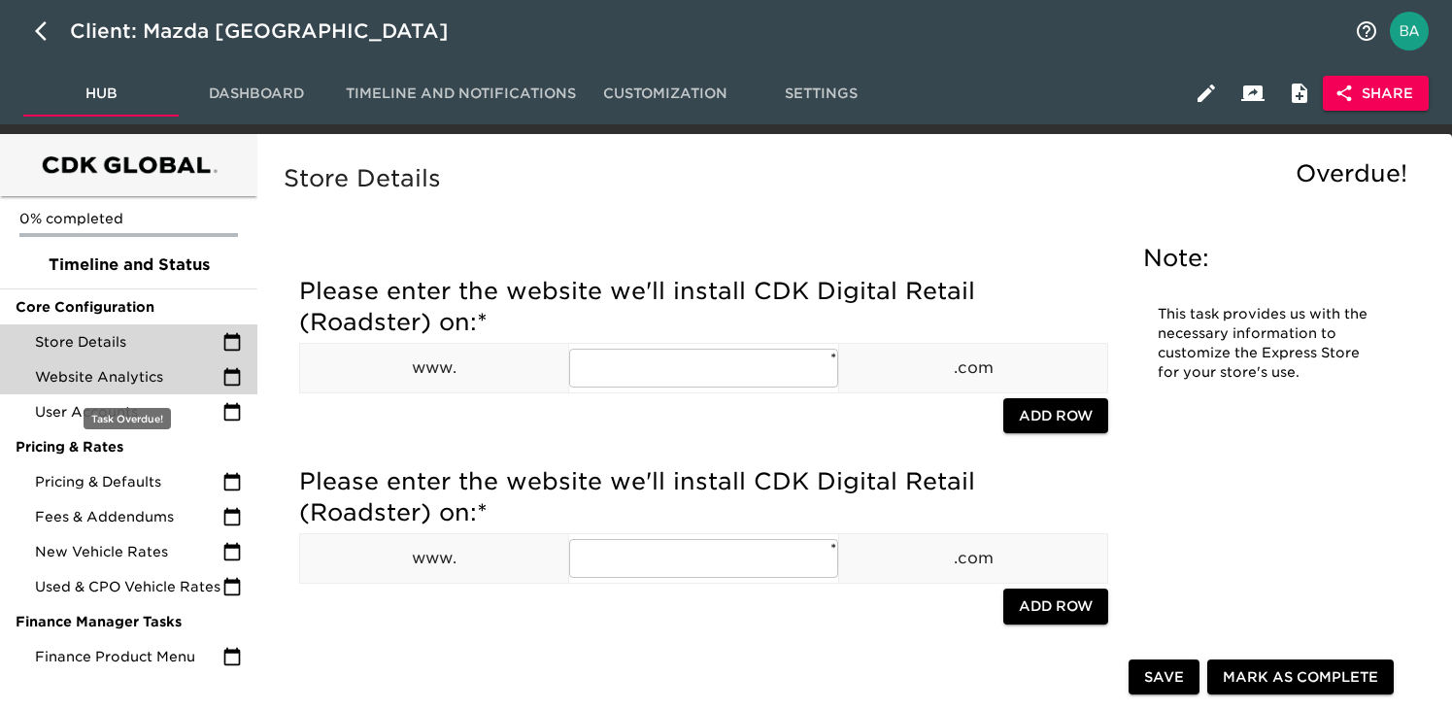
click at [113, 377] on span "Website Analytics" at bounding box center [128, 376] width 187 height 19
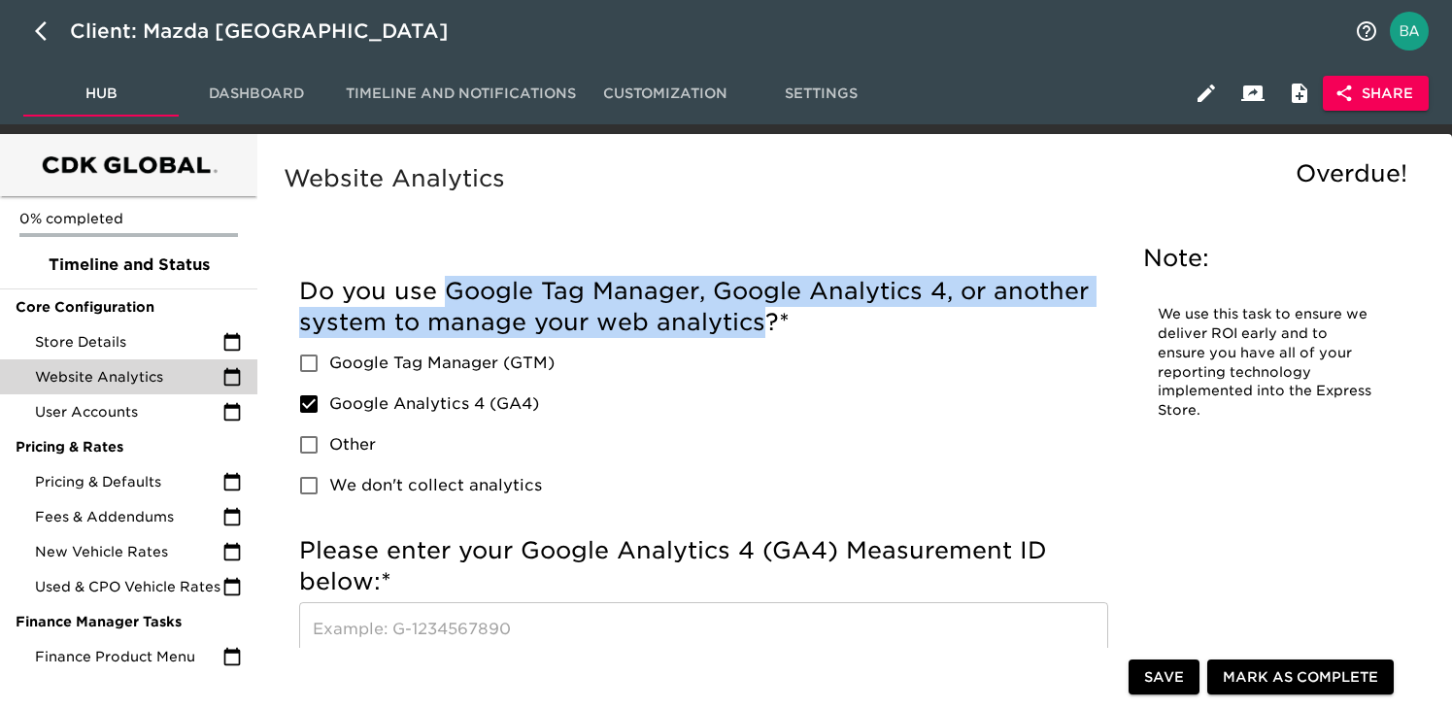
drag, startPoint x: 450, startPoint y: 291, endPoint x: 767, endPoint y: 329, distance: 319.7
click at [767, 329] on h5 "Do you use Google Tag Manager, Google Analytics 4, or another system to manage …" at bounding box center [703, 307] width 809 height 62
click at [610, 303] on h5 "Do you use Google Tag Manager, Google Analytics 4, or another system to manage …" at bounding box center [703, 307] width 809 height 62
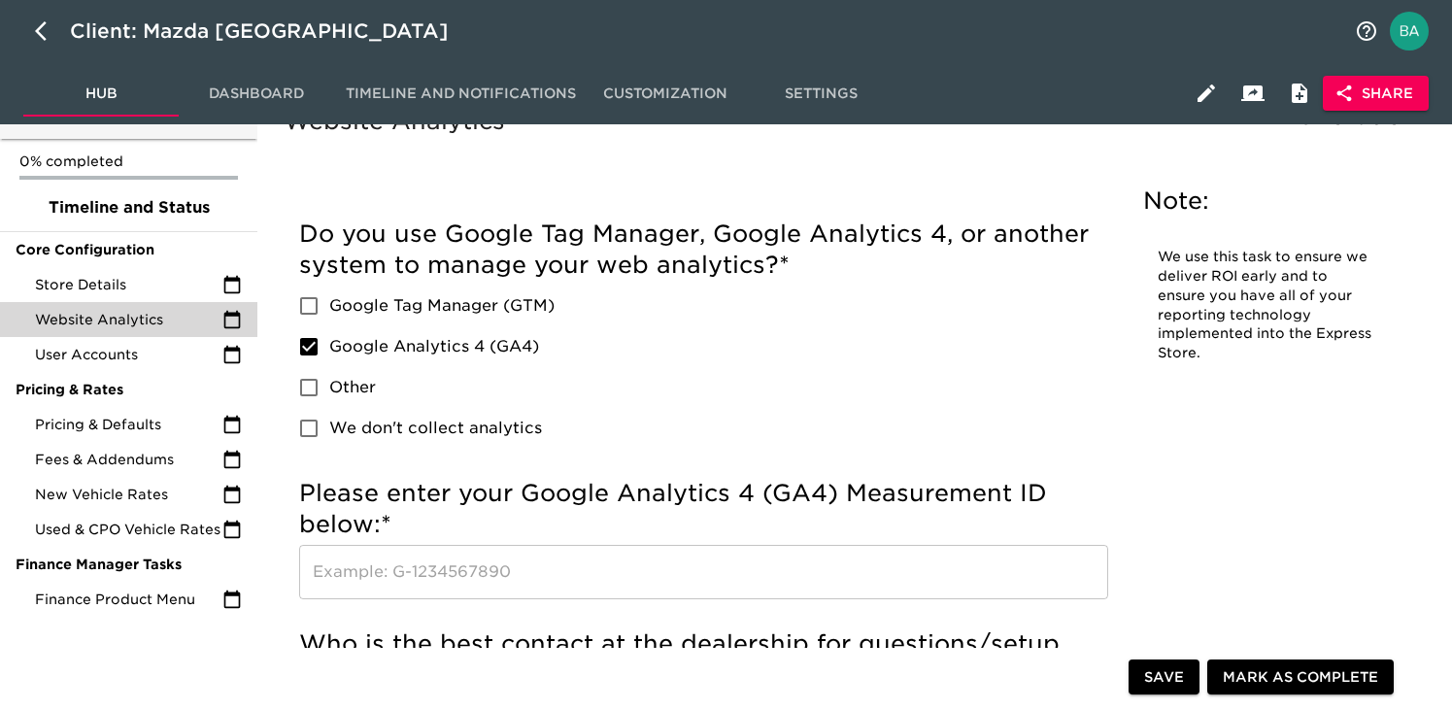
scroll to position [59, 0]
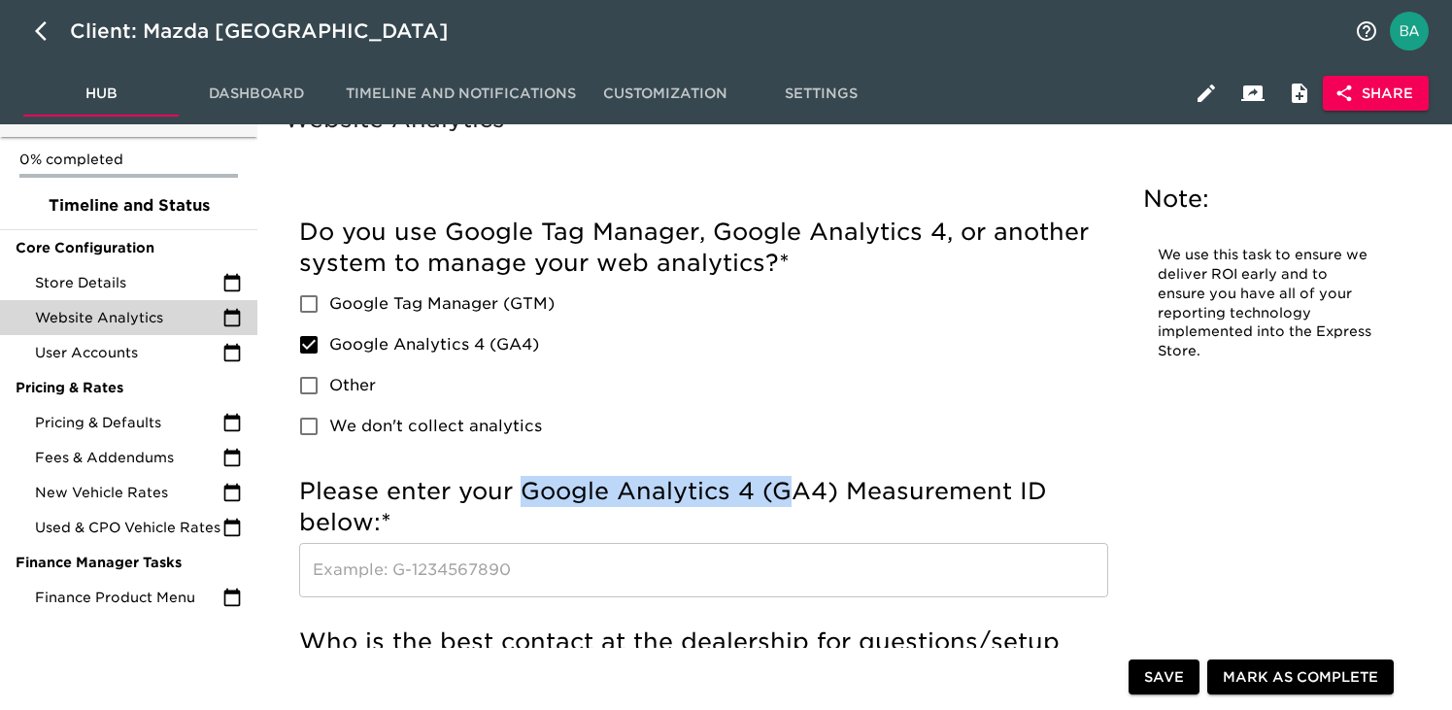
drag, startPoint x: 522, startPoint y: 492, endPoint x: 796, endPoint y: 497, distance: 273.8
click at [796, 497] on h5 "Please enter your Google Analytics 4 (GA4) Measurement ID below: *" at bounding box center [703, 507] width 809 height 62
click at [858, 493] on h5 "Please enter your Google Analytics 4 (GA4) Measurement ID below: *" at bounding box center [703, 507] width 809 height 62
drag, startPoint x: 1051, startPoint y: 496, endPoint x: 523, endPoint y: 496, distance: 528.2
click at [523, 496] on h5 "Please enter your Google Analytics 4 (GA4) Measurement ID below: *" at bounding box center [703, 507] width 809 height 62
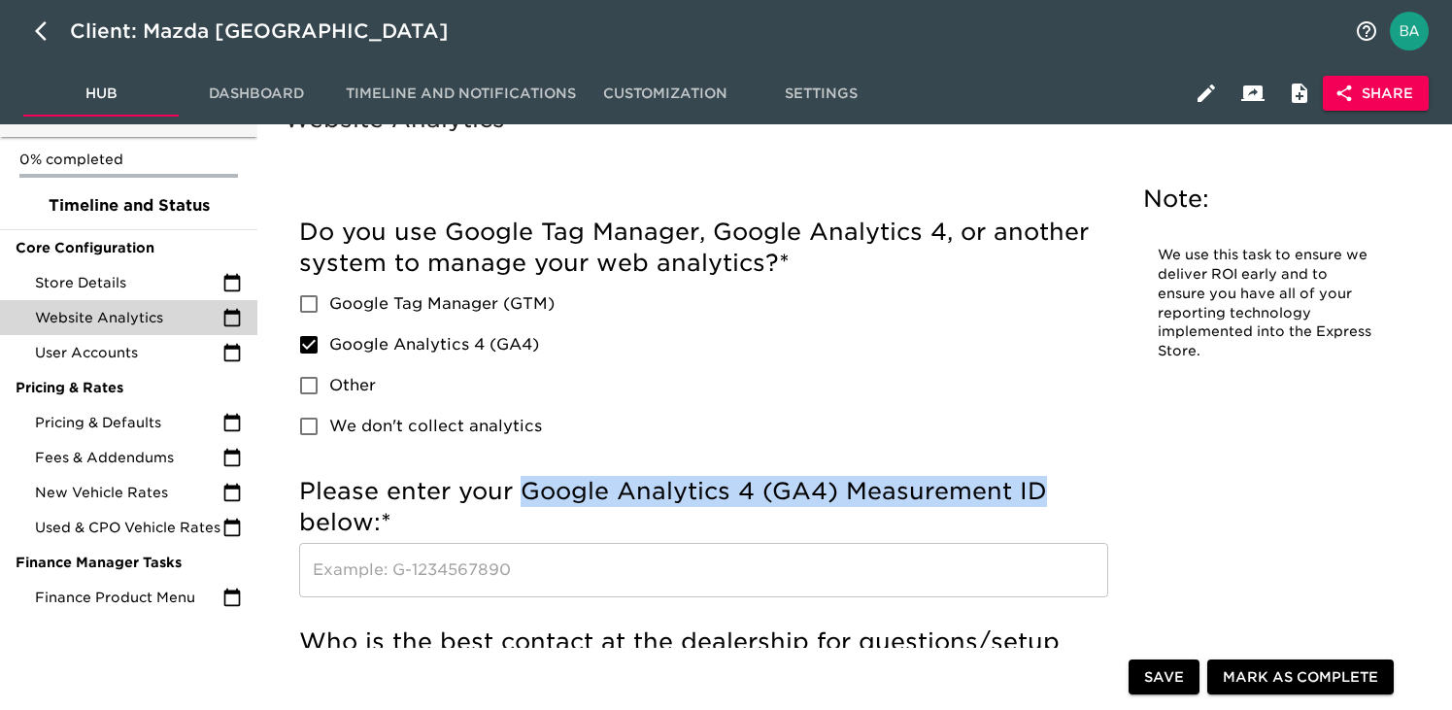
copy h5 "Google Analytics 4 (GA4) Measurement ID"
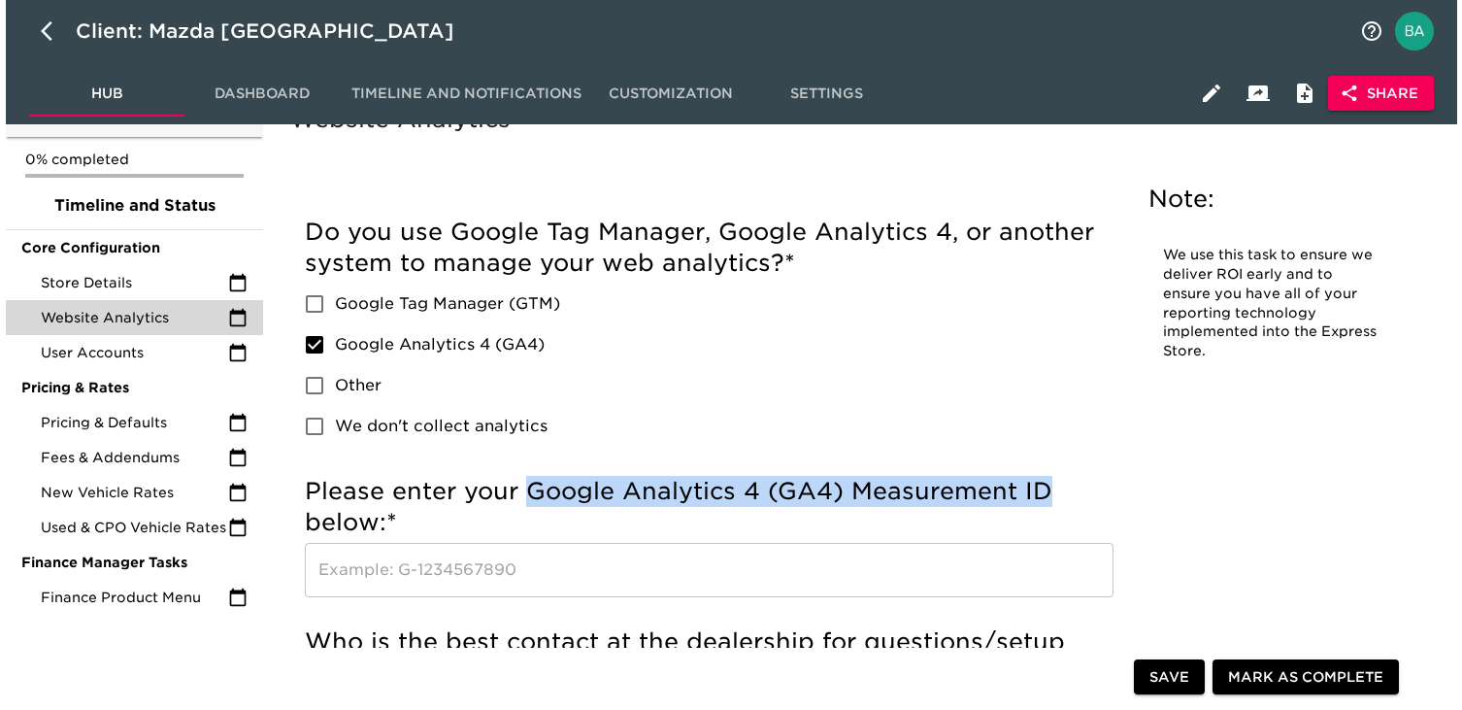
scroll to position [0, 0]
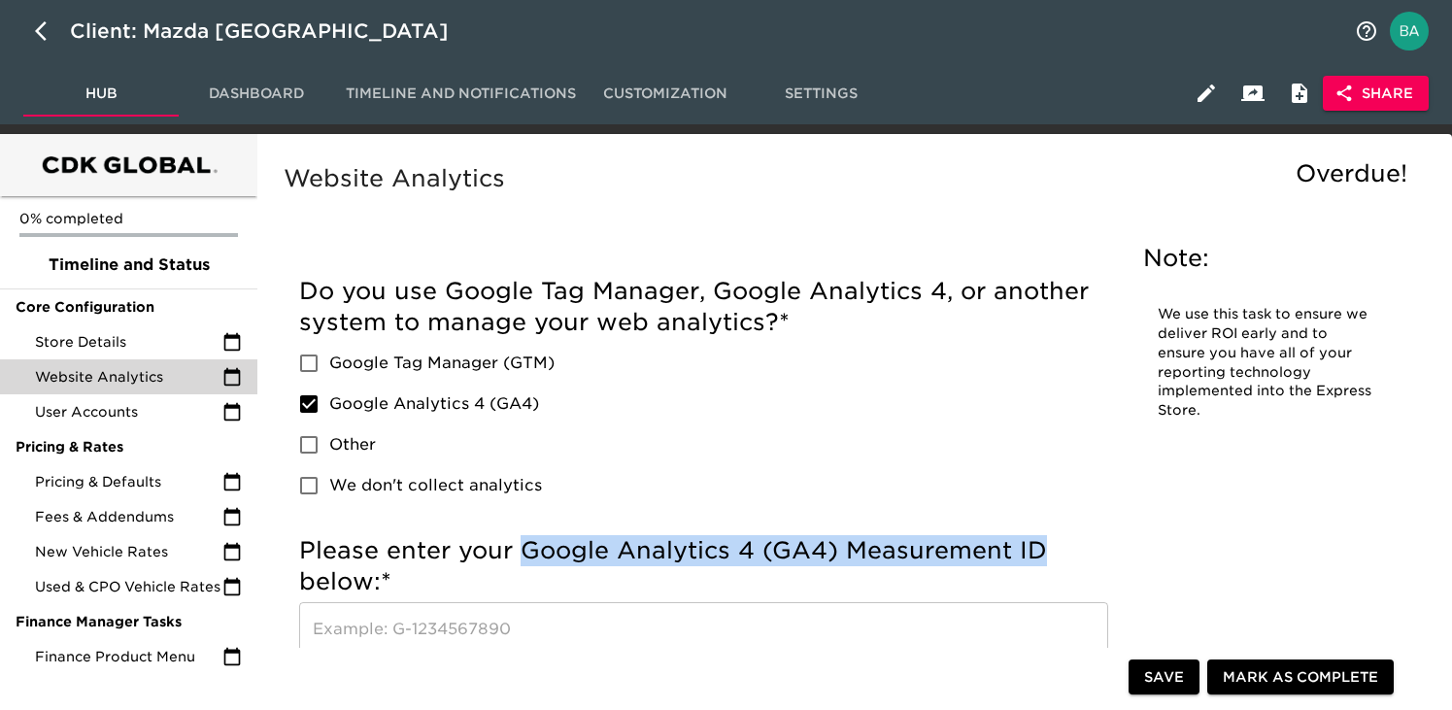
click at [1381, 100] on span "Share" at bounding box center [1375, 94] width 75 height 24
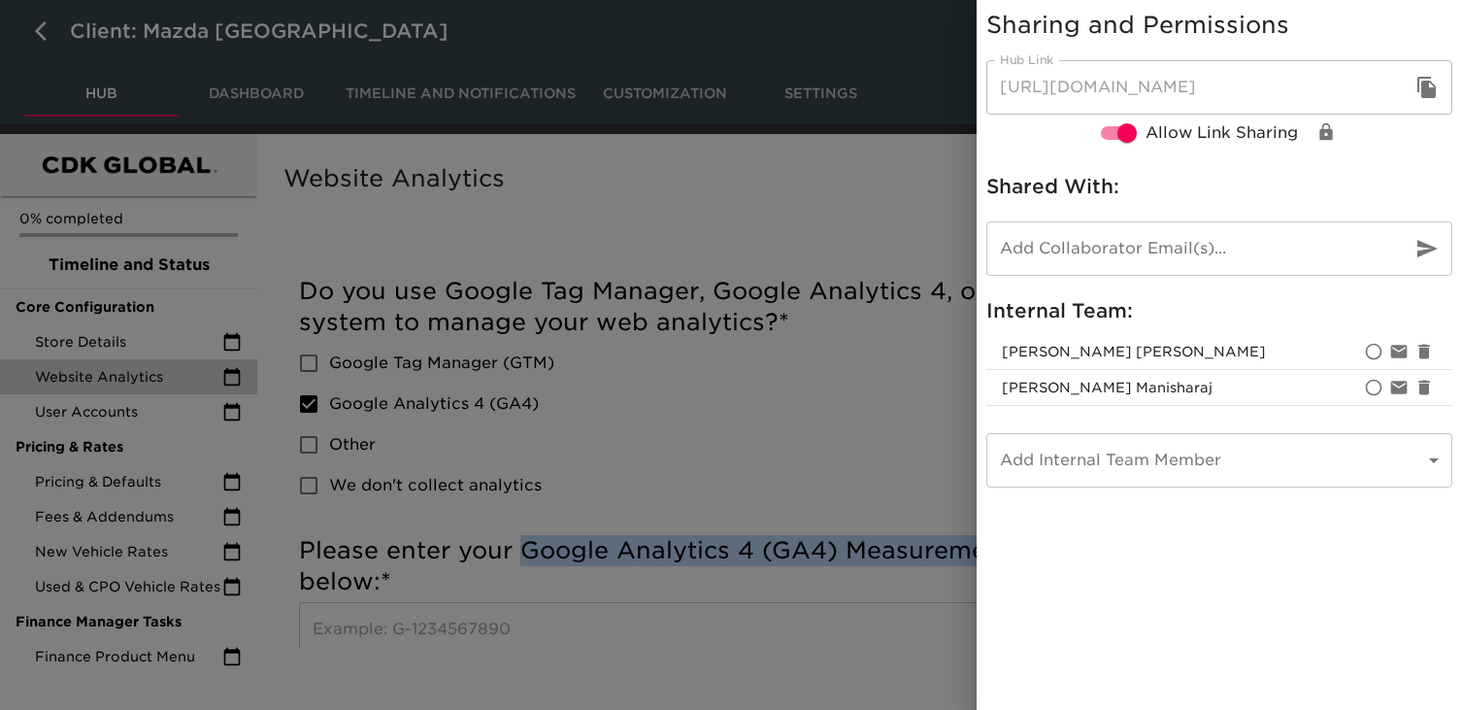
click at [1418, 83] on icon "button" at bounding box center [1427, 87] width 18 height 21
copy h5 "Google Analytics 4 (GA4) Measurement ID"
